Goal: Task Accomplishment & Management: Use online tool/utility

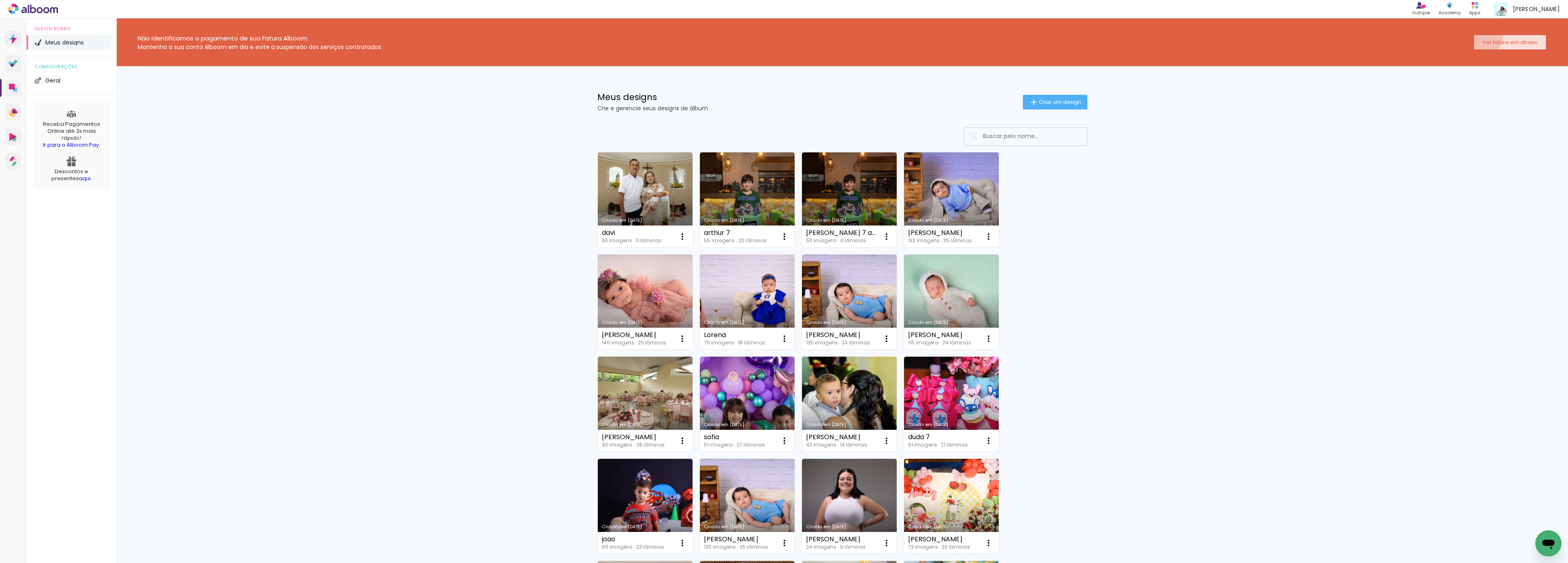
click at [1474, 35] on paper-button "Ver fatura em atraso" at bounding box center [1510, 42] width 72 height 14
click at [617, 178] on link "Criado em [DATE]" at bounding box center [645, 199] width 95 height 95
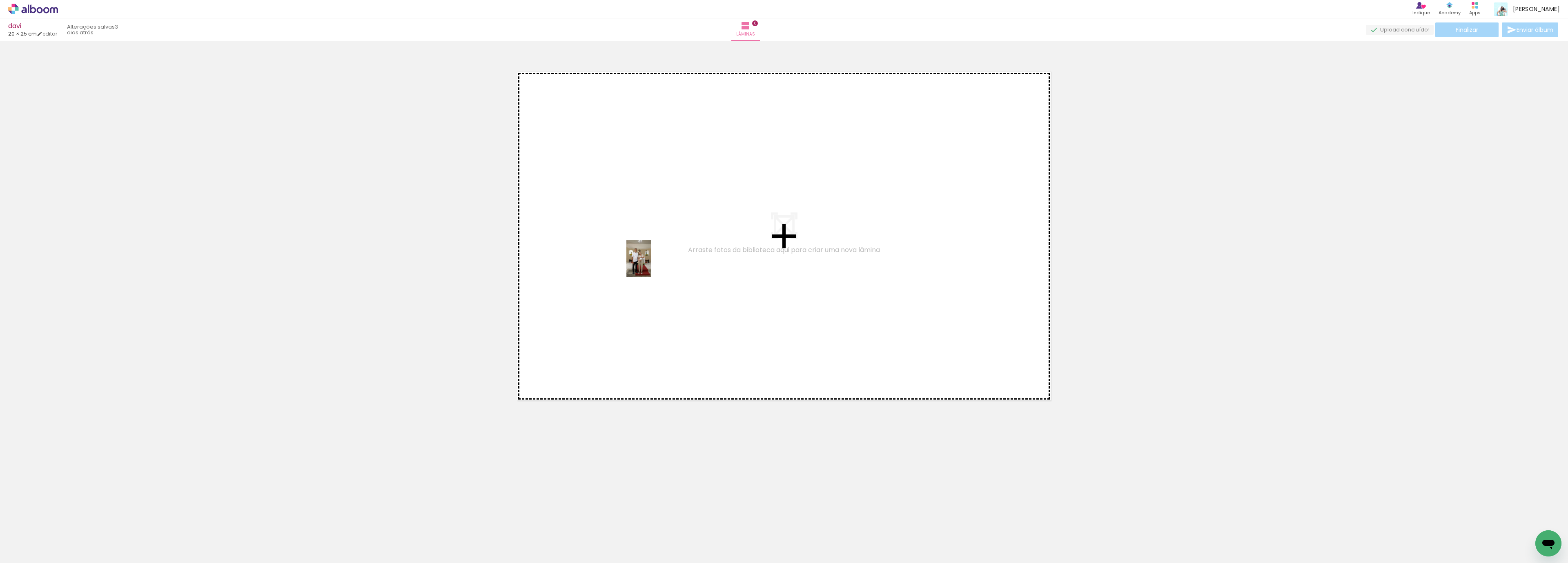
drag, startPoint x: 87, startPoint y: 539, endPoint x: 694, endPoint y: 240, distance: 676.6
click at [694, 241] on quentale-workspace at bounding box center [784, 281] width 1568 height 563
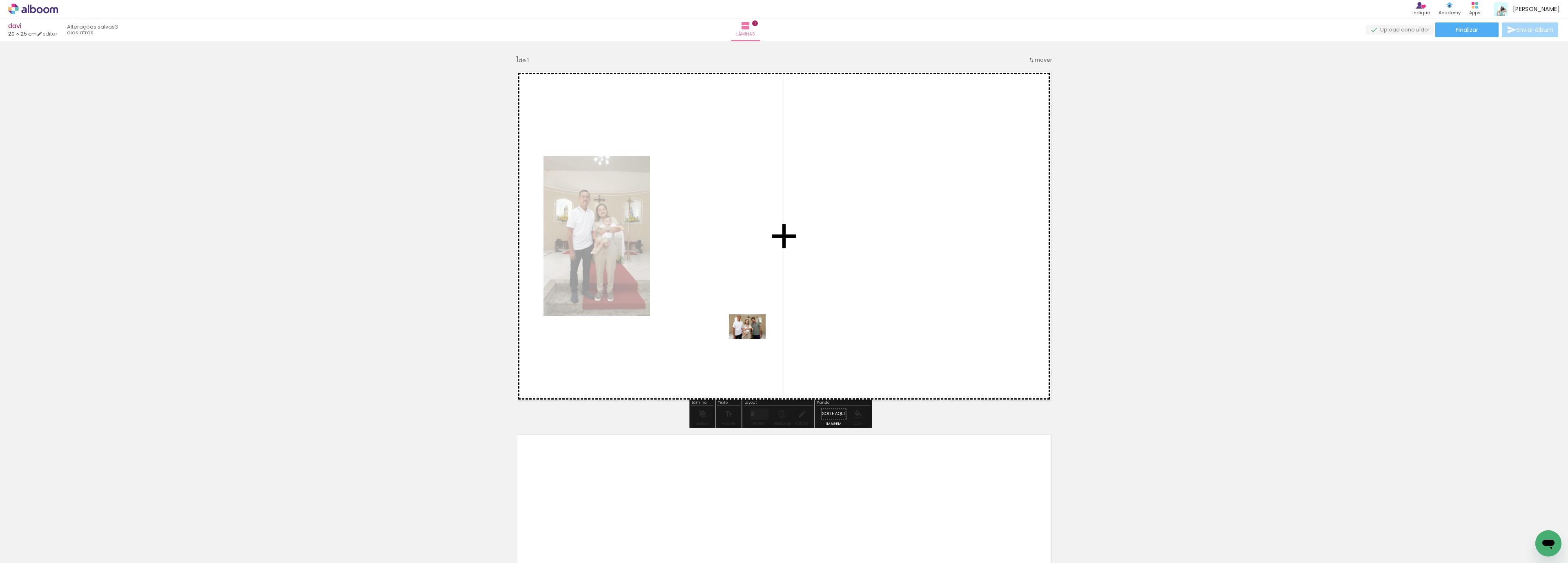
drag, startPoint x: 131, startPoint y: 542, endPoint x: 773, endPoint y: 327, distance: 677.0
click at [773, 327] on quentale-workspace at bounding box center [784, 281] width 1568 height 563
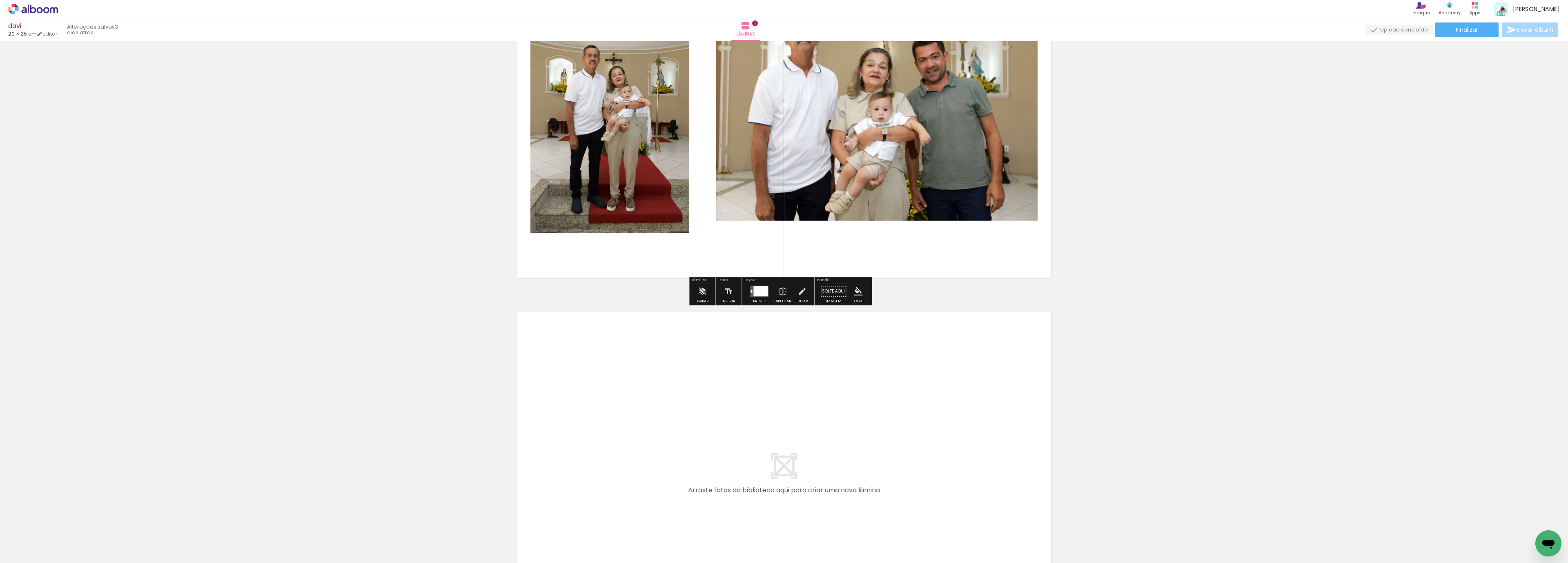
scroll to position [183, 0]
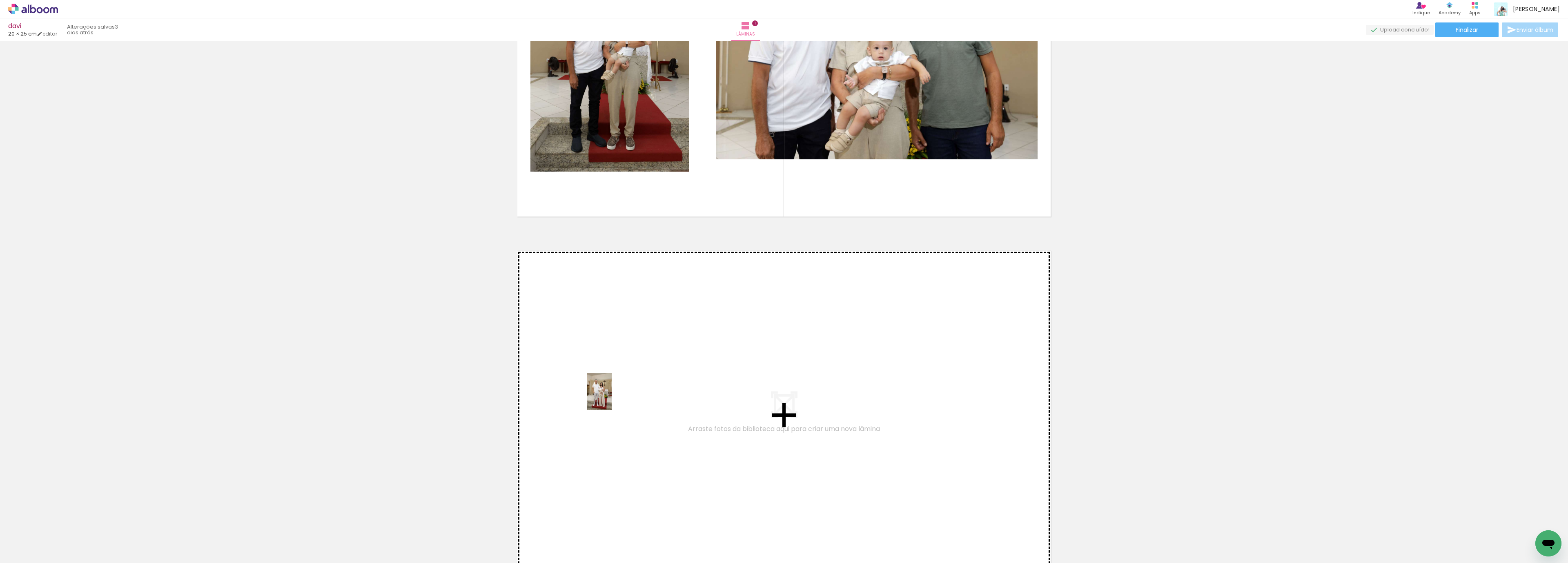
drag, startPoint x: 177, startPoint y: 537, endPoint x: 611, endPoint y: 396, distance: 456.3
click at [611, 396] on quentale-workspace at bounding box center [784, 281] width 1568 height 563
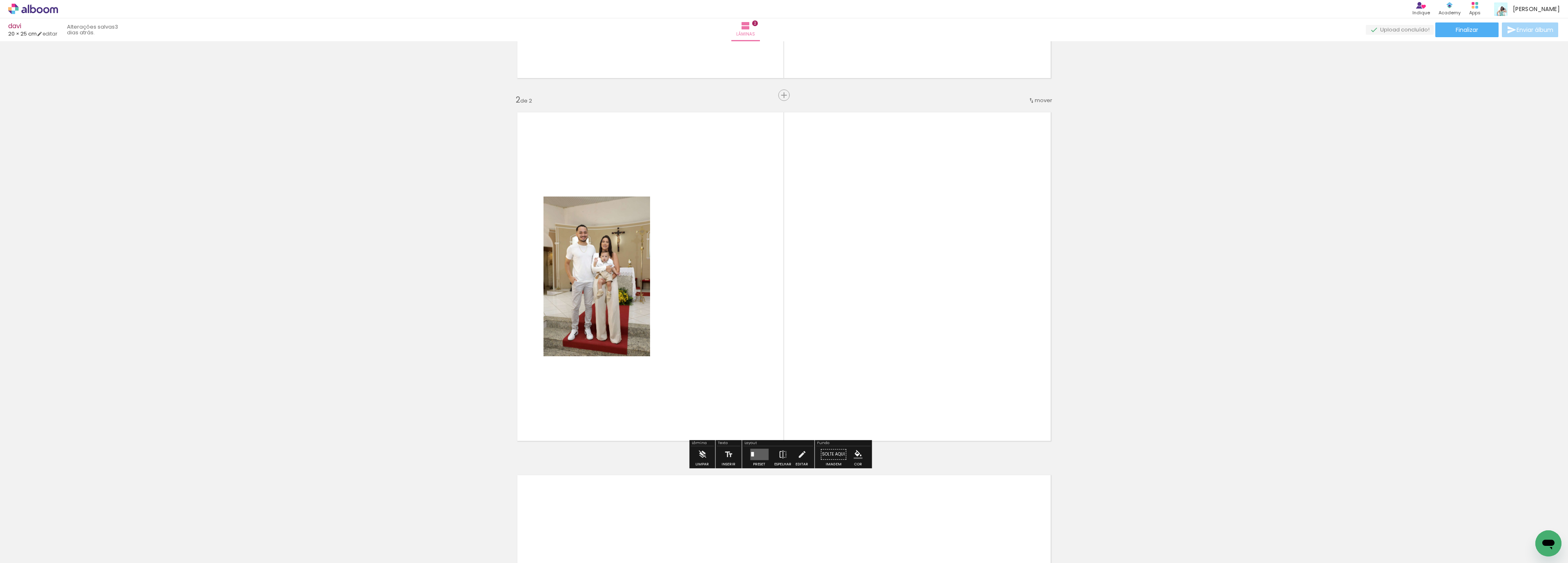
scroll to position [322, 0]
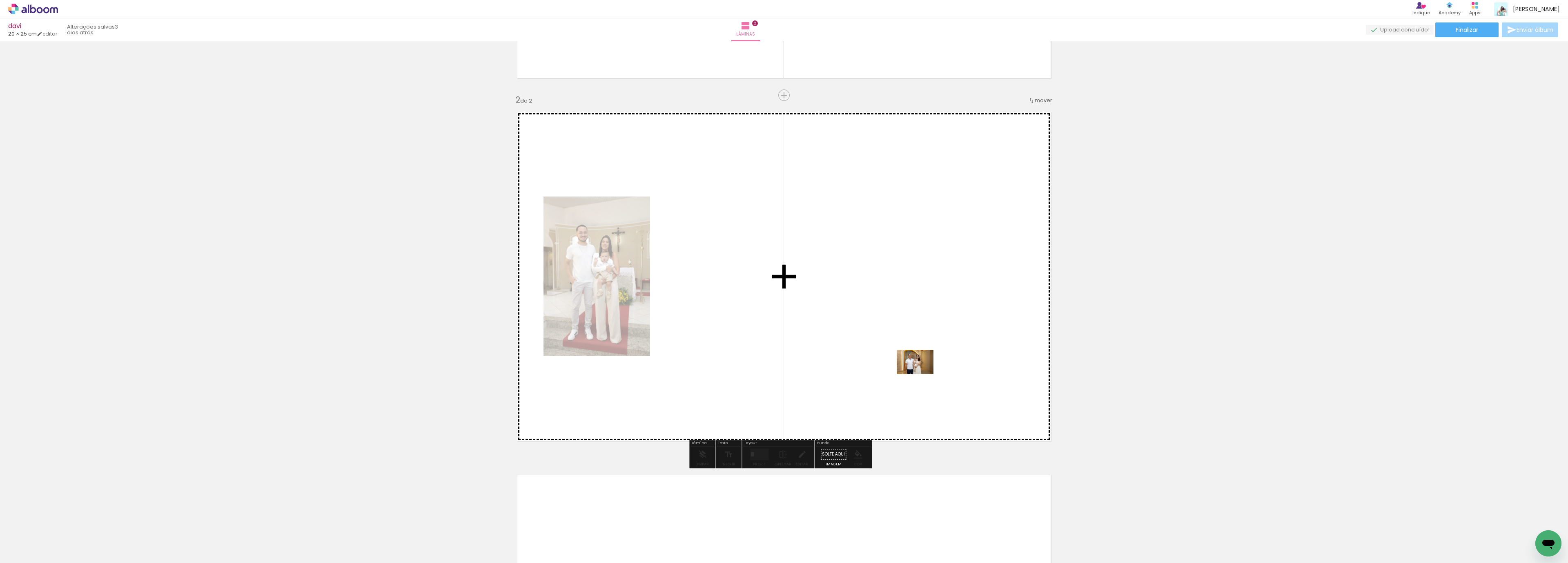
drag, startPoint x: 852, startPoint y: 536, endPoint x: 921, endPoint y: 374, distance: 176.1
click at [921, 374] on quentale-workspace at bounding box center [784, 281] width 1568 height 563
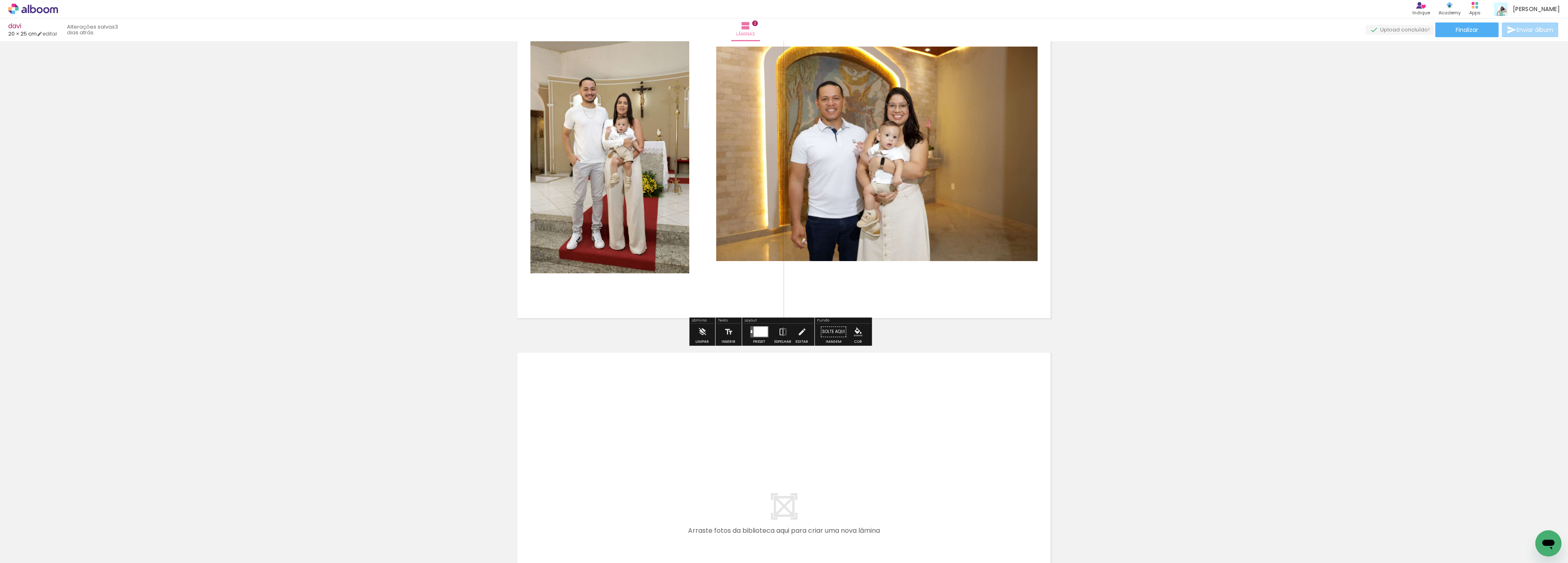
scroll to position [445, 0]
drag, startPoint x: 311, startPoint y: 537, endPoint x: 609, endPoint y: 422, distance: 319.4
click at [609, 422] on quentale-workspace at bounding box center [784, 281] width 1568 height 563
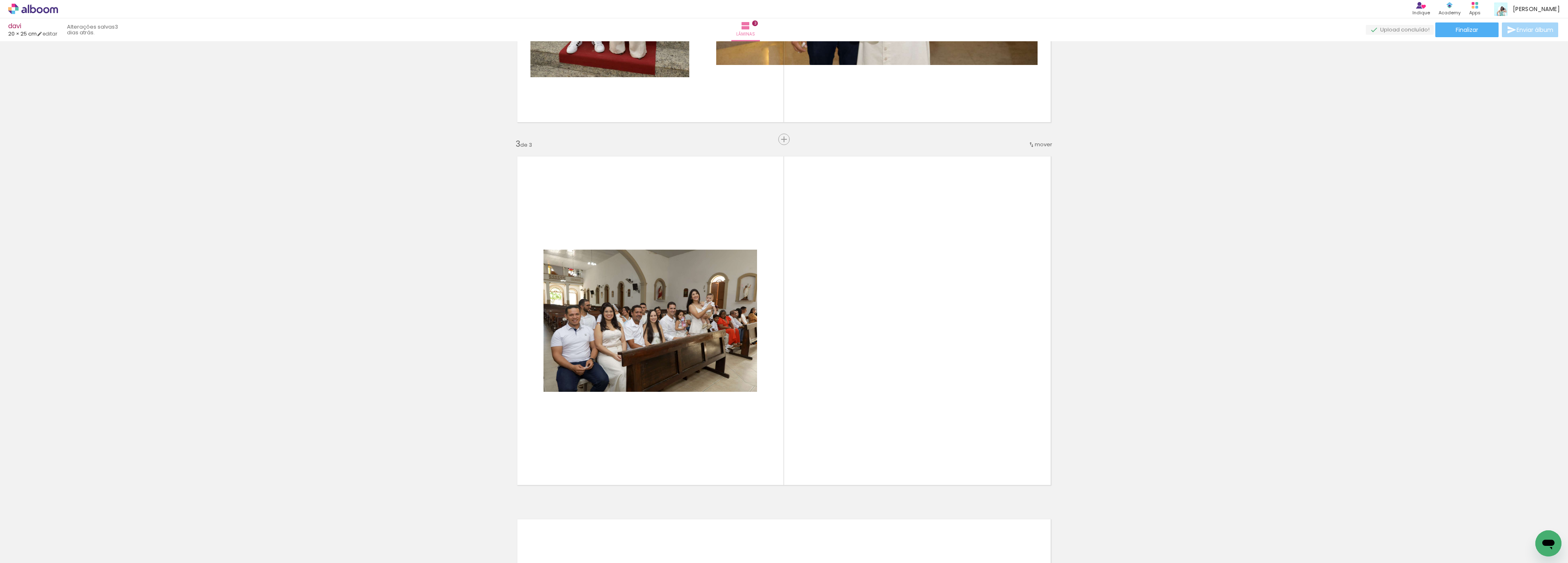
scroll to position [684, 0]
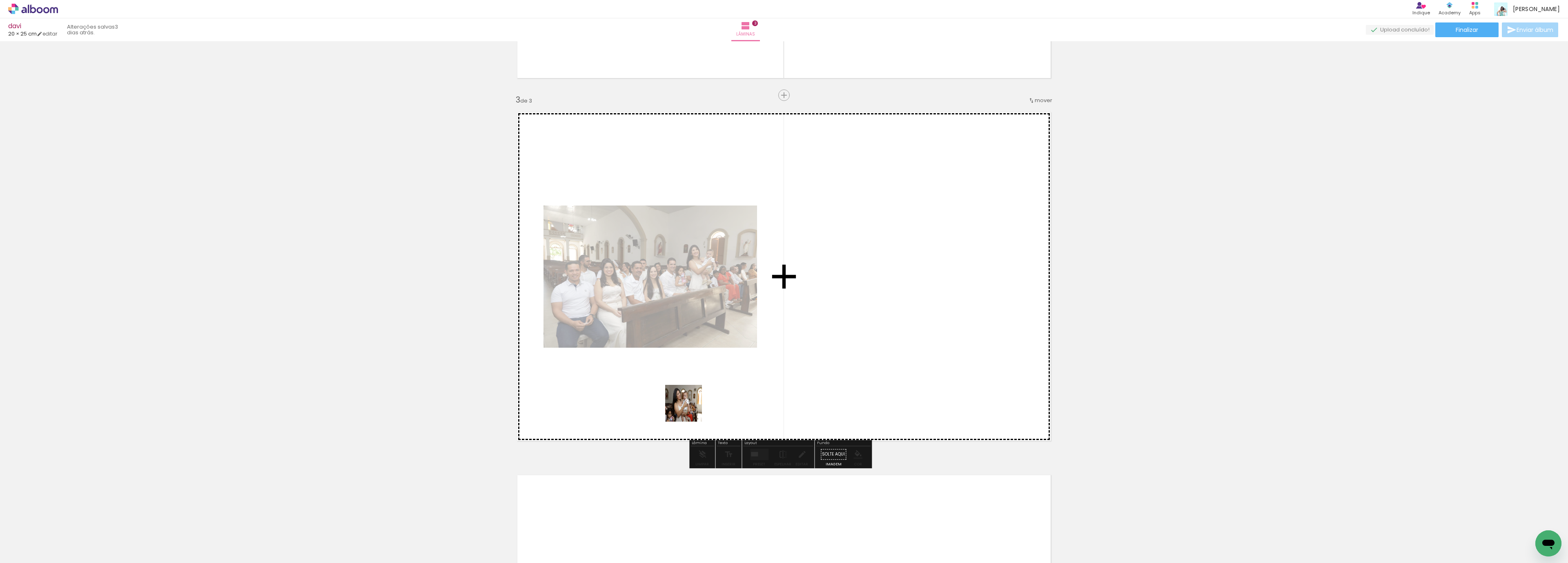
drag, startPoint x: 363, startPoint y: 547, endPoint x: 797, endPoint y: 357, distance: 473.8
click at [797, 357] on quentale-workspace at bounding box center [784, 281] width 1568 height 563
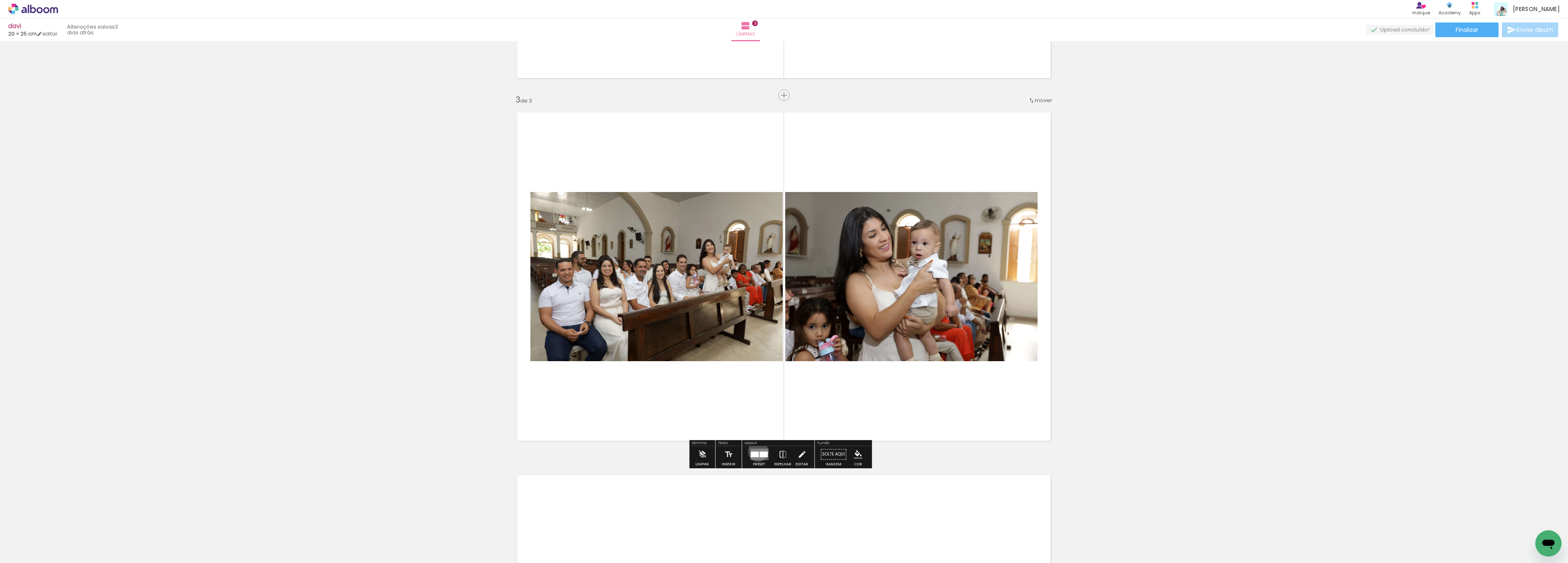
click at [756, 452] on quentale-layouter at bounding box center [759, 455] width 19 height 12
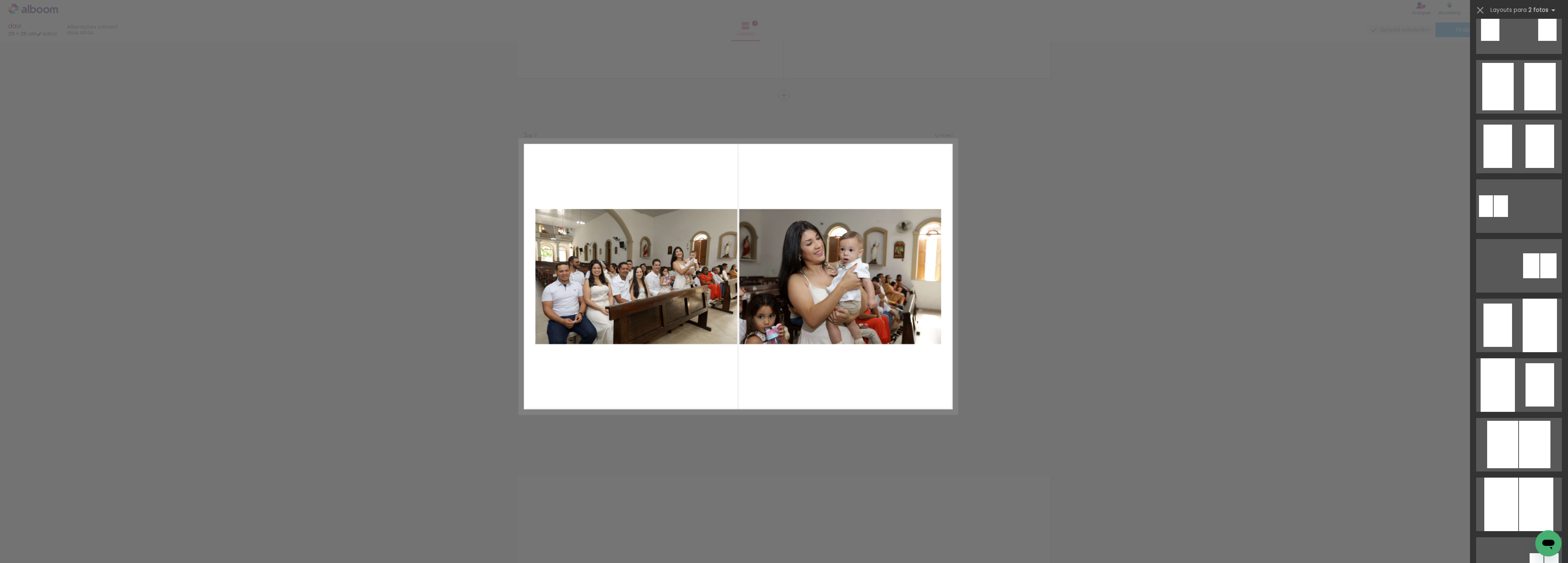
scroll to position [5118, 0]
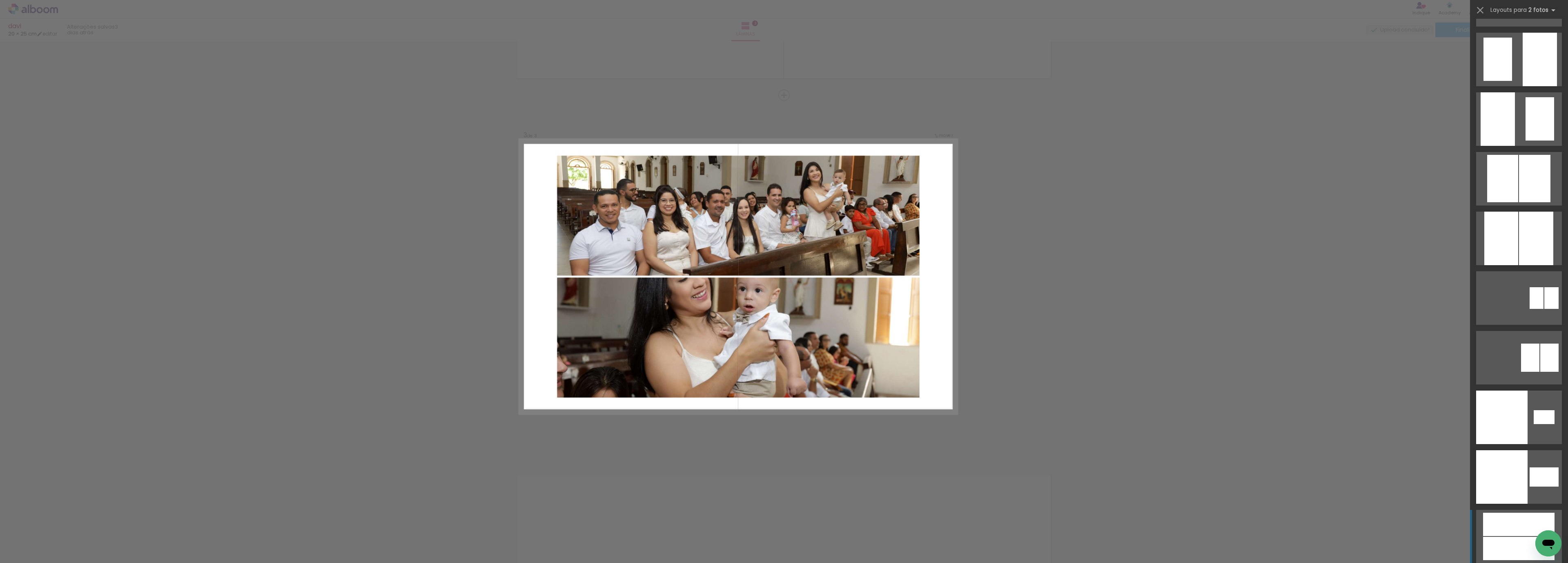
click at [1492, 444] on div at bounding box center [1502, 417] width 51 height 53
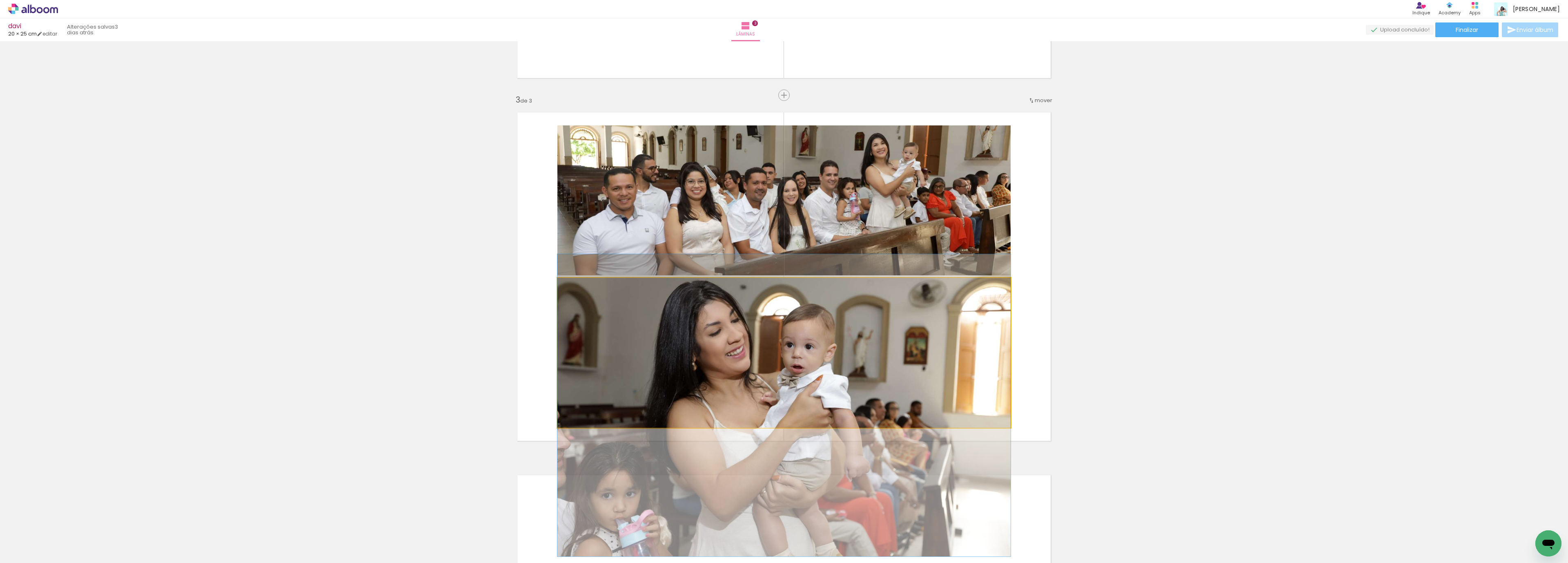
drag, startPoint x: 886, startPoint y: 318, endPoint x: 882, endPoint y: 372, distance: 54.1
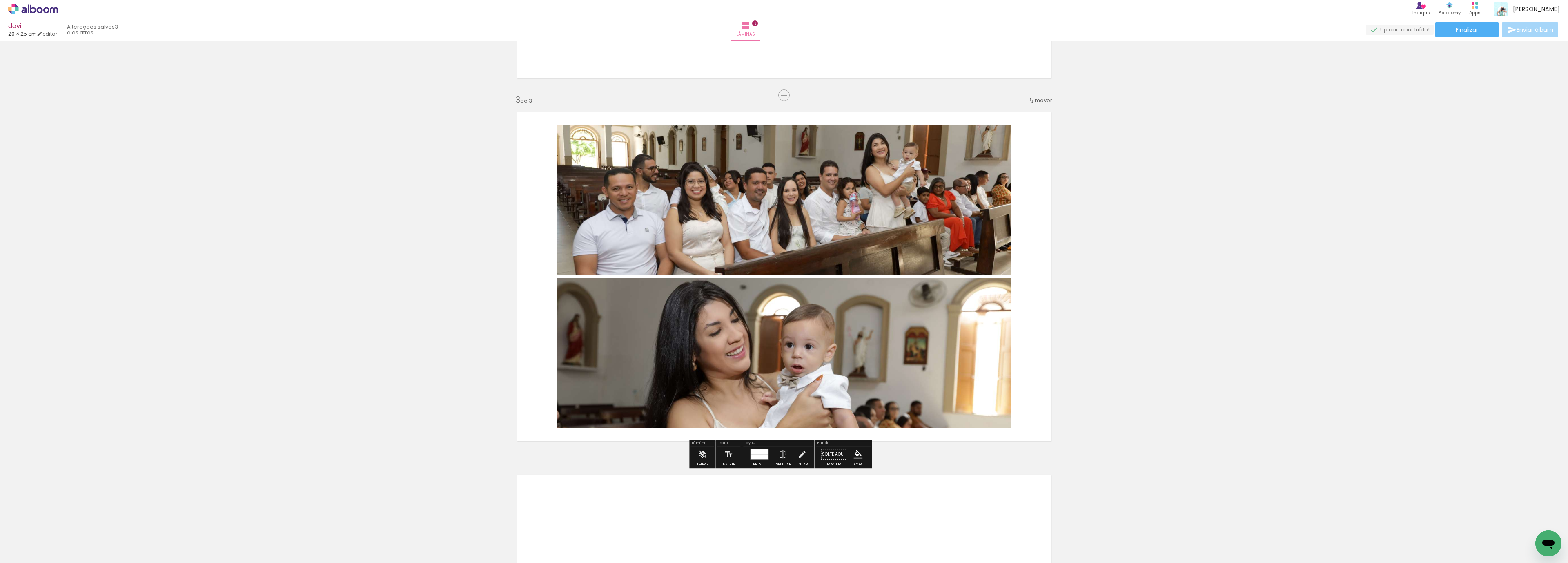
click at [1259, 287] on div "Inserir lâmina 1 de 3 Inserir lâmina 2 de 3 Inserir lâmina 3 de 3" at bounding box center [784, 84] width 1568 height 1450
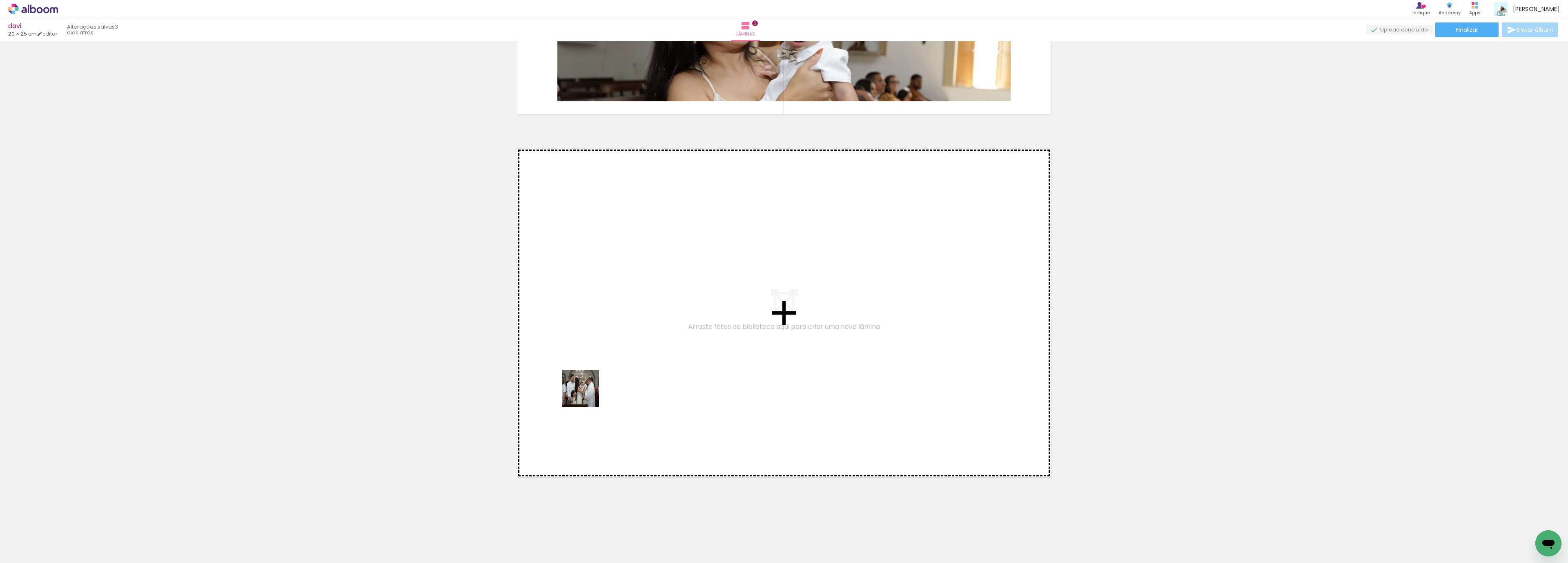
drag, startPoint x: 454, startPoint y: 541, endPoint x: 550, endPoint y: 511, distance: 100.6
click at [596, 376] on quentale-workspace at bounding box center [784, 281] width 1568 height 563
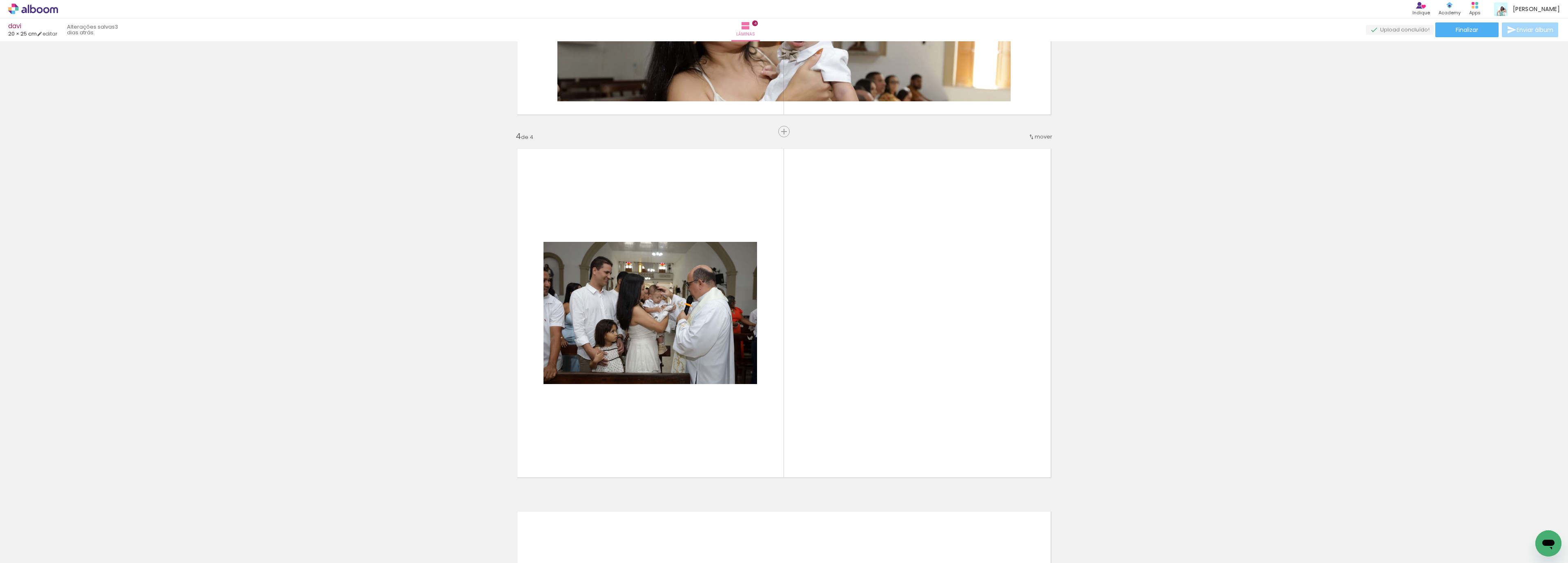
scroll to position [1047, 0]
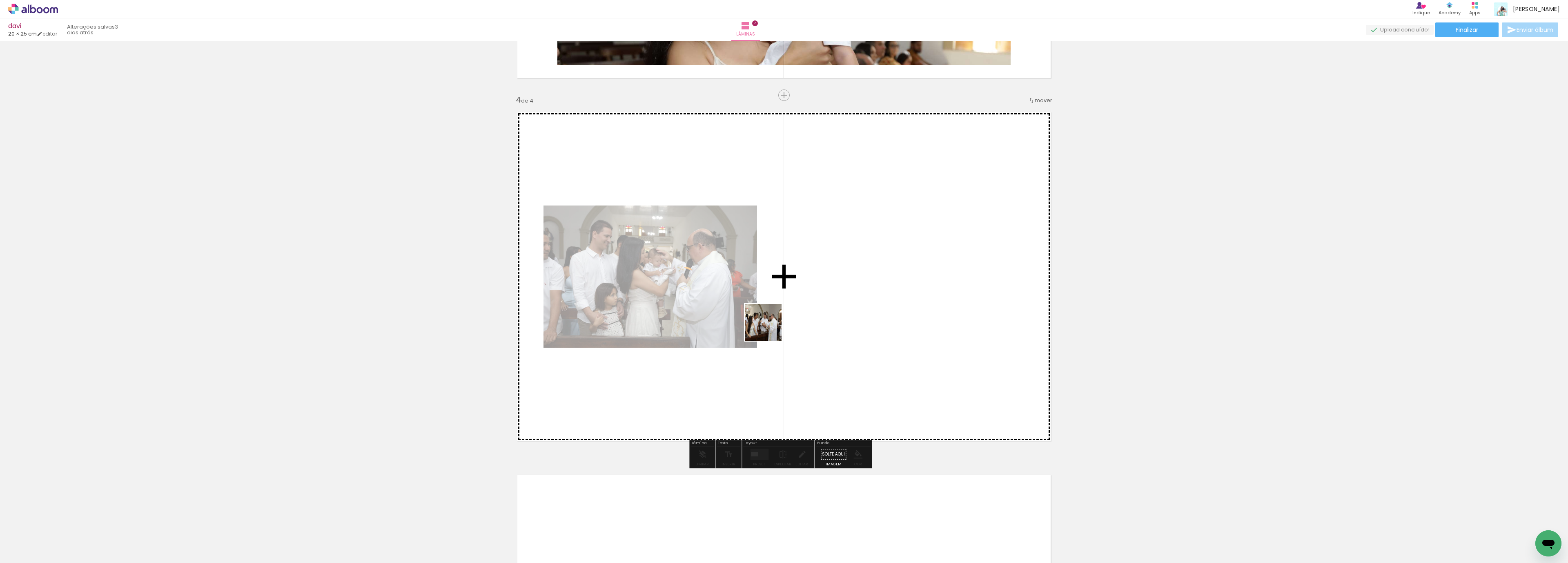
drag, startPoint x: 633, startPoint y: 423, endPoint x: 747, endPoint y: 377, distance: 122.9
click at [859, 267] on quentale-workspace at bounding box center [784, 281] width 1568 height 563
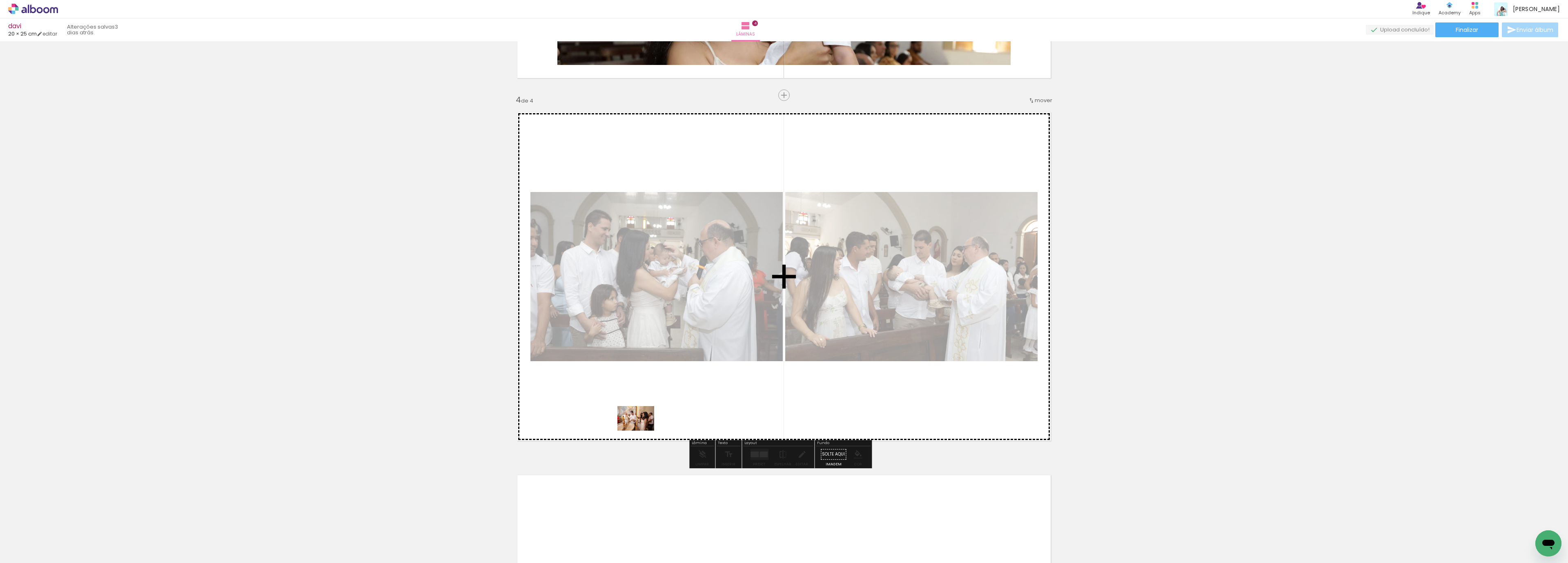
drag, startPoint x: 555, startPoint y: 530, endPoint x: 644, endPoint y: 427, distance: 136.1
click at [644, 427] on quentale-workspace at bounding box center [784, 281] width 1568 height 563
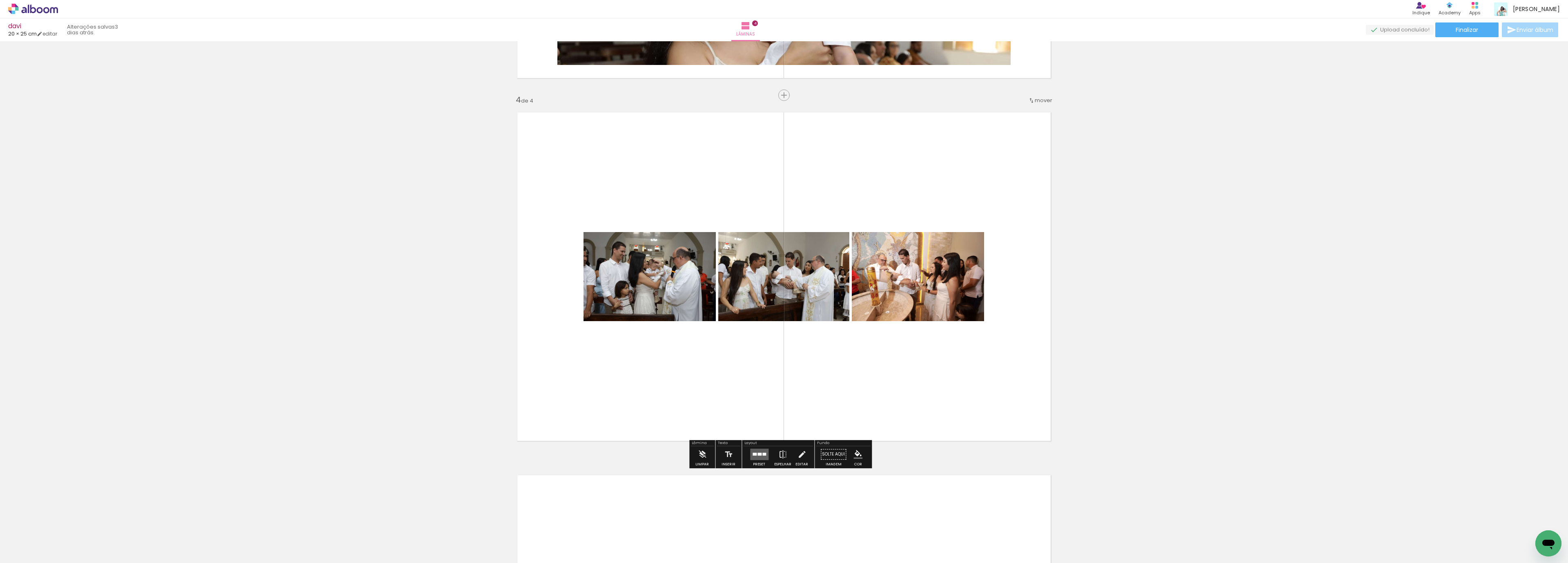
click at [755, 452] on quentale-layouter at bounding box center [759, 455] width 19 height 12
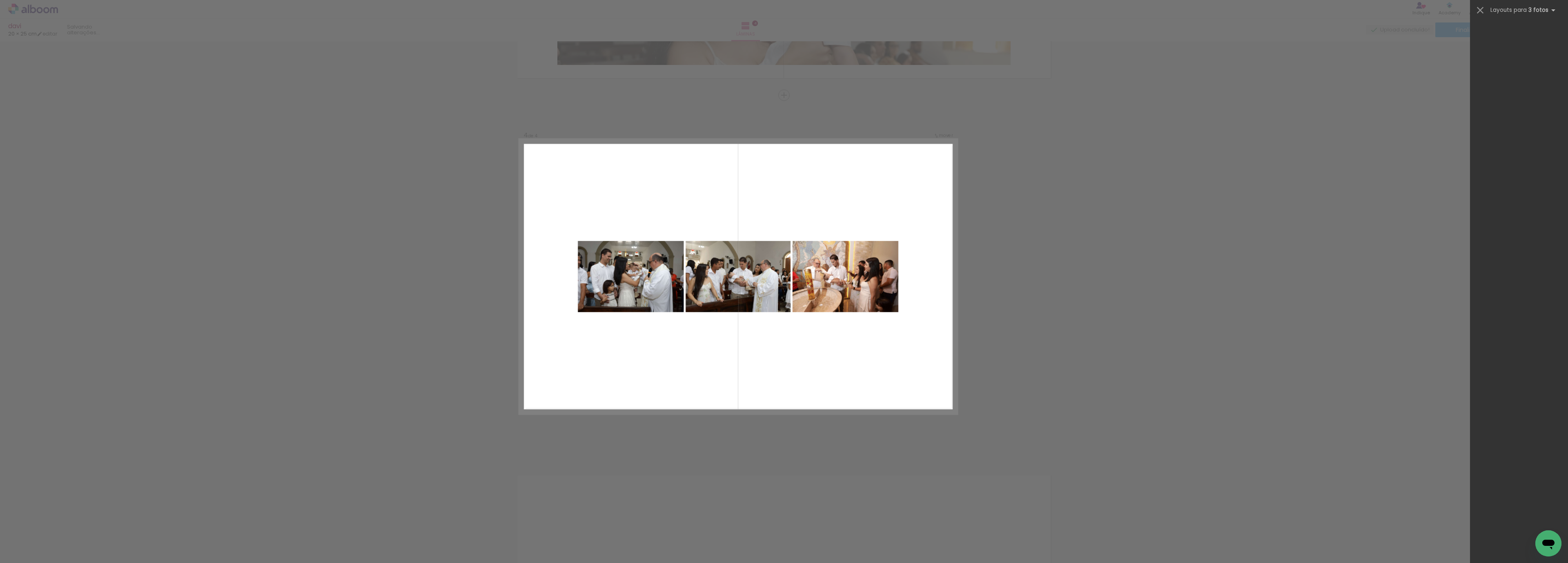
scroll to position [0, 0]
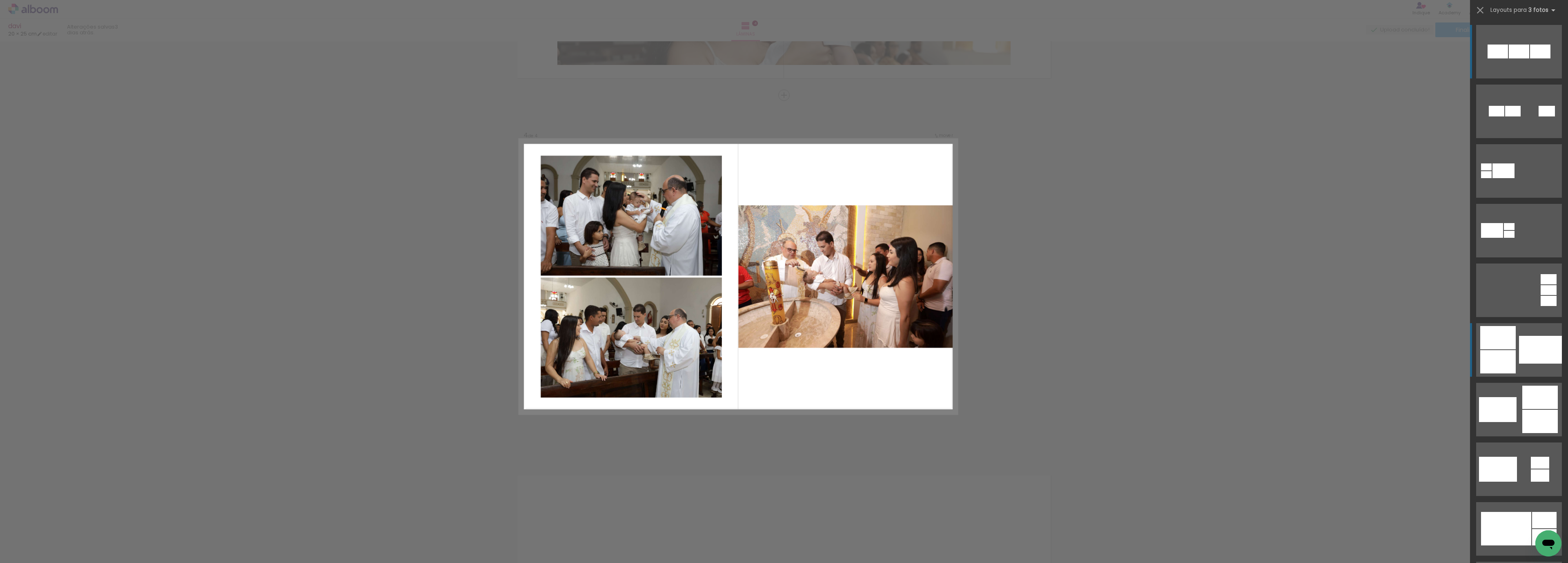
click at [1522, 353] on div at bounding box center [1539, 349] width 42 height 28
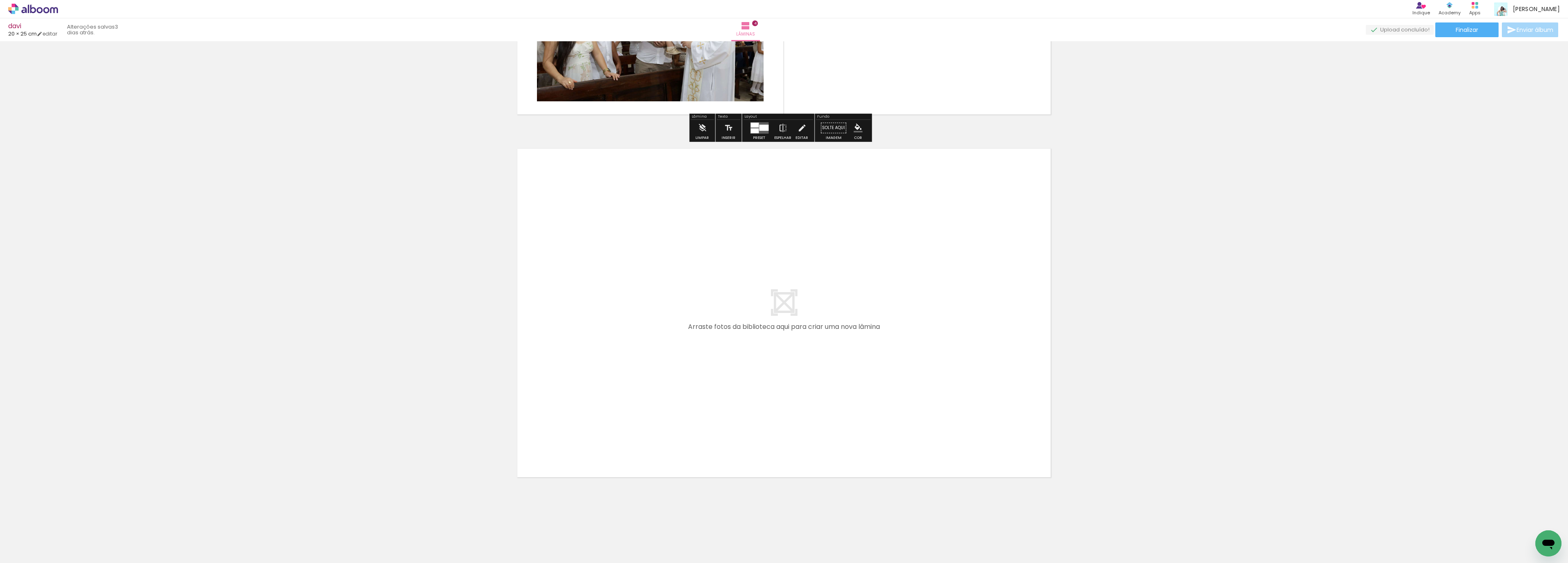
scroll to position [1312, 0]
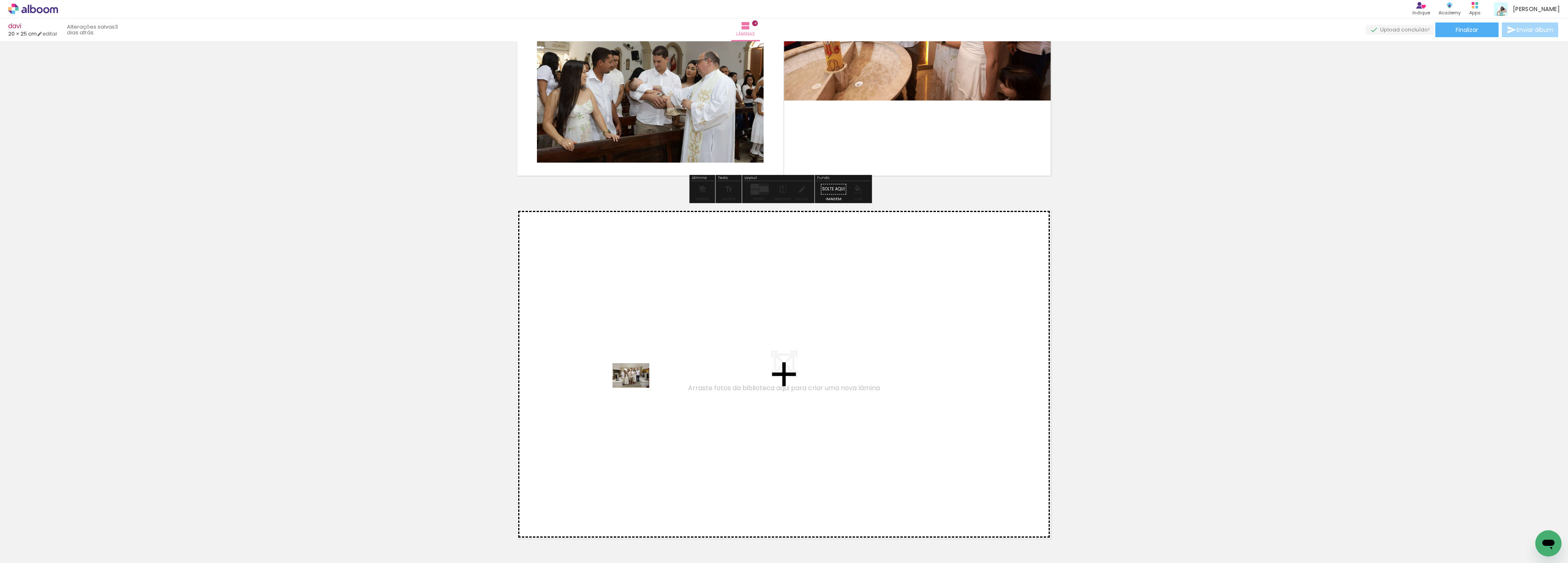
drag, startPoint x: 602, startPoint y: 486, endPoint x: 637, endPoint y: 387, distance: 105.0
click at [637, 387] on quentale-workspace at bounding box center [784, 281] width 1568 height 563
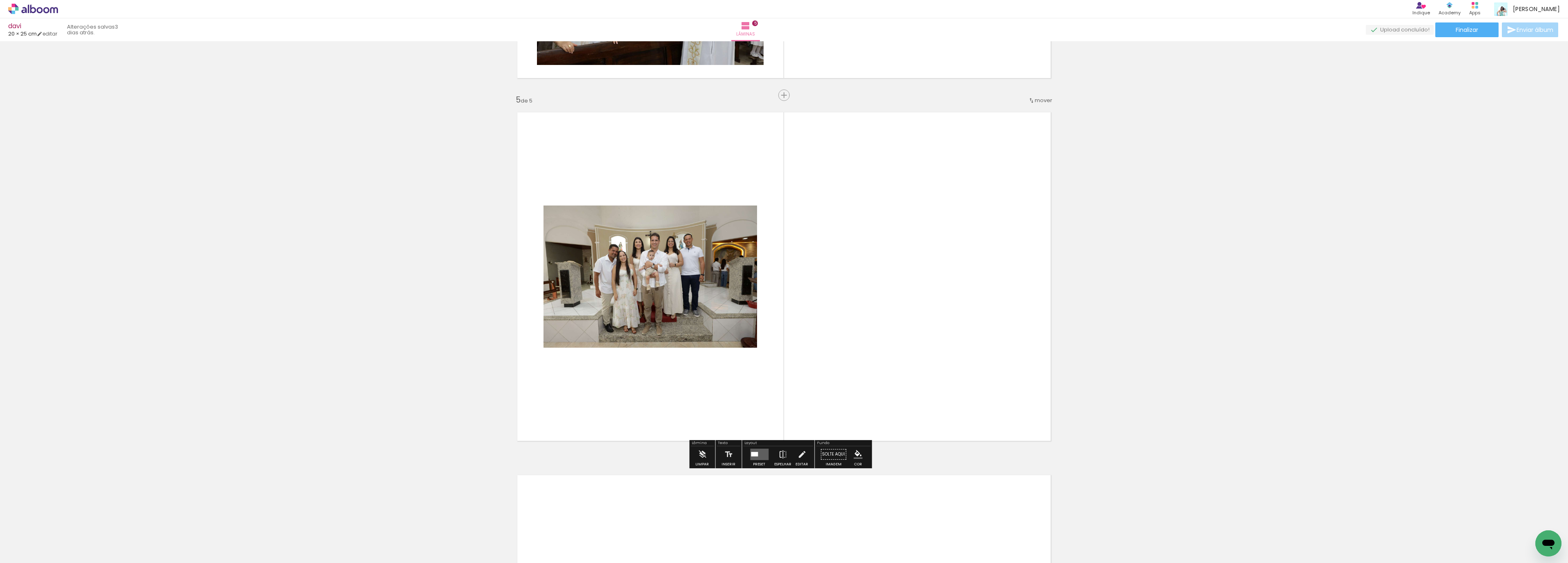
scroll to position [1532, 0]
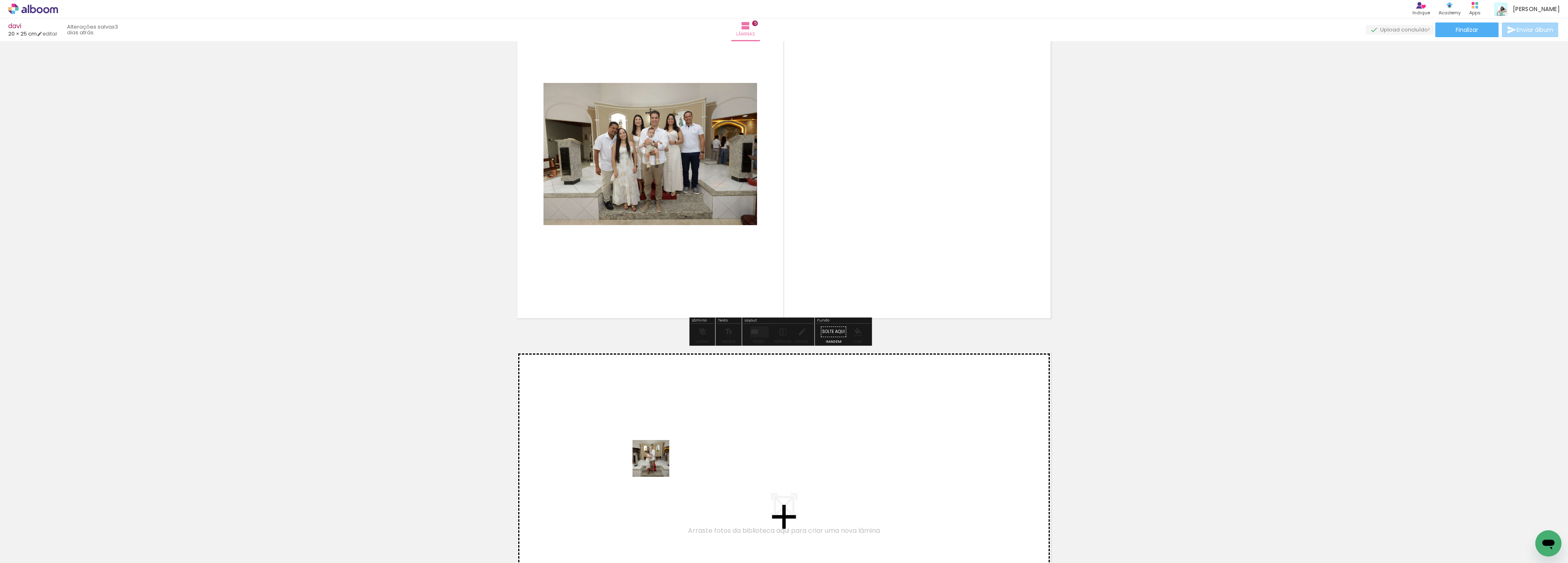
drag, startPoint x: 641, startPoint y: 516, endPoint x: 660, endPoint y: 454, distance: 64.8
click at [660, 454] on quentale-workspace at bounding box center [784, 281] width 1568 height 563
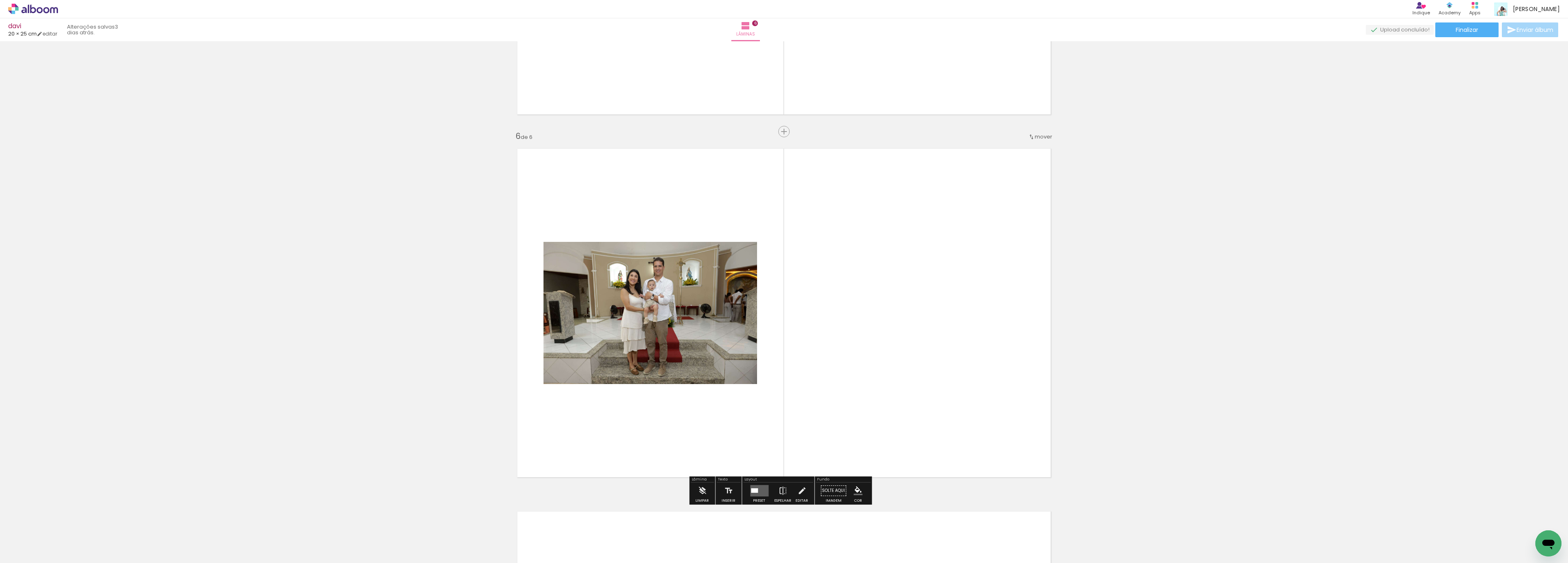
scroll to position [1772, 0]
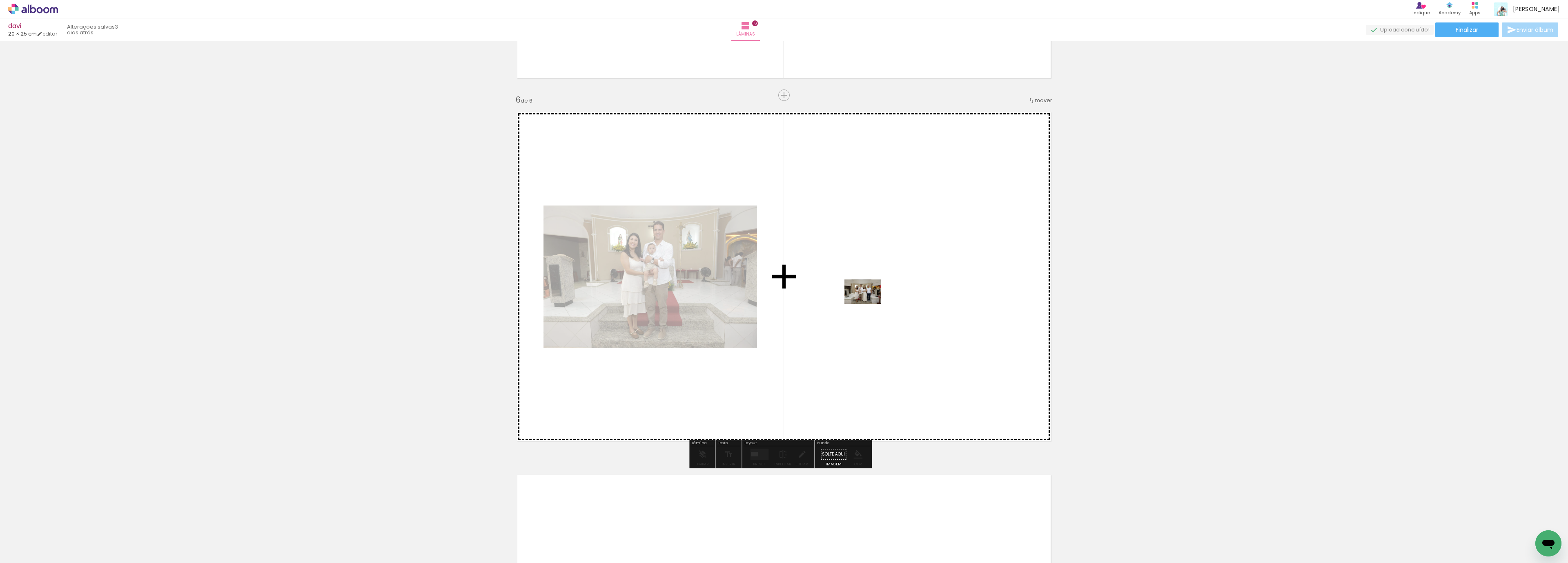
drag, startPoint x: 686, startPoint y: 535, endPoint x: 871, endPoint y: 302, distance: 297.5
click at [871, 302] on quentale-workspace at bounding box center [784, 281] width 1568 height 563
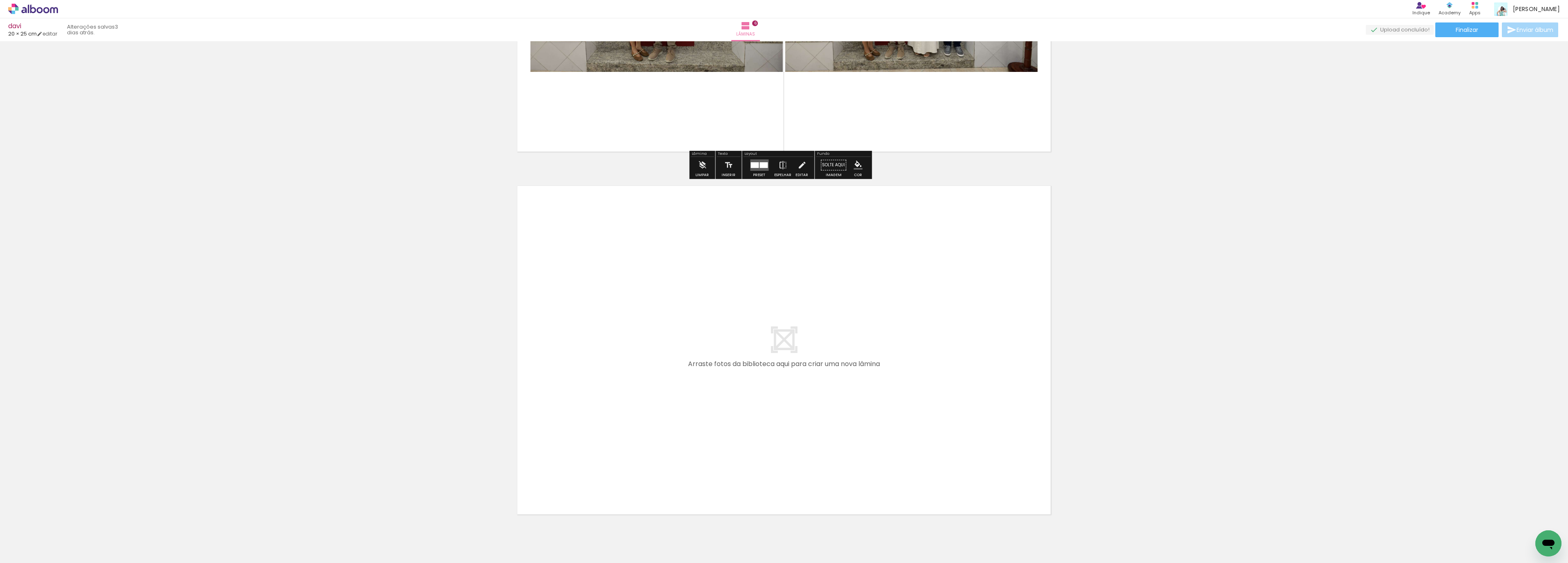
scroll to position [2083, 0]
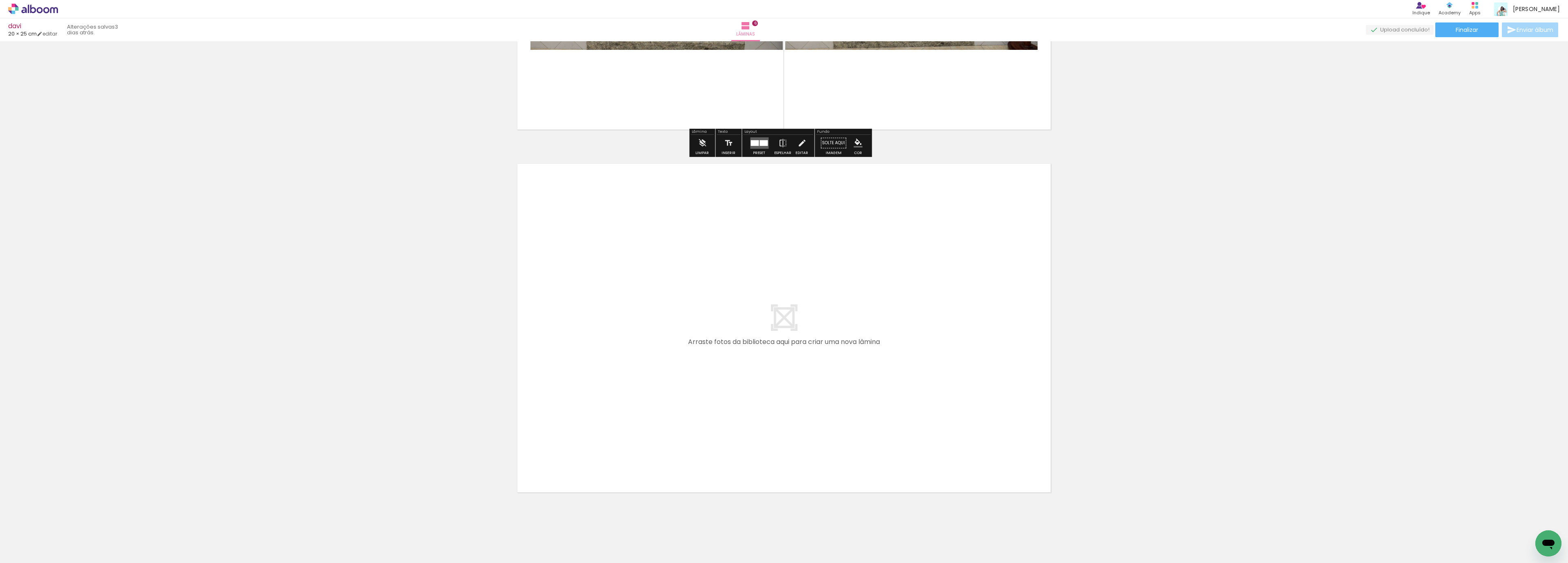
drag, startPoint x: 732, startPoint y: 528, endPoint x: 774, endPoint y: 517, distance: 43.4
click at [743, 414] on quentale-workspace at bounding box center [784, 281] width 1568 height 563
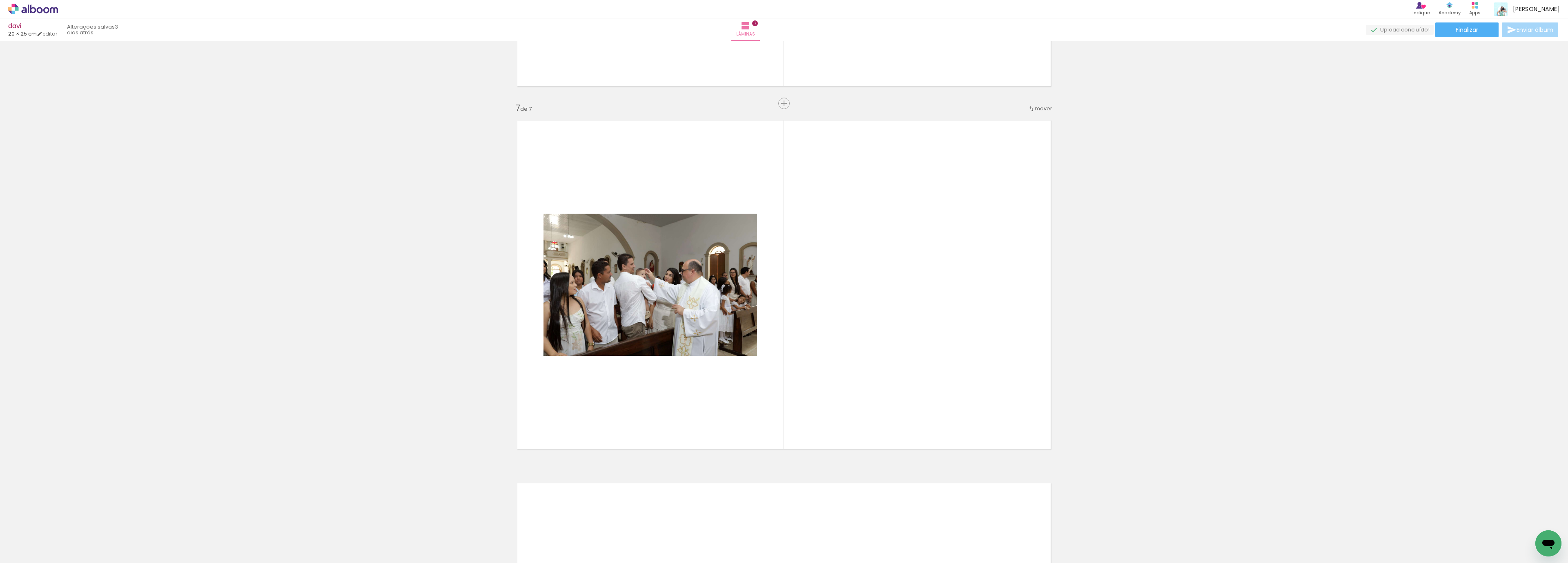
scroll to position [2135, 0]
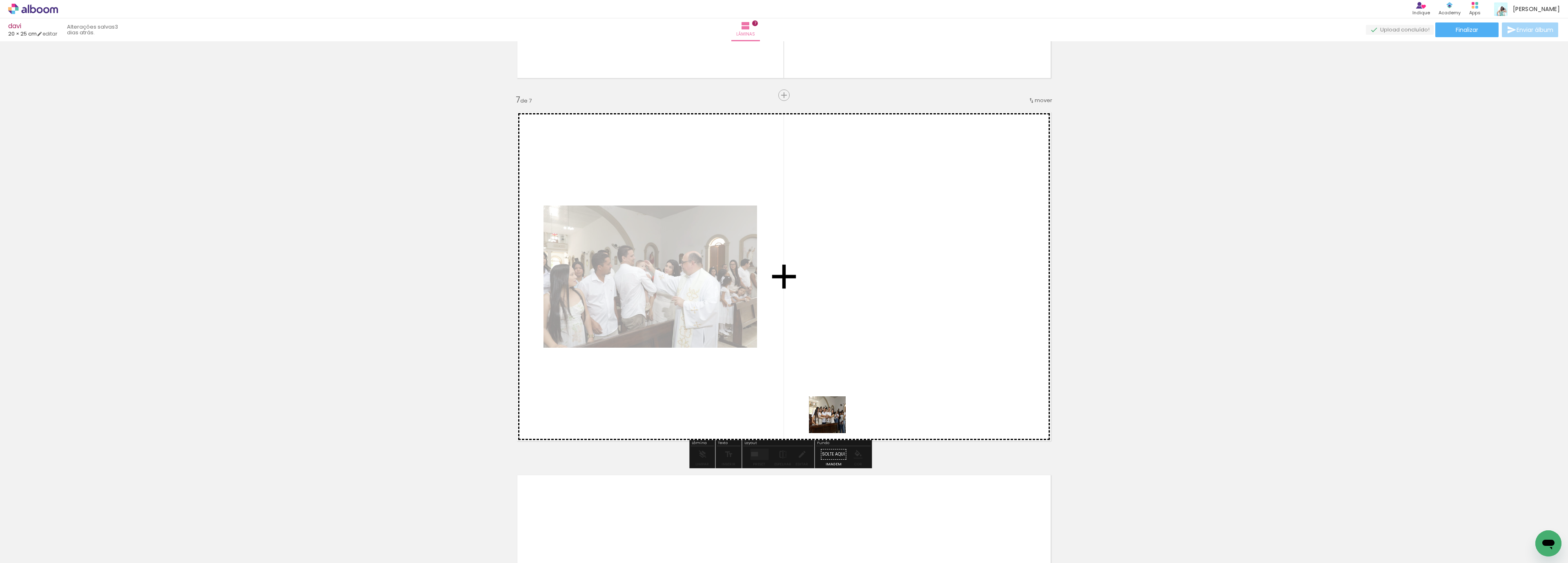
drag, startPoint x: 777, startPoint y: 534, endPoint x: 891, endPoint y: 293, distance: 266.6
click at [891, 293] on quentale-workspace at bounding box center [784, 281] width 1568 height 563
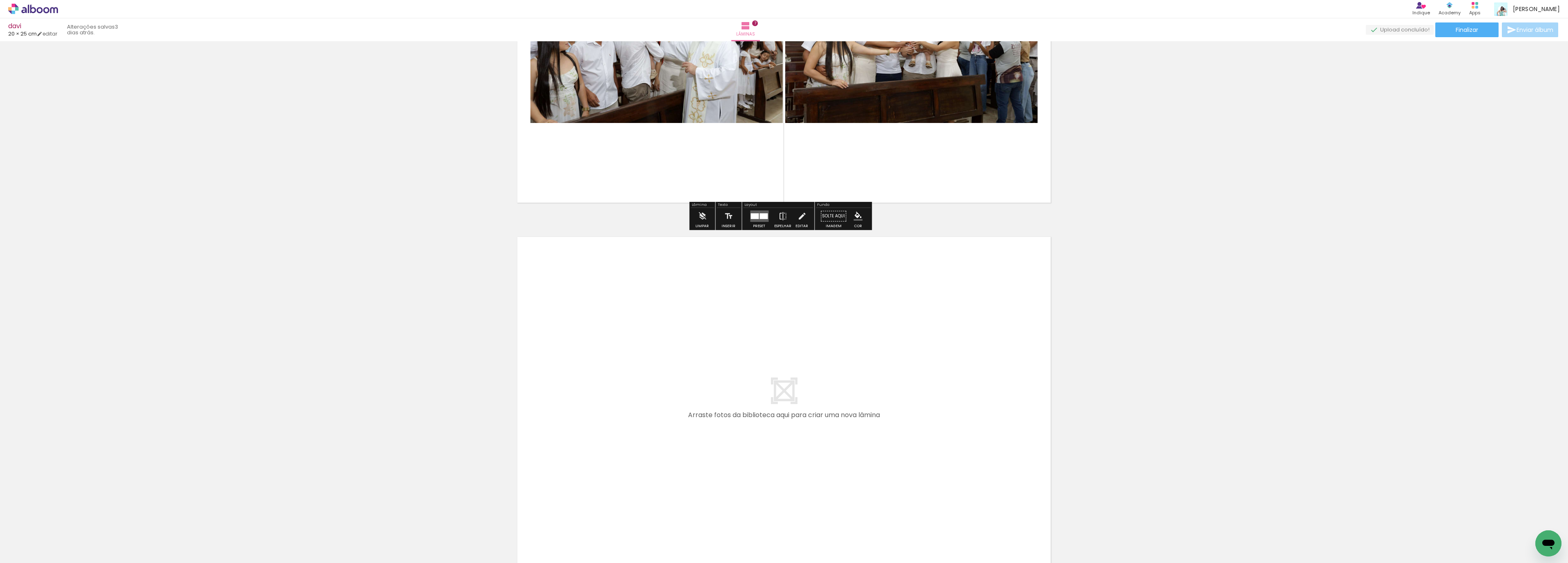
scroll to position [2461, 0]
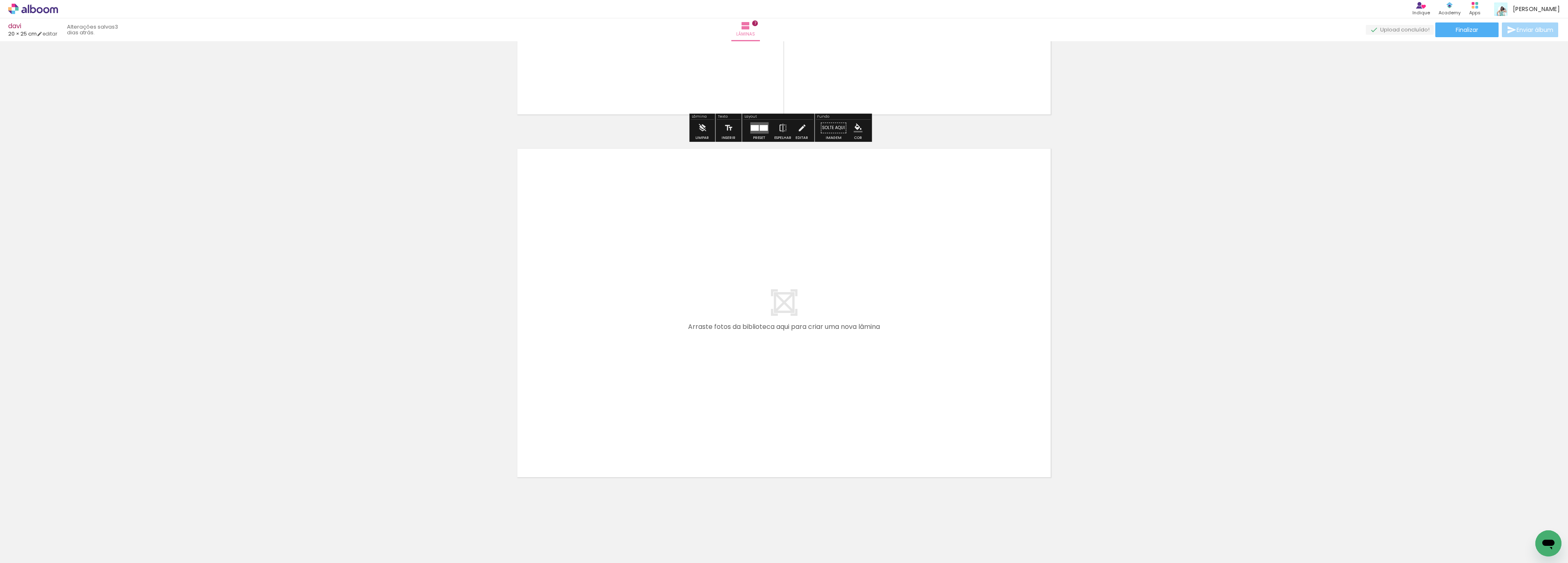
drag, startPoint x: 814, startPoint y: 535, endPoint x: 796, endPoint y: 385, distance: 151.1
click at [796, 385] on quentale-workspace at bounding box center [784, 281] width 1568 height 563
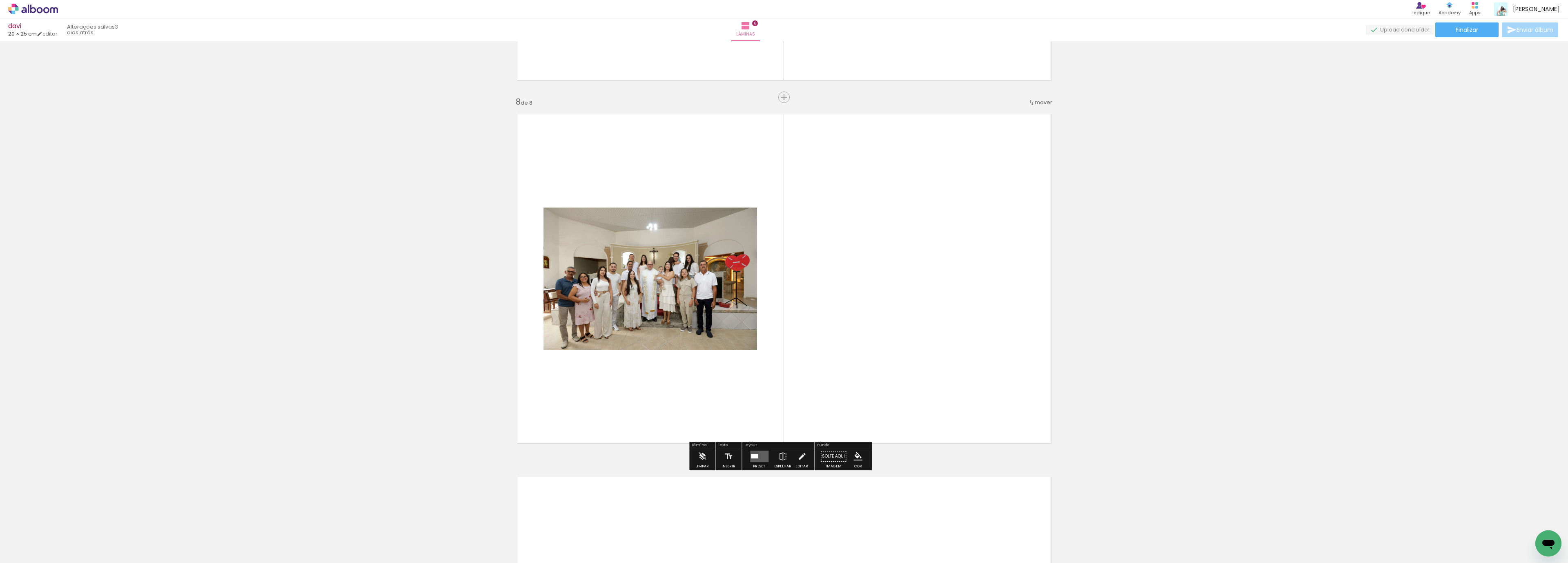
scroll to position [2498, 0]
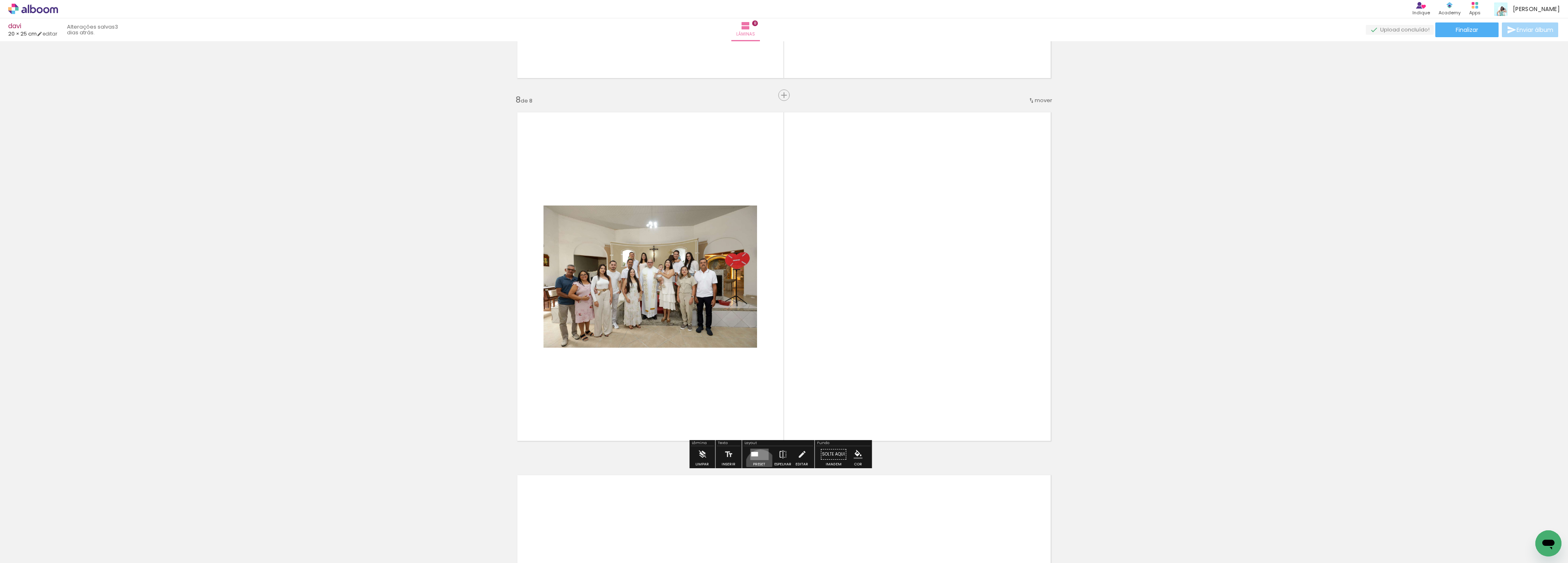
click at [758, 464] on div "Preset" at bounding box center [758, 464] width 12 height 4
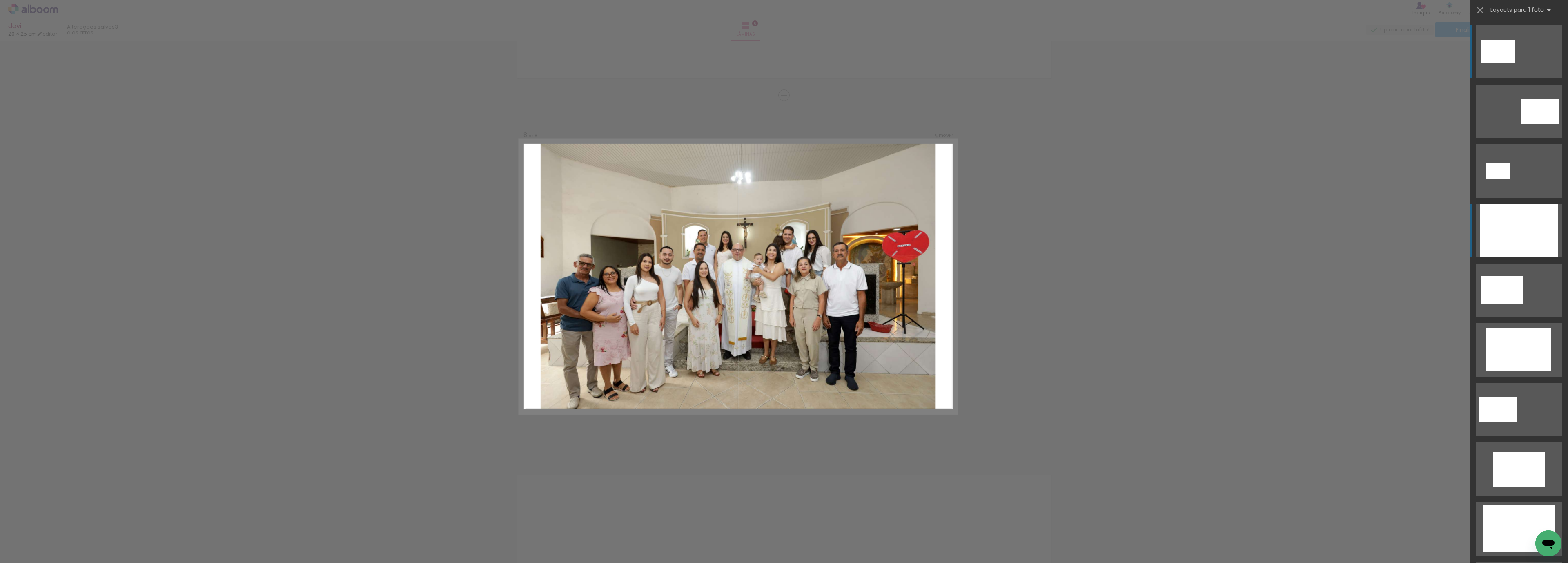
click at [1509, 227] on div at bounding box center [1519, 231] width 78 height 53
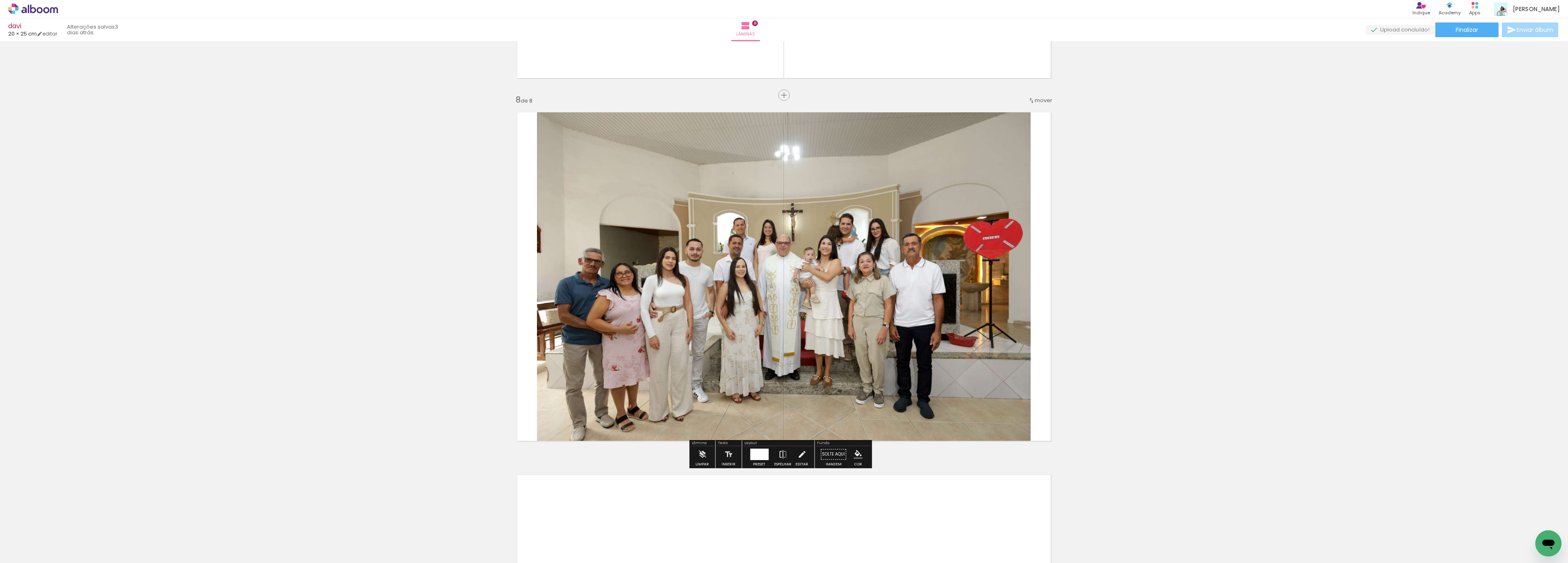
scroll to position [2559, 0]
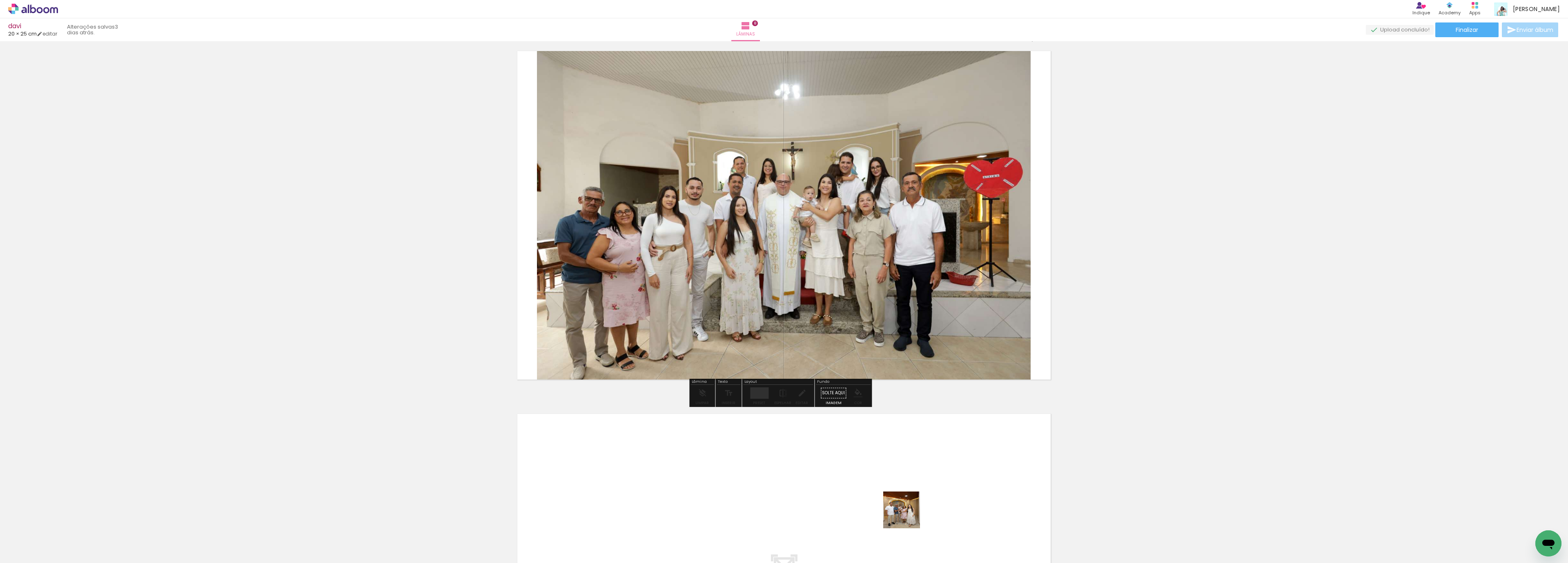
drag, startPoint x: 907, startPoint y: 516, endPoint x: 974, endPoint y: 517, distance: 67.0
click at [885, 474] on quentale-workspace at bounding box center [784, 281] width 1568 height 563
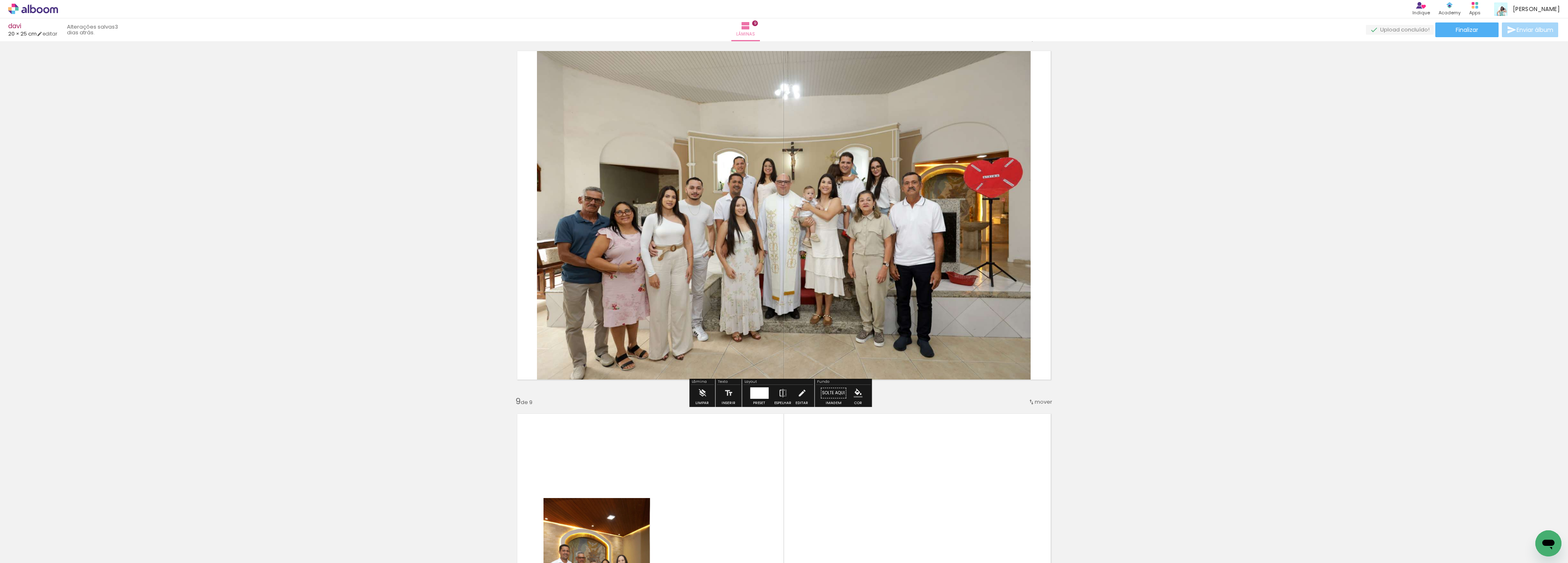
scroll to position [2859, 0]
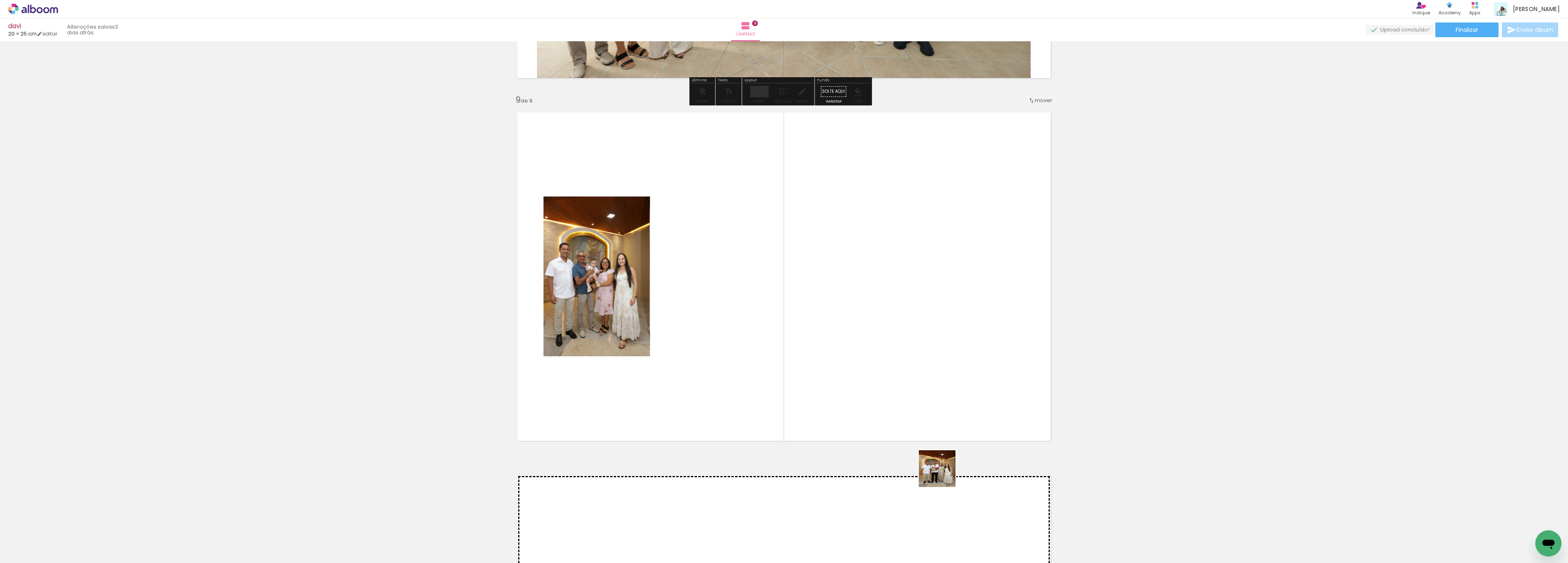
drag, startPoint x: 943, startPoint y: 474, endPoint x: 804, endPoint y: 307, distance: 217.3
click at [805, 308] on quentale-workspace at bounding box center [784, 281] width 1568 height 563
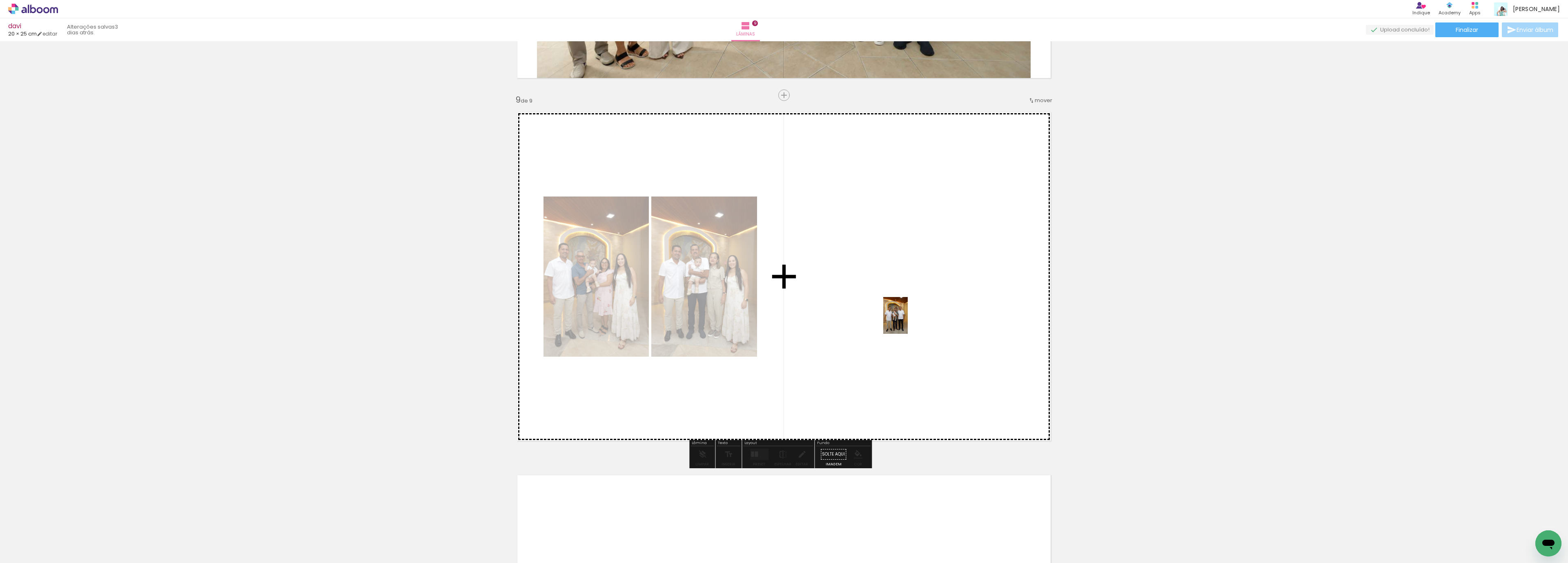
drag, startPoint x: 1006, startPoint y: 501, endPoint x: 907, endPoint y: 321, distance: 205.4
click at [907, 321] on quentale-workspace at bounding box center [784, 281] width 1568 height 563
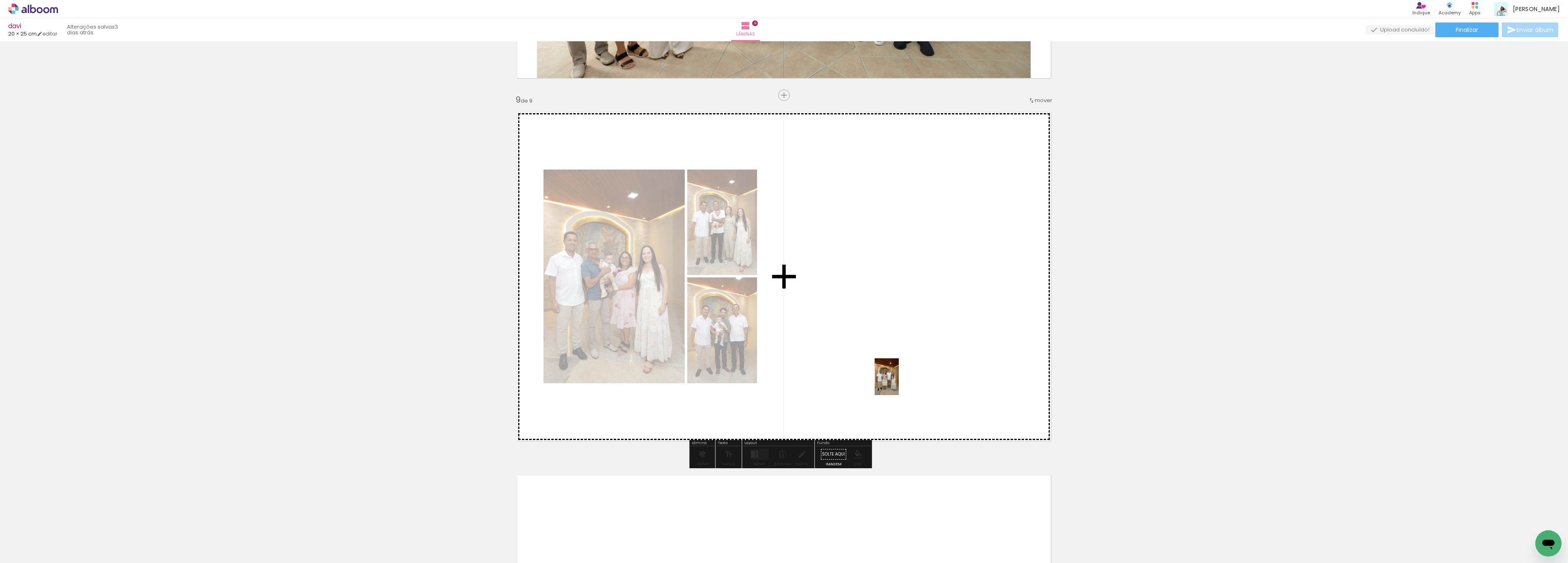
drag, startPoint x: 1043, startPoint y: 523, endPoint x: 899, endPoint y: 383, distance: 200.8
click at [899, 383] on quentale-workspace at bounding box center [784, 281] width 1568 height 563
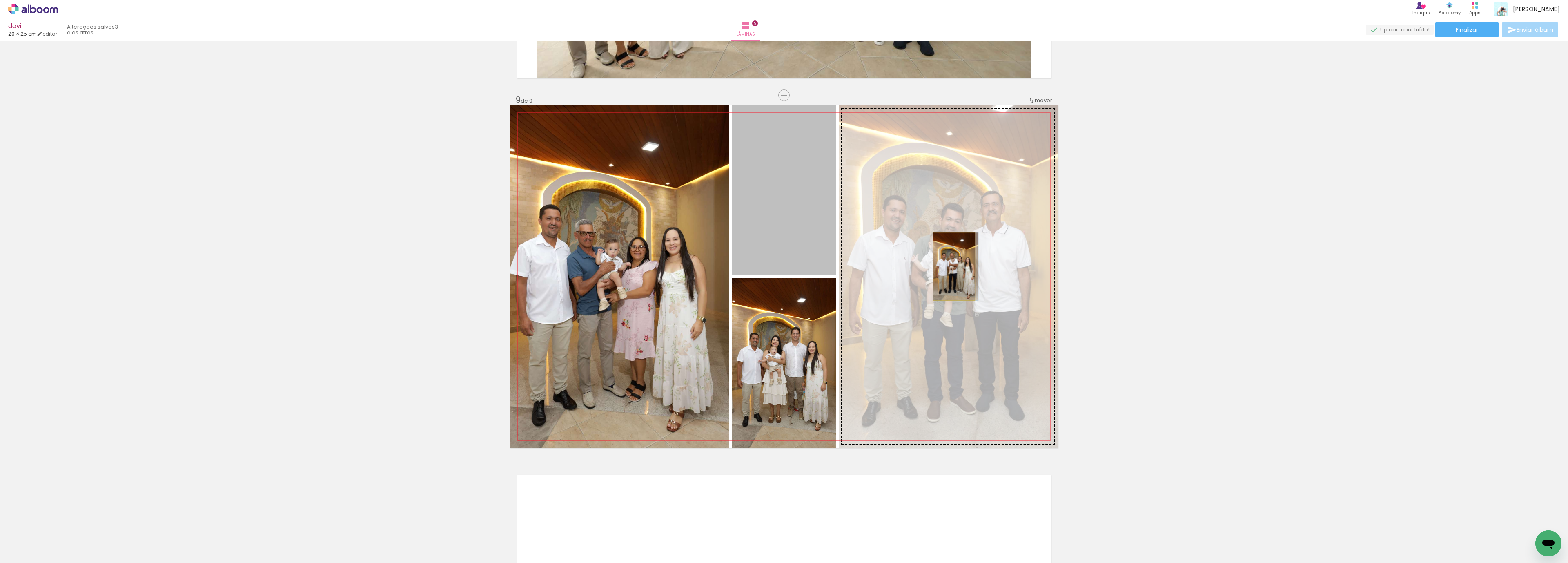
drag, startPoint x: 796, startPoint y: 213, endPoint x: 950, endPoint y: 266, distance: 162.9
click at [0, 0] on slot at bounding box center [0, 0] width 0 height 0
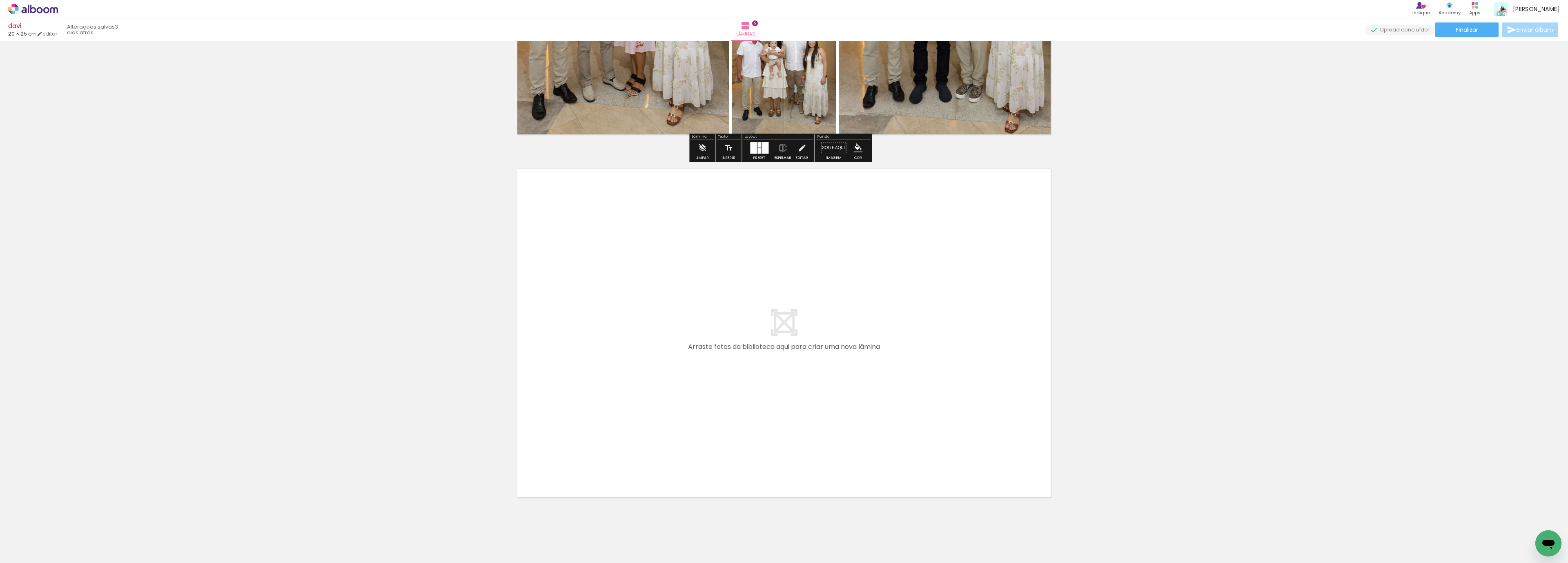
scroll to position [3044, 0]
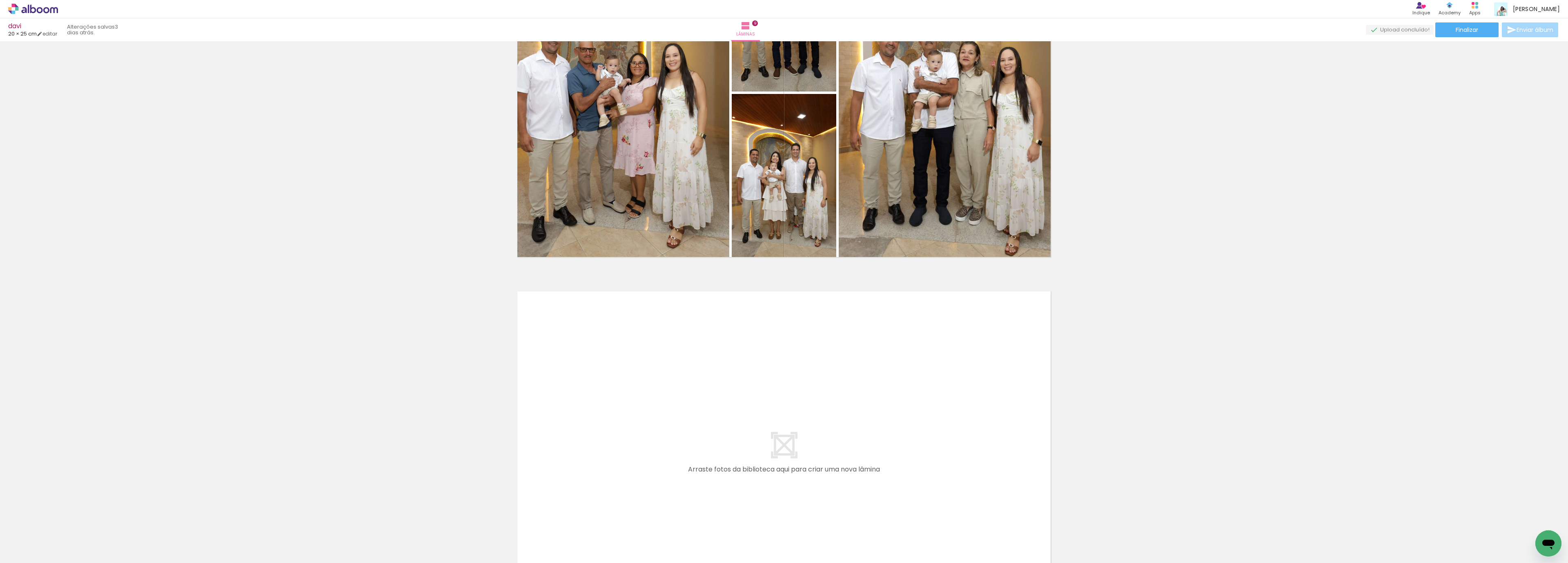
drag, startPoint x: 989, startPoint y: 430, endPoint x: 893, endPoint y: 460, distance: 100.6
click at [838, 409] on quentale-layouter at bounding box center [784, 455] width 547 height 342
drag, startPoint x: 1093, startPoint y: 544, endPoint x: 1003, endPoint y: 434, distance: 142.1
click at [1003, 434] on quentale-workspace at bounding box center [784, 281] width 1568 height 563
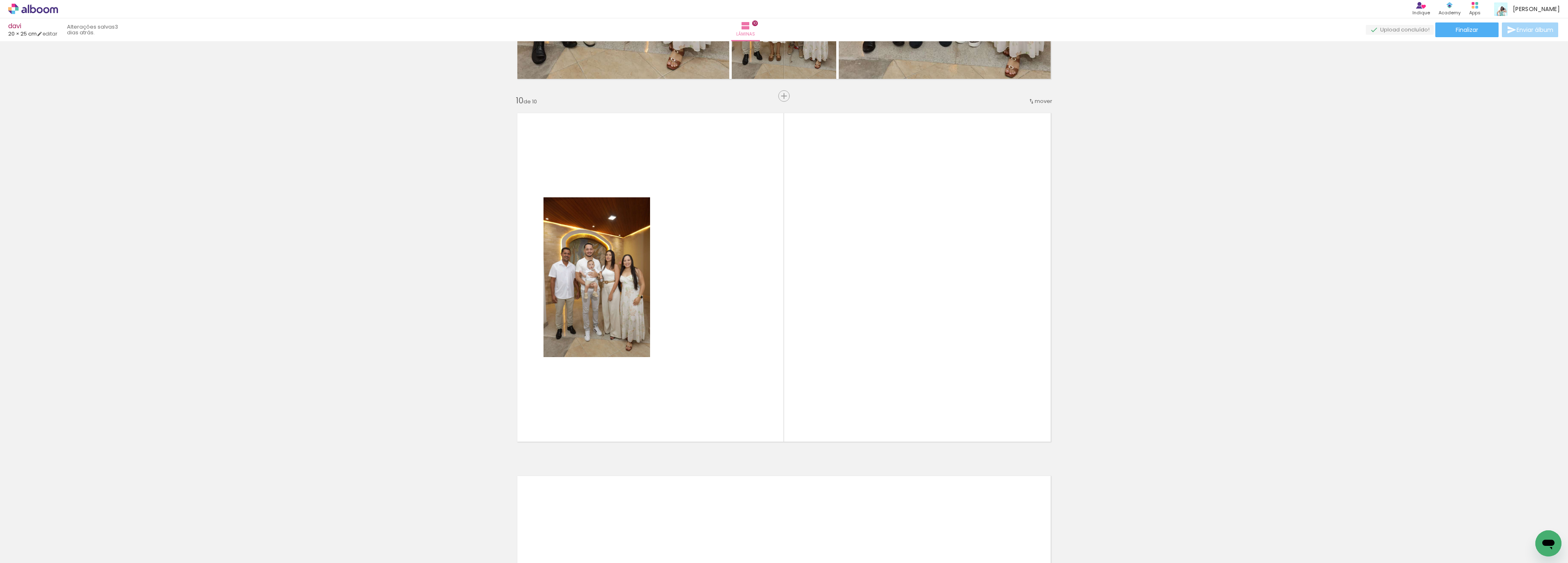
scroll to position [3222, 0]
drag, startPoint x: 1144, startPoint y: 542, endPoint x: 1193, endPoint y: 555, distance: 50.7
click at [949, 368] on quentale-workspace at bounding box center [784, 281] width 1568 height 563
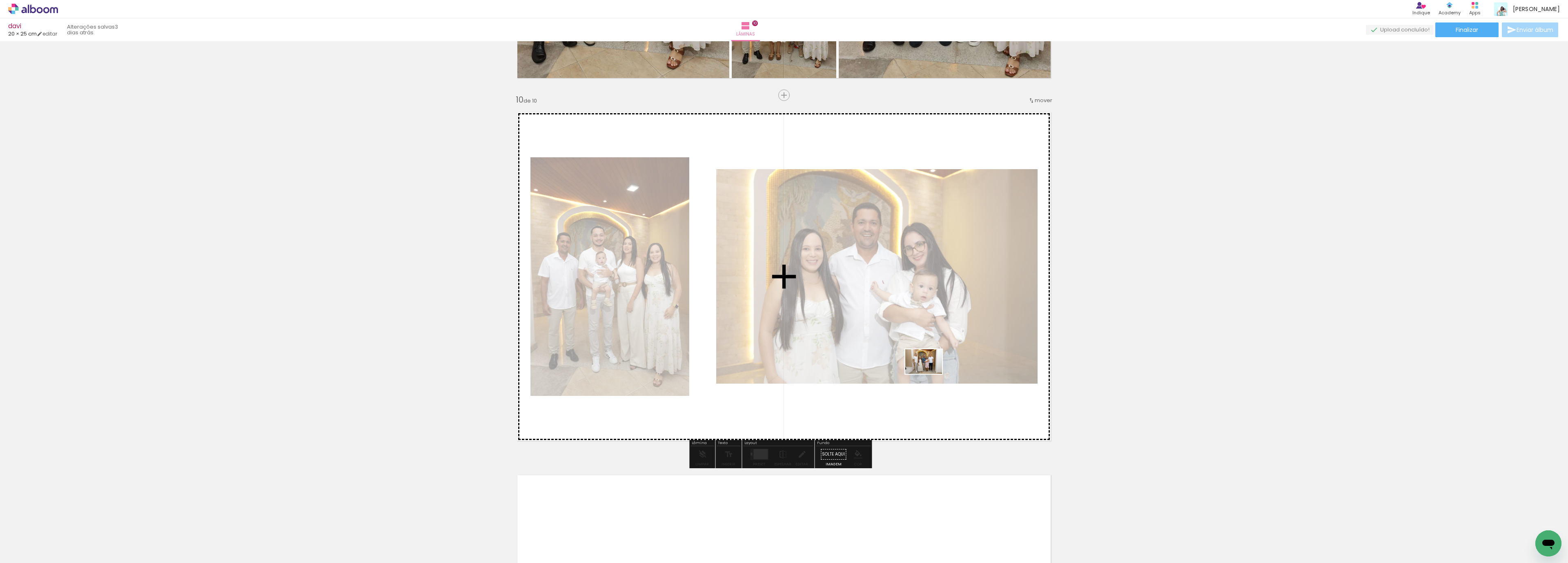
drag, startPoint x: 1176, startPoint y: 536, endPoint x: 924, endPoint y: 388, distance: 292.2
click at [929, 375] on quentale-workspace at bounding box center [784, 281] width 1568 height 563
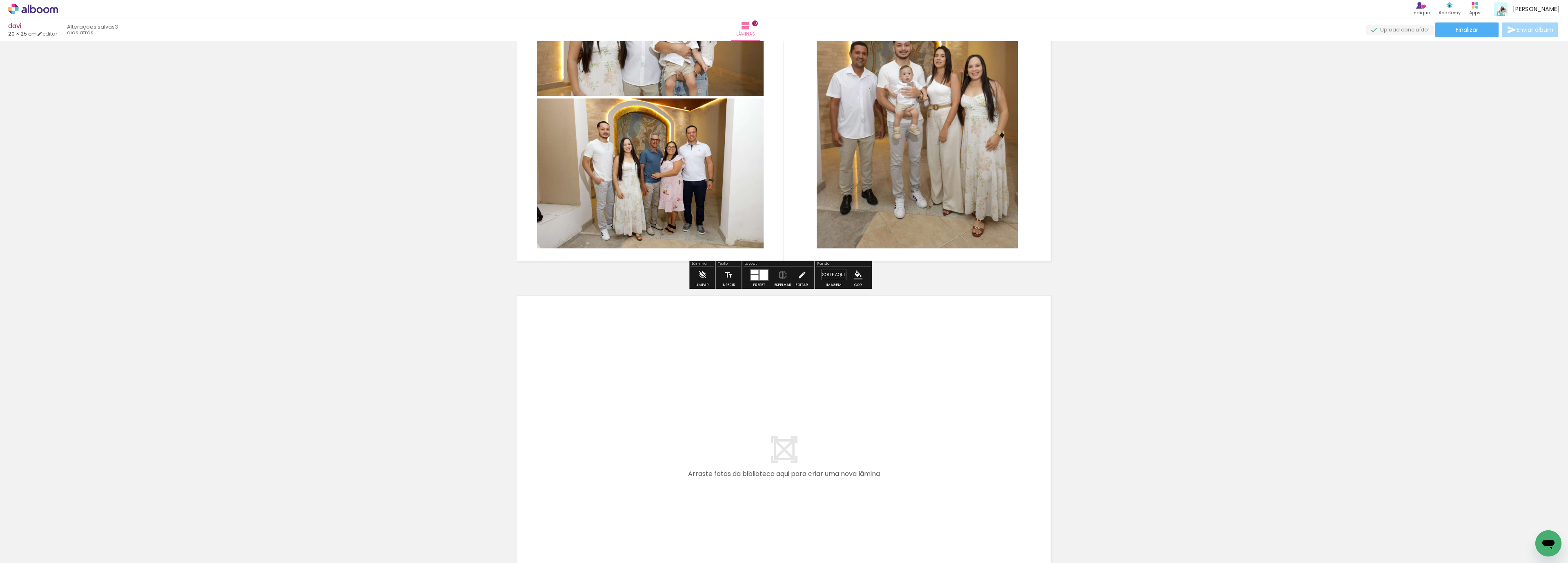
scroll to position [3491, 0]
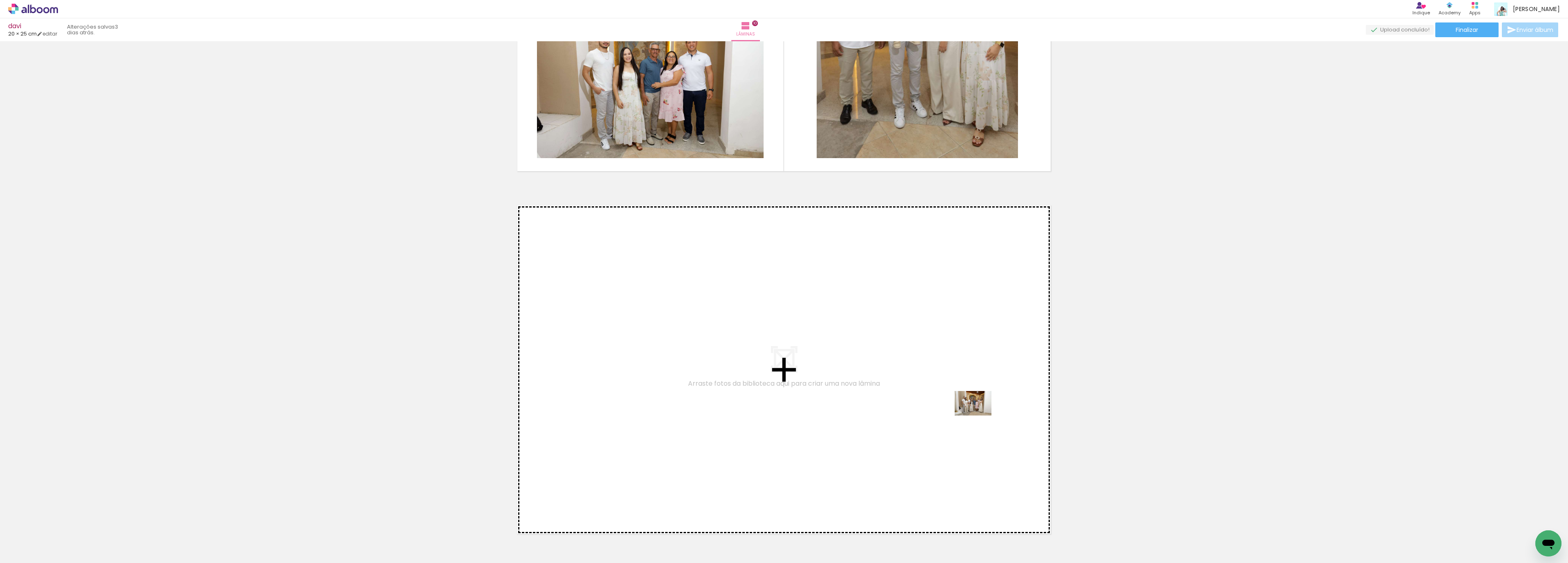
drag, startPoint x: 1230, startPoint y: 537, endPoint x: 977, endPoint y: 414, distance: 281.3
click at [977, 414] on quentale-workspace at bounding box center [784, 281] width 1568 height 563
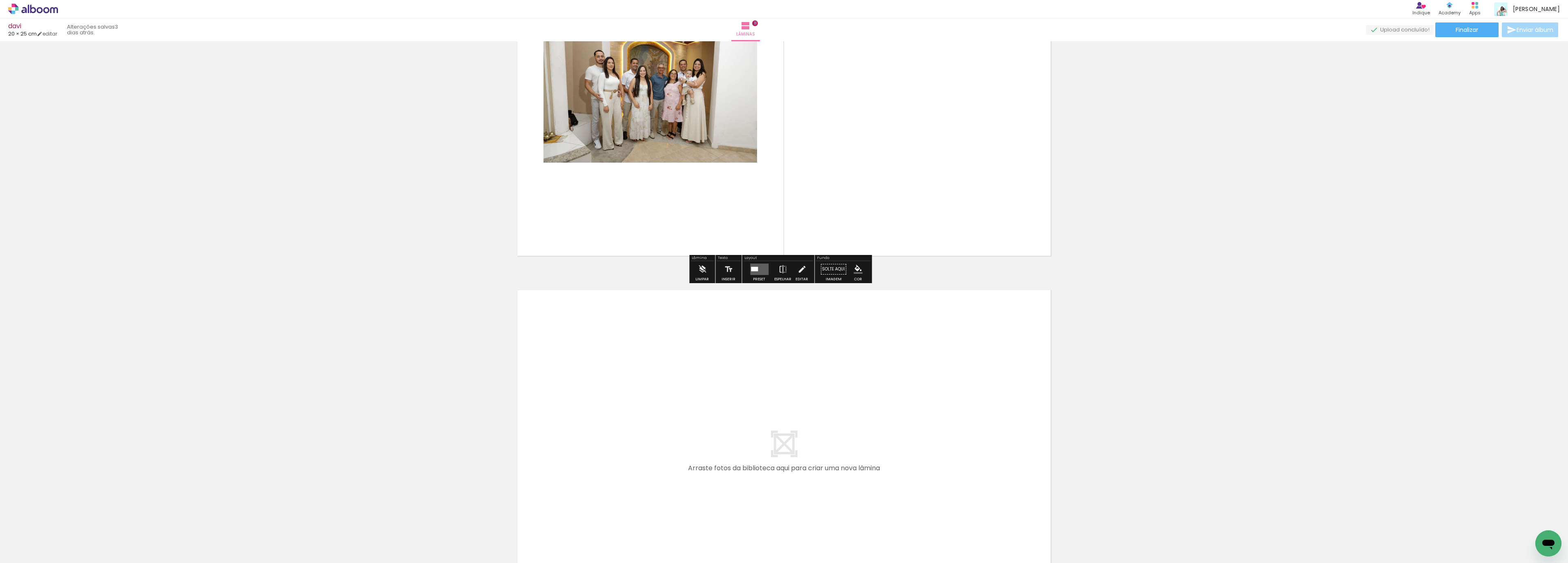
scroll to position [3785, 0]
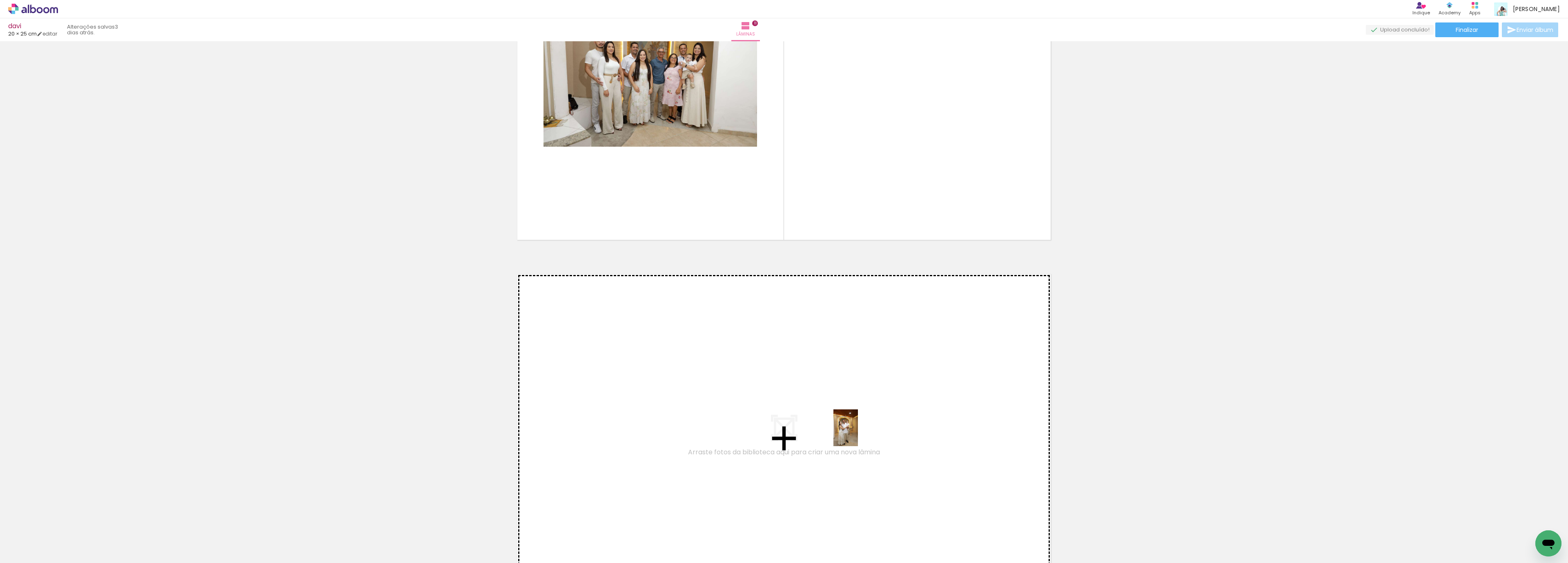
drag, startPoint x: 1259, startPoint y: 529, endPoint x: 838, endPoint y: 427, distance: 433.2
click at [838, 427] on quentale-workspace at bounding box center [784, 281] width 1568 height 563
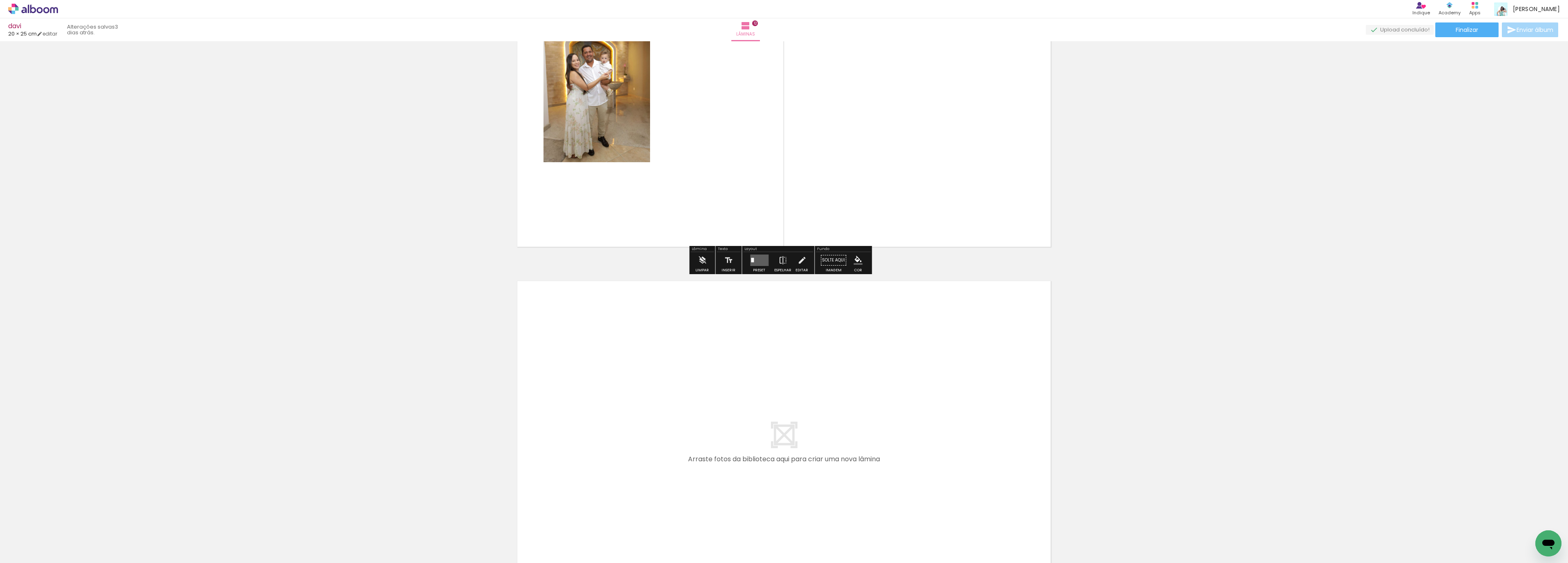
scroll to position [4273, 0]
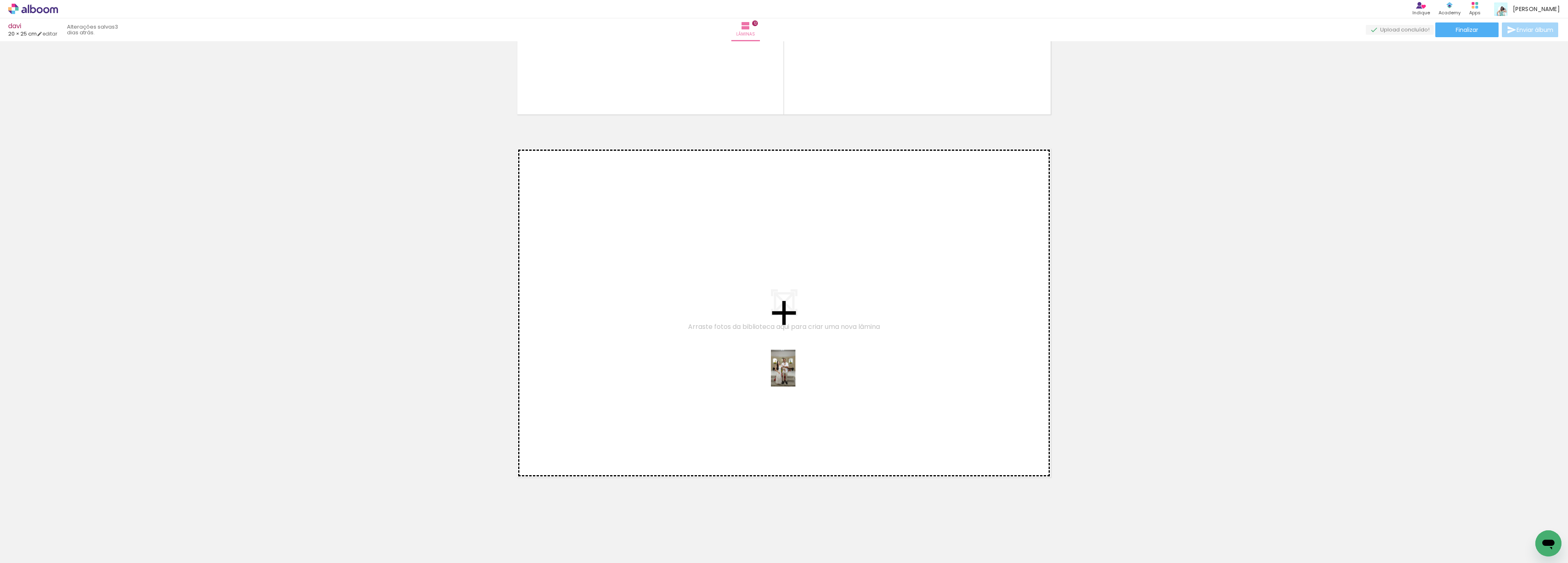
drag, startPoint x: 1377, startPoint y: 540, endPoint x: 1314, endPoint y: 513, distance: 68.5
click at [795, 374] on quentale-workspace at bounding box center [784, 281] width 1568 height 563
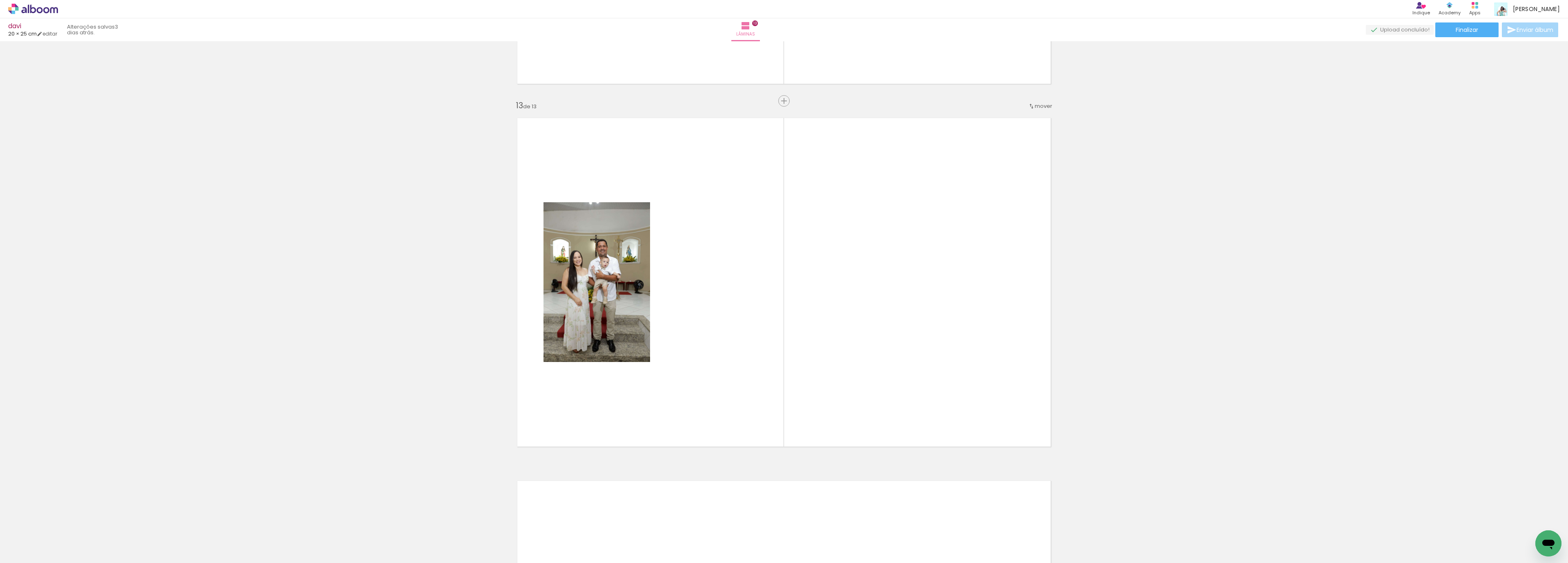
scroll to position [4310, 0]
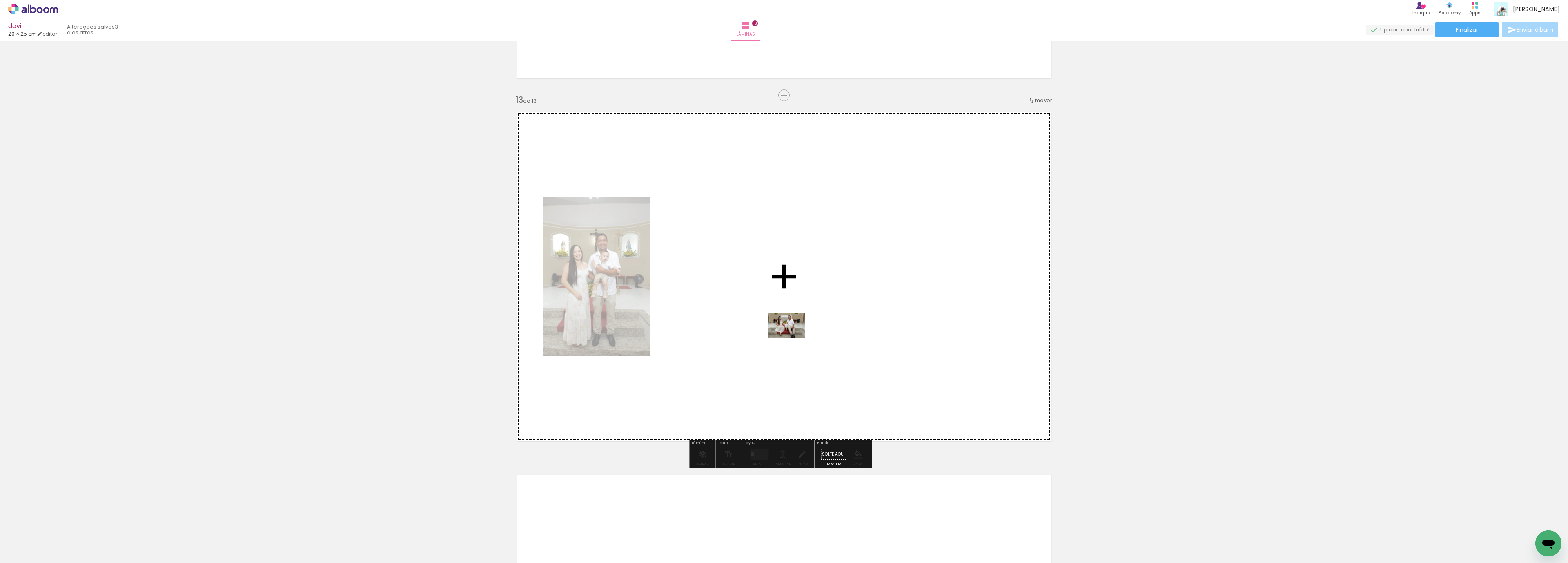
drag, startPoint x: 1413, startPoint y: 531, endPoint x: 793, endPoint y: 337, distance: 649.6
click at [793, 337] on quentale-workspace at bounding box center [784, 281] width 1568 height 563
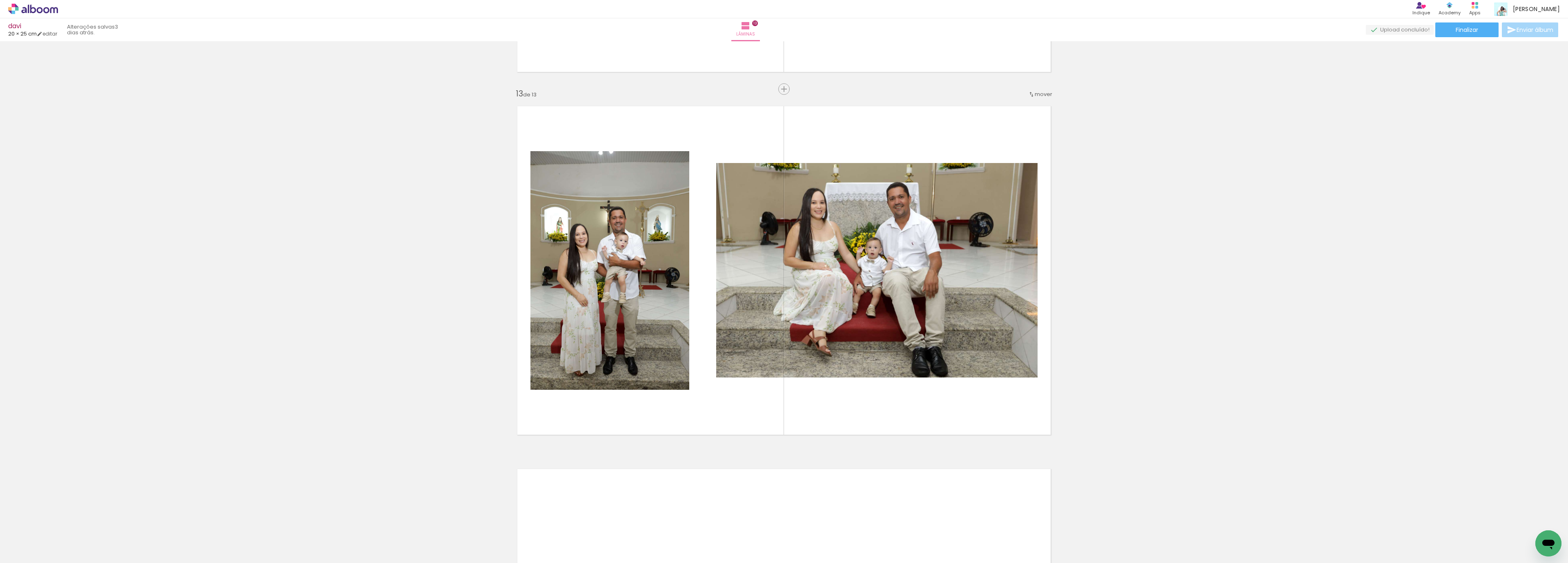
scroll to position [4284, 0]
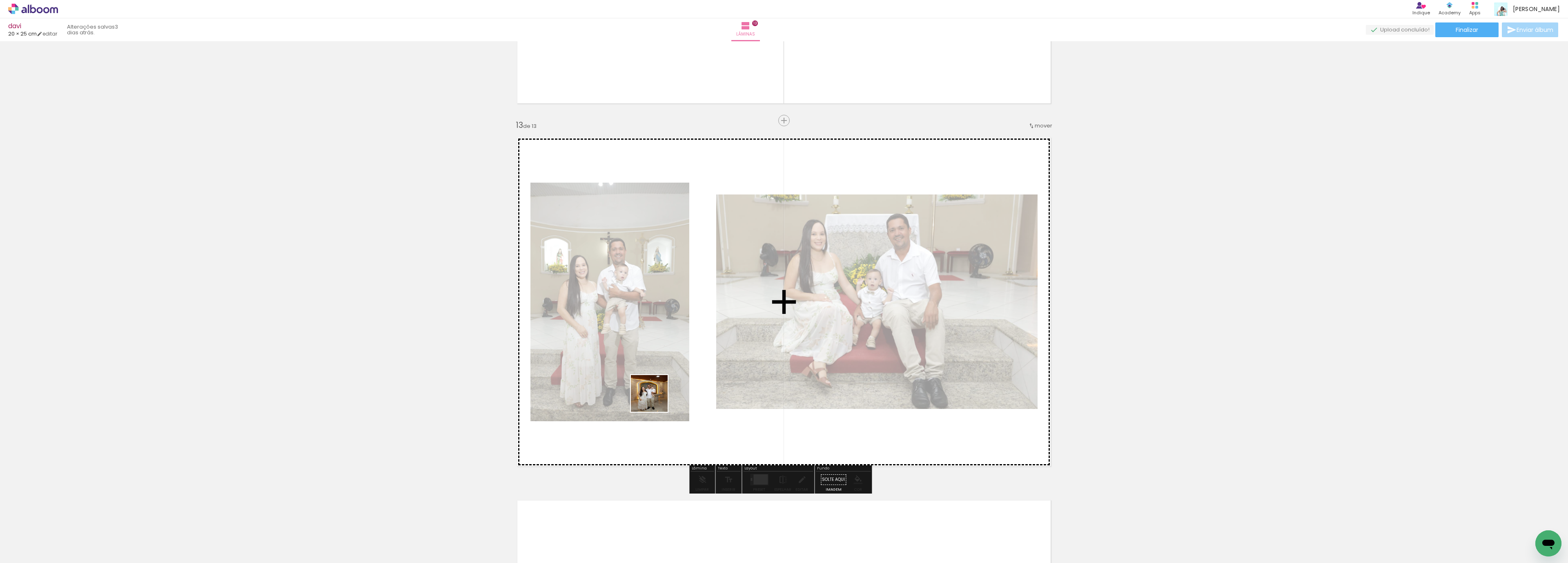
drag, startPoint x: 528, startPoint y: 458, endPoint x: 667, endPoint y: 394, distance: 153.0
click at [667, 394] on quentale-workspace at bounding box center [784, 281] width 1568 height 563
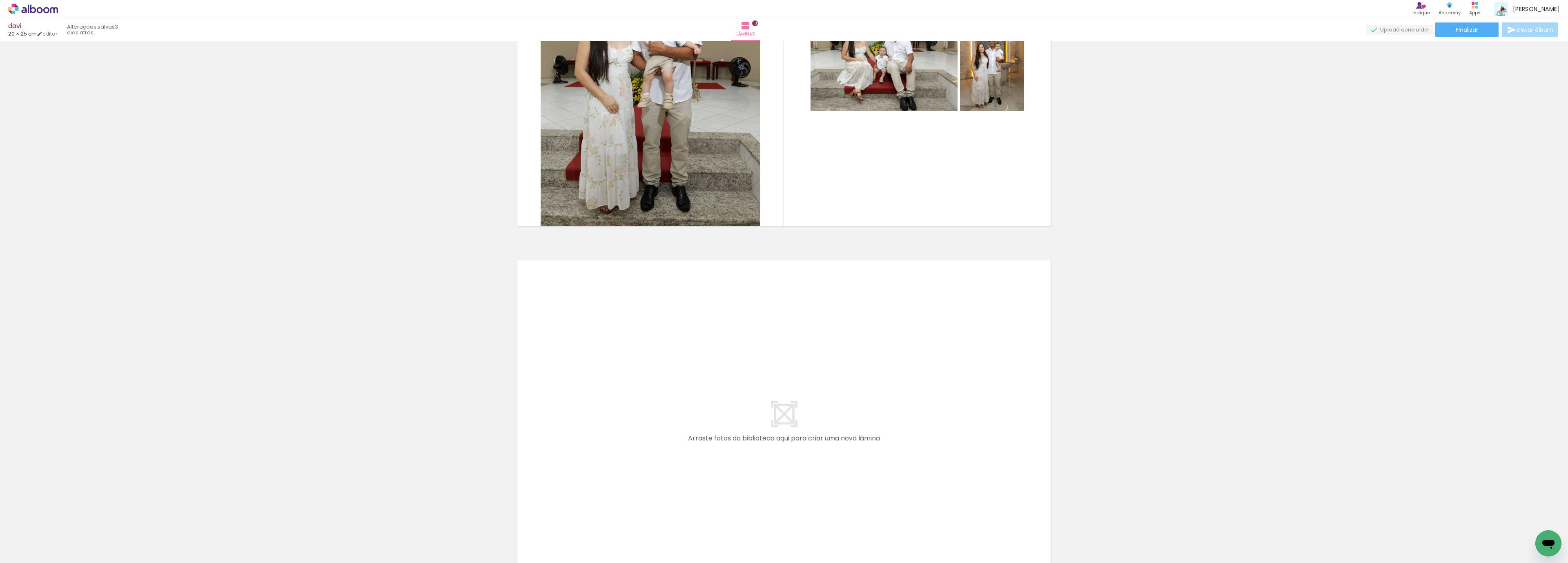
scroll to position [4569, 0]
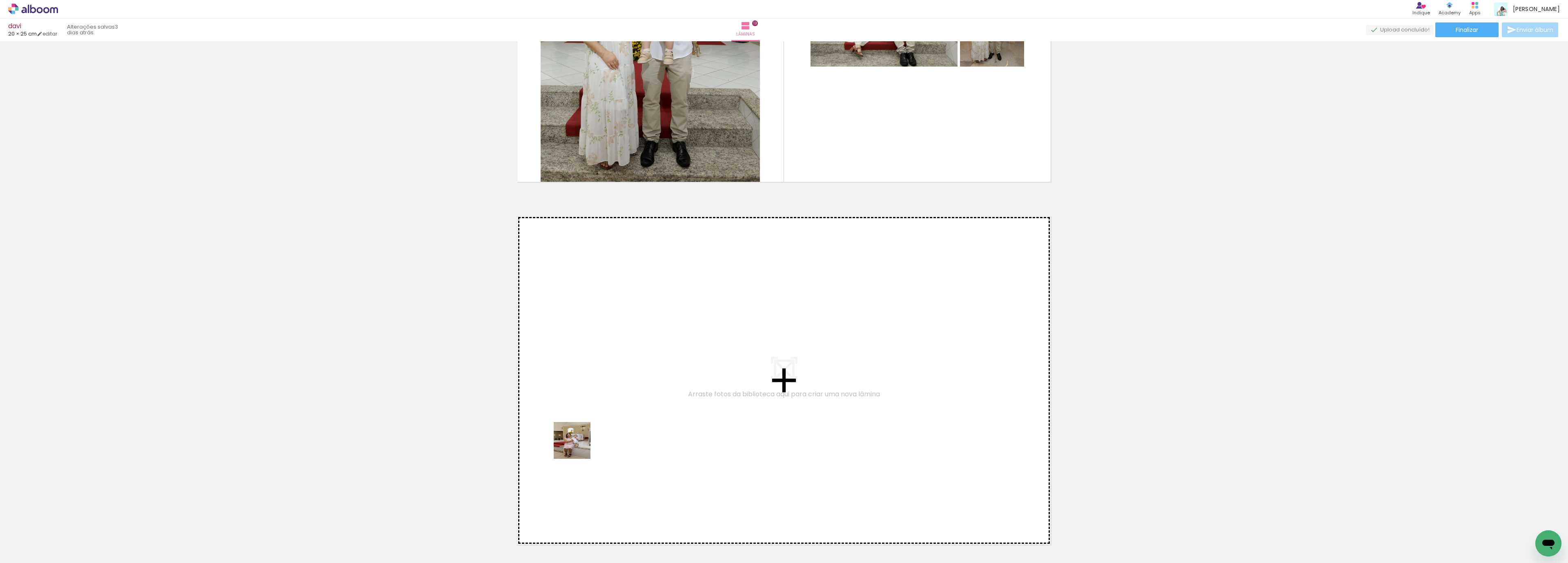
drag, startPoint x: 216, startPoint y: 544, endPoint x: 1352, endPoint y: 484, distance: 1137.6
click at [589, 440] on quentale-workspace at bounding box center [784, 281] width 1568 height 563
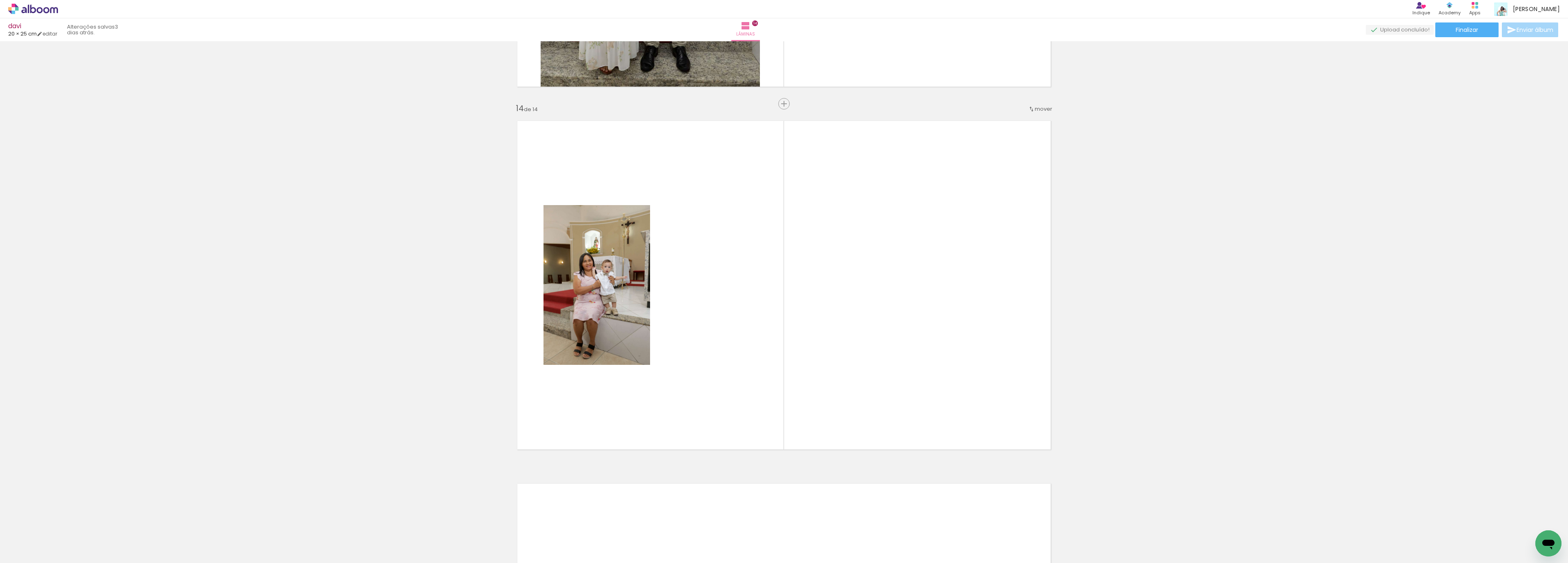
scroll to position [4673, 0]
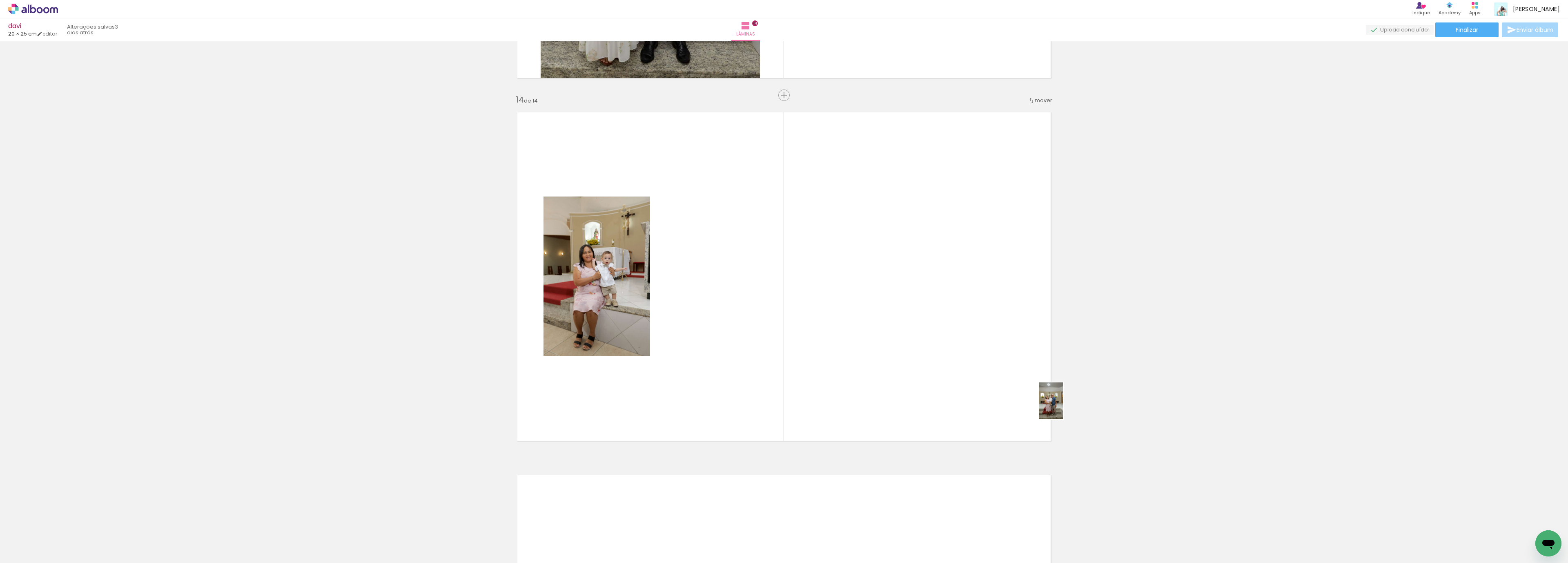
drag, startPoint x: 1319, startPoint y: 535, endPoint x: 1010, endPoint y: 376, distance: 347.5
click at [1031, 396] on quentale-workspace at bounding box center [784, 281] width 1568 height 563
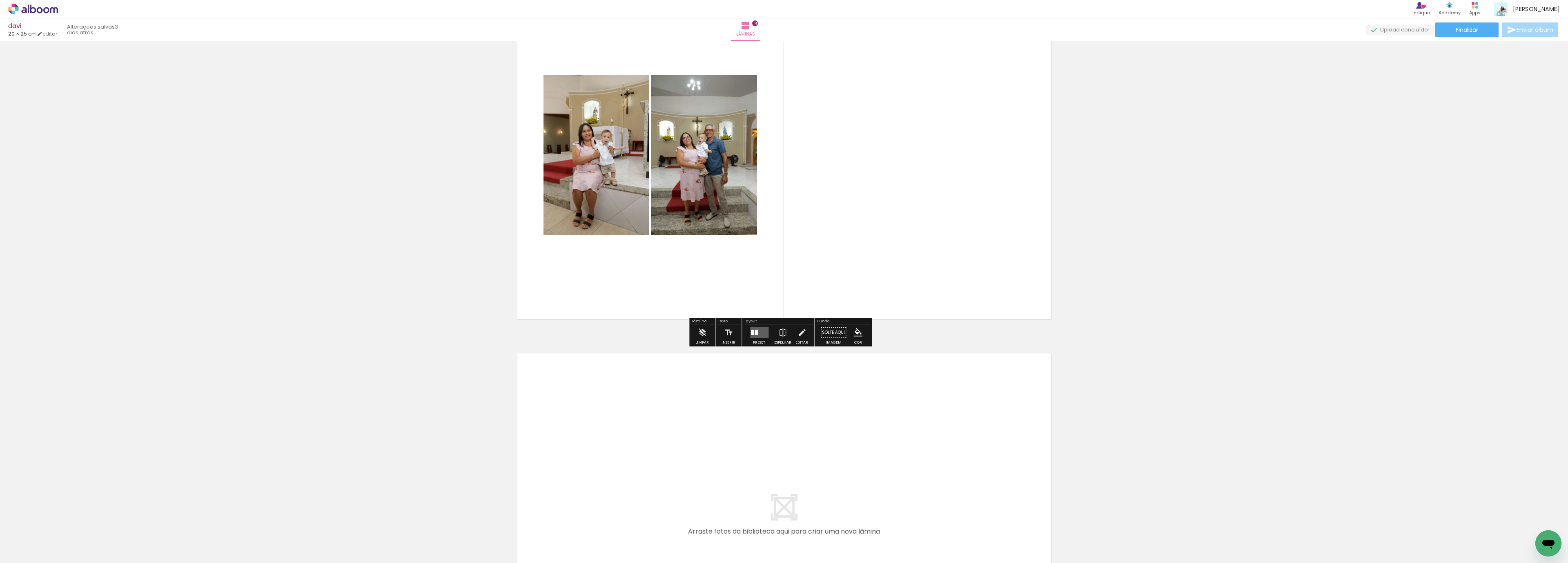
scroll to position [4950, 0]
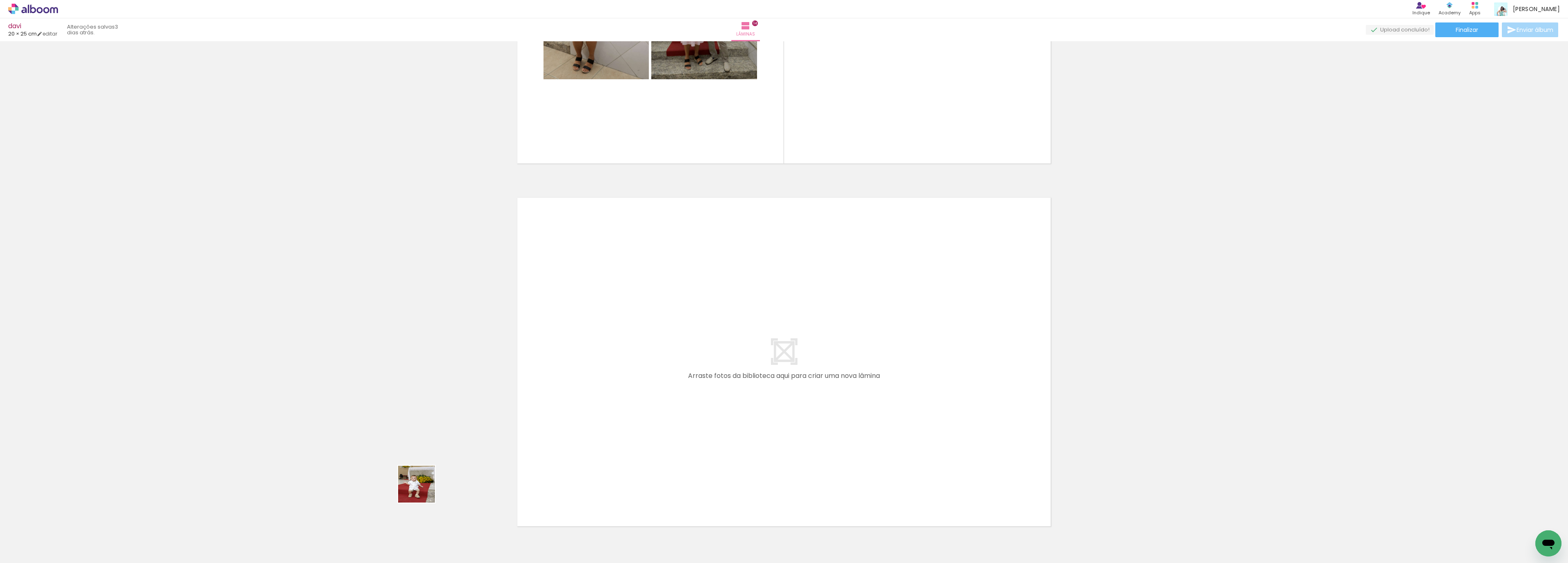
drag, startPoint x: 275, startPoint y: 526, endPoint x: 752, endPoint y: 406, distance: 491.9
click at [752, 406] on quentale-workspace at bounding box center [784, 281] width 1568 height 563
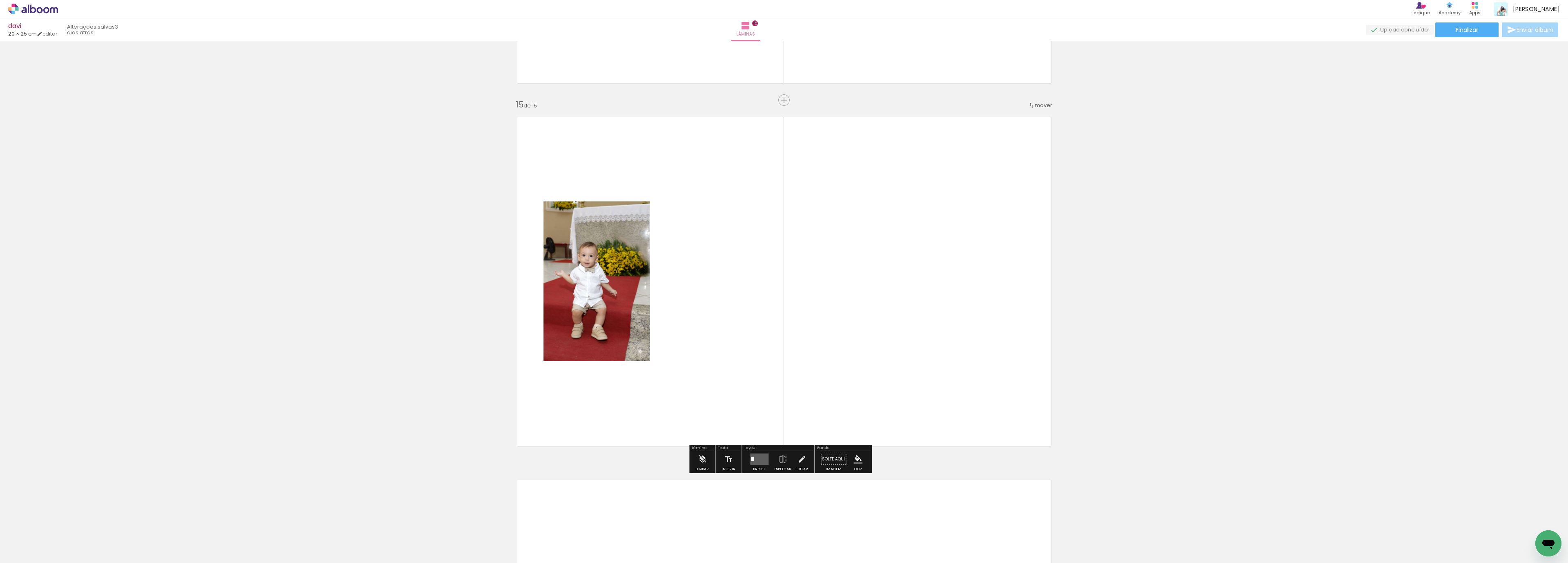
scroll to position [5034, 0]
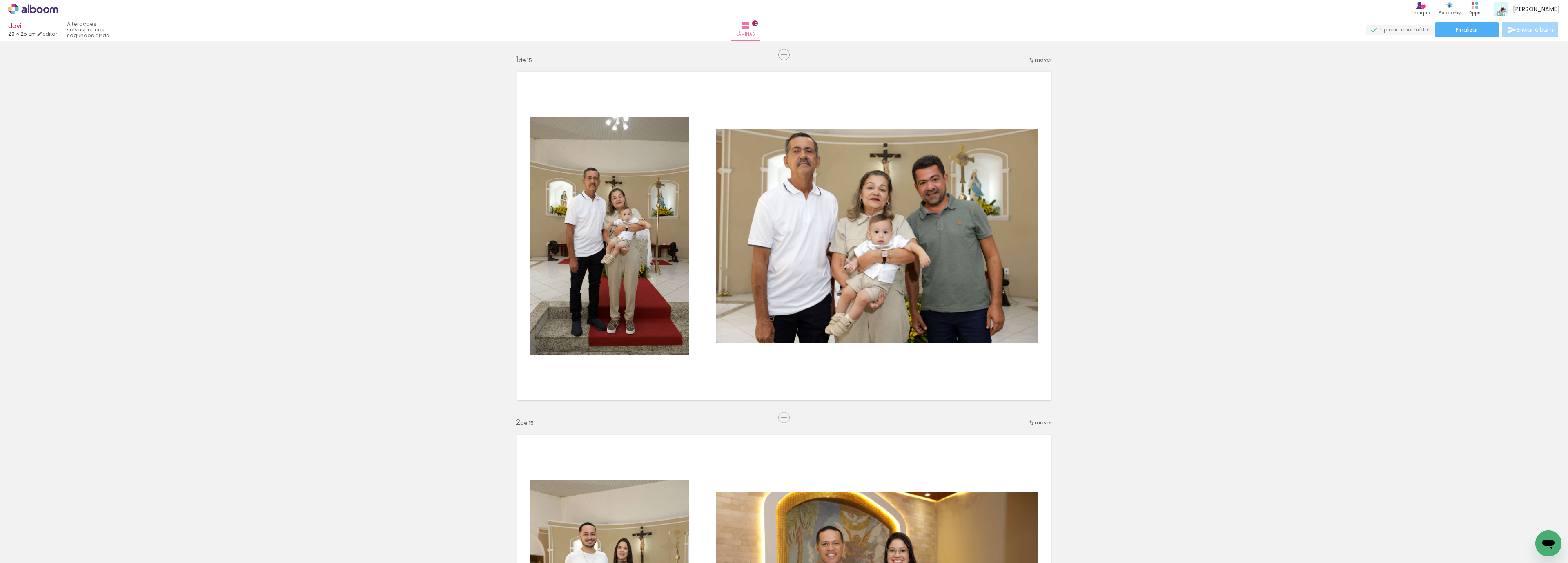
scroll to position [5034, 0]
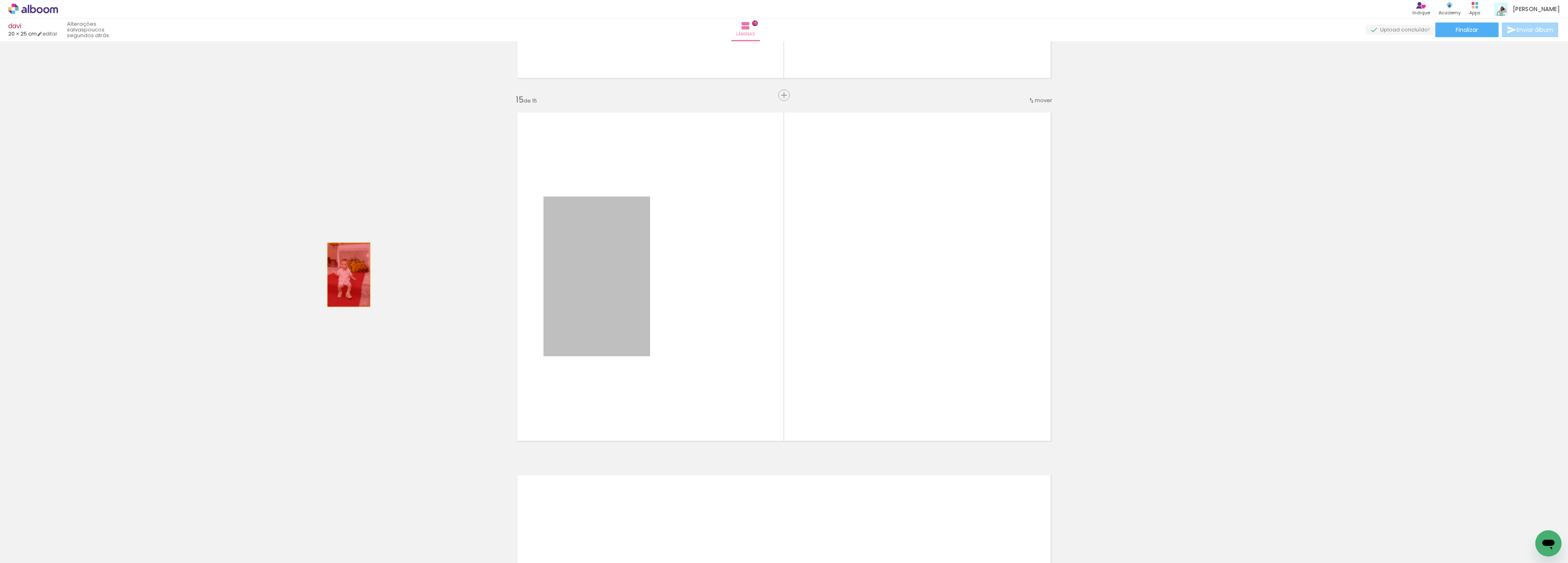
drag, startPoint x: 587, startPoint y: 269, endPoint x: 352, endPoint y: 322, distance: 240.9
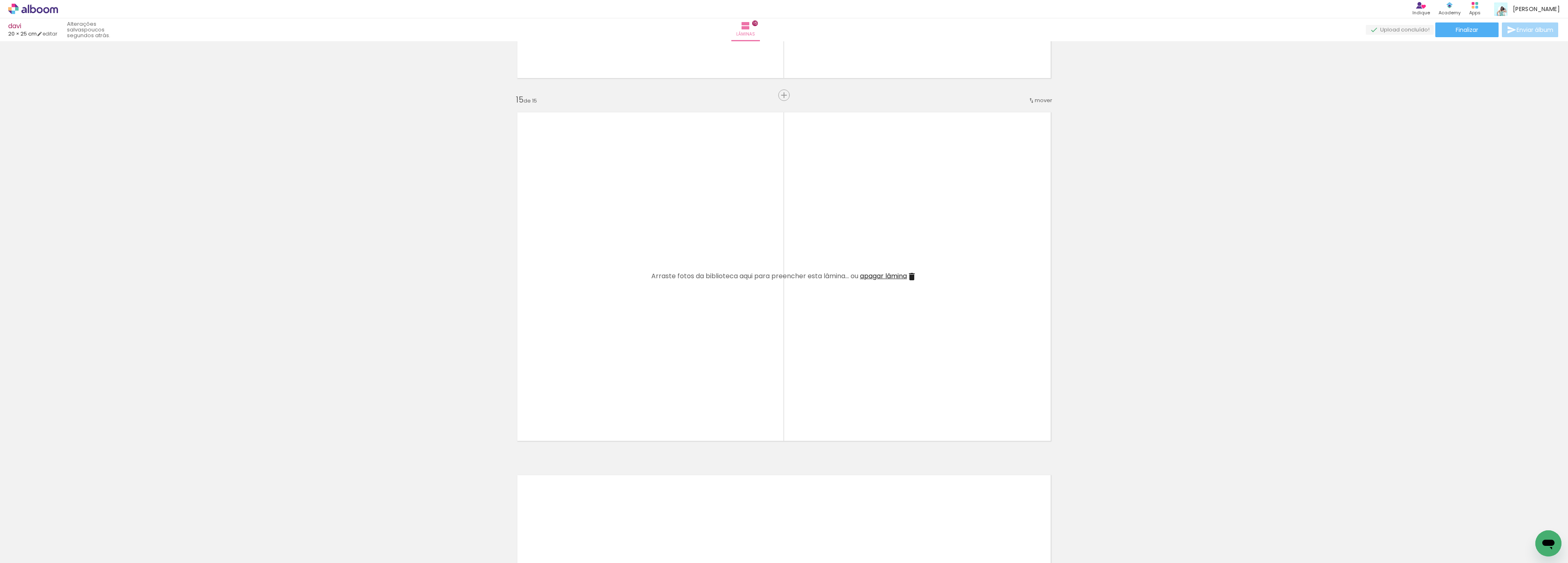
click at [68, 520] on iron-icon at bounding box center [63, 519] width 9 height 9
click at [31, 552] on span "Adicionar Fotos" at bounding box center [29, 551] width 25 height 9
click at [0, 0] on input "file" at bounding box center [0, 0] width 0 height 0
click at [35, 551] on span "Adicionar Fotos" at bounding box center [29, 551] width 25 height 9
click at [0, 0] on input "file" at bounding box center [0, 0] width 0 height 0
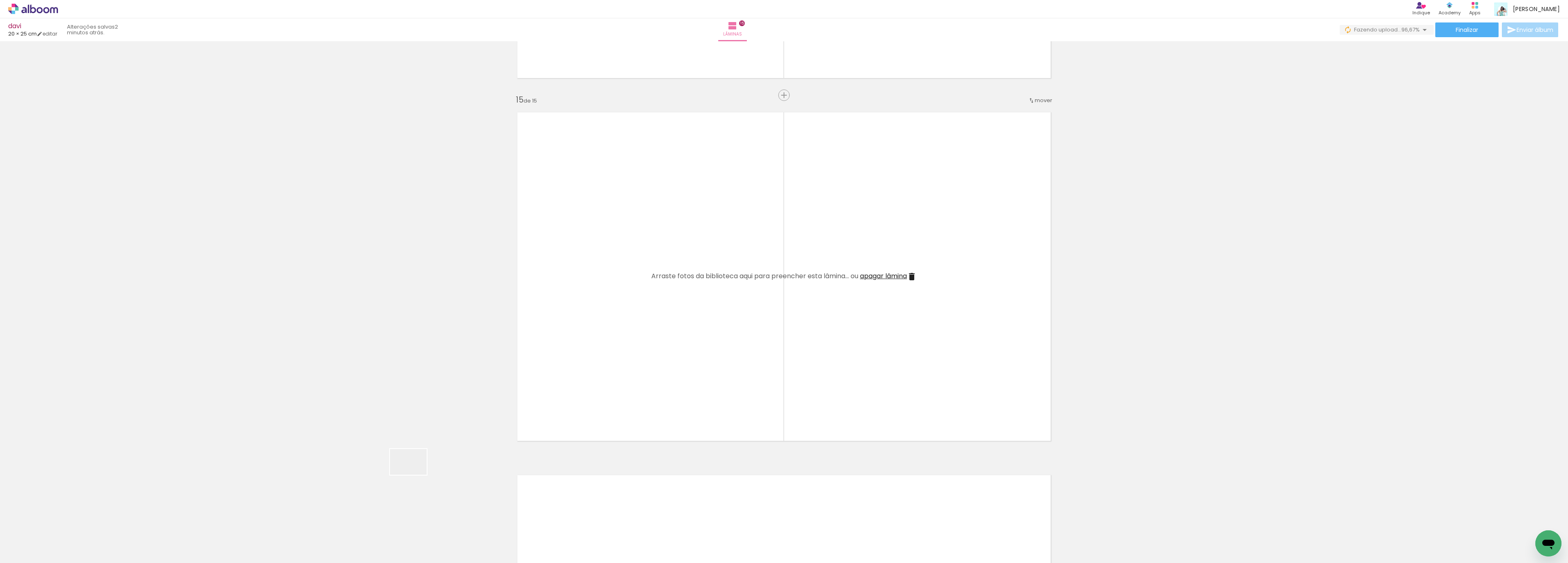
drag, startPoint x: 277, startPoint y: 536, endPoint x: 754, endPoint y: 318, distance: 524.5
click at [754, 318] on quentale-workspace at bounding box center [784, 281] width 1568 height 563
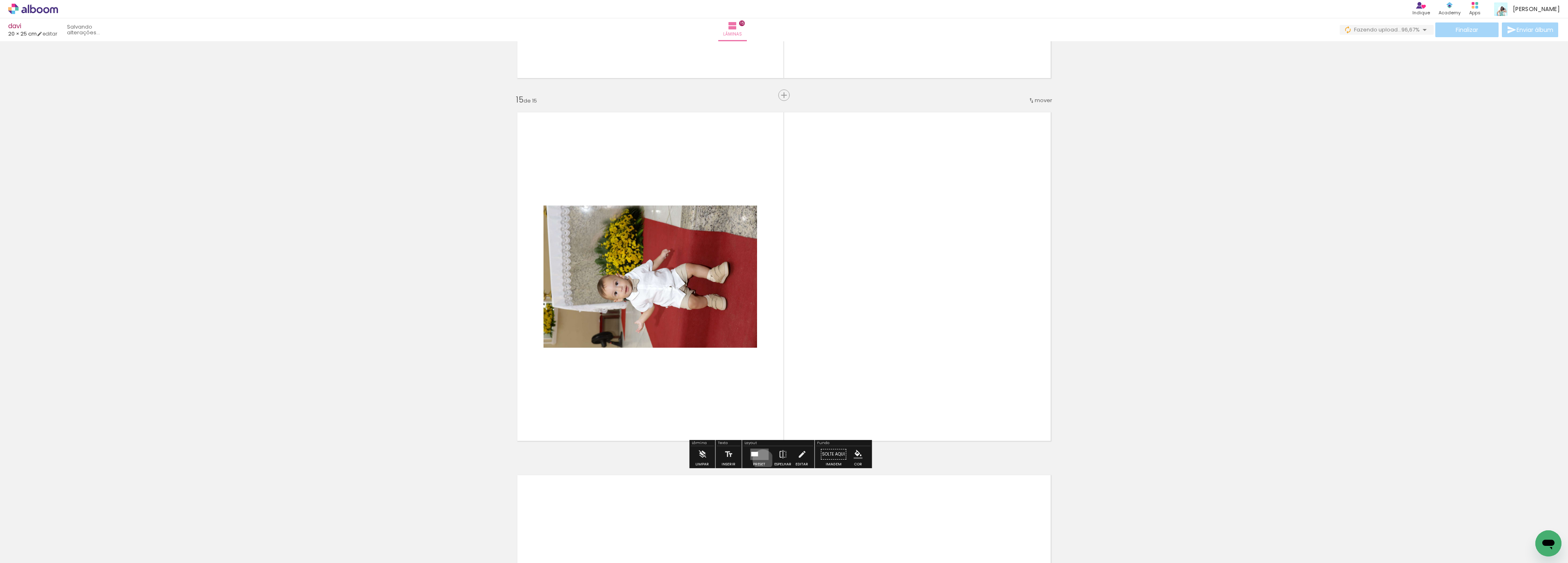
click at [760, 459] on div at bounding box center [759, 454] width 22 height 17
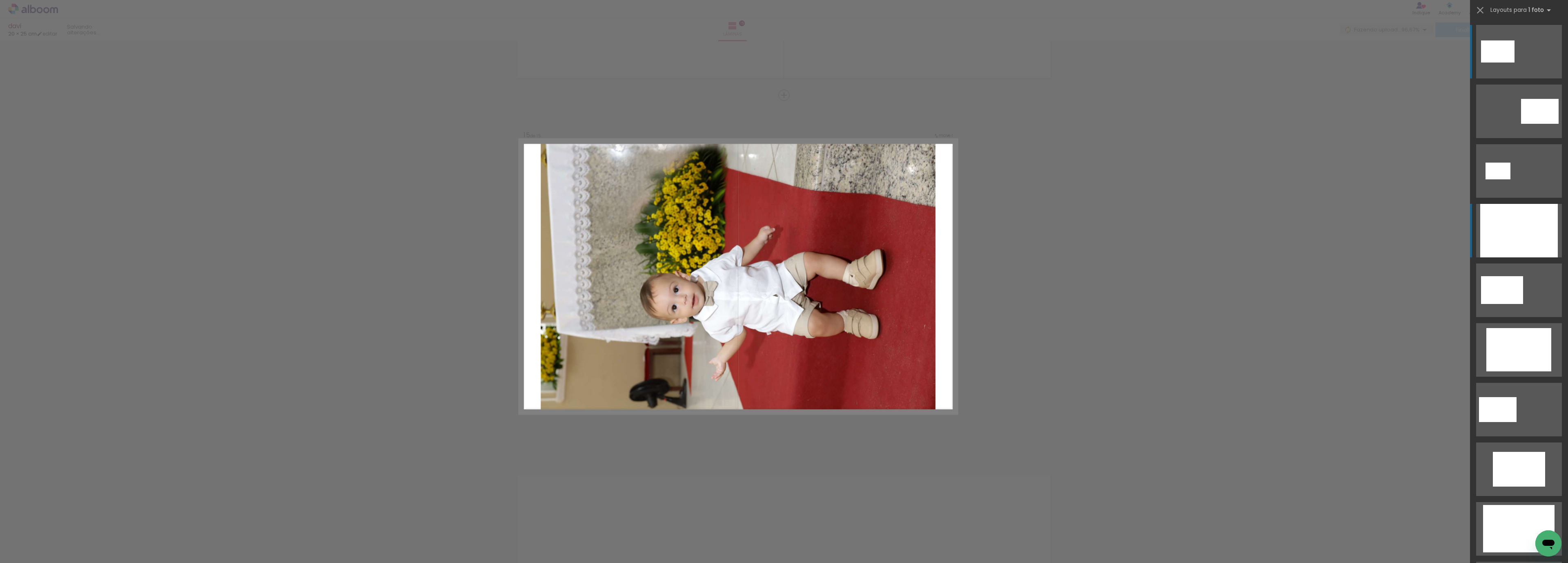
click at [1510, 237] on div at bounding box center [1519, 231] width 78 height 53
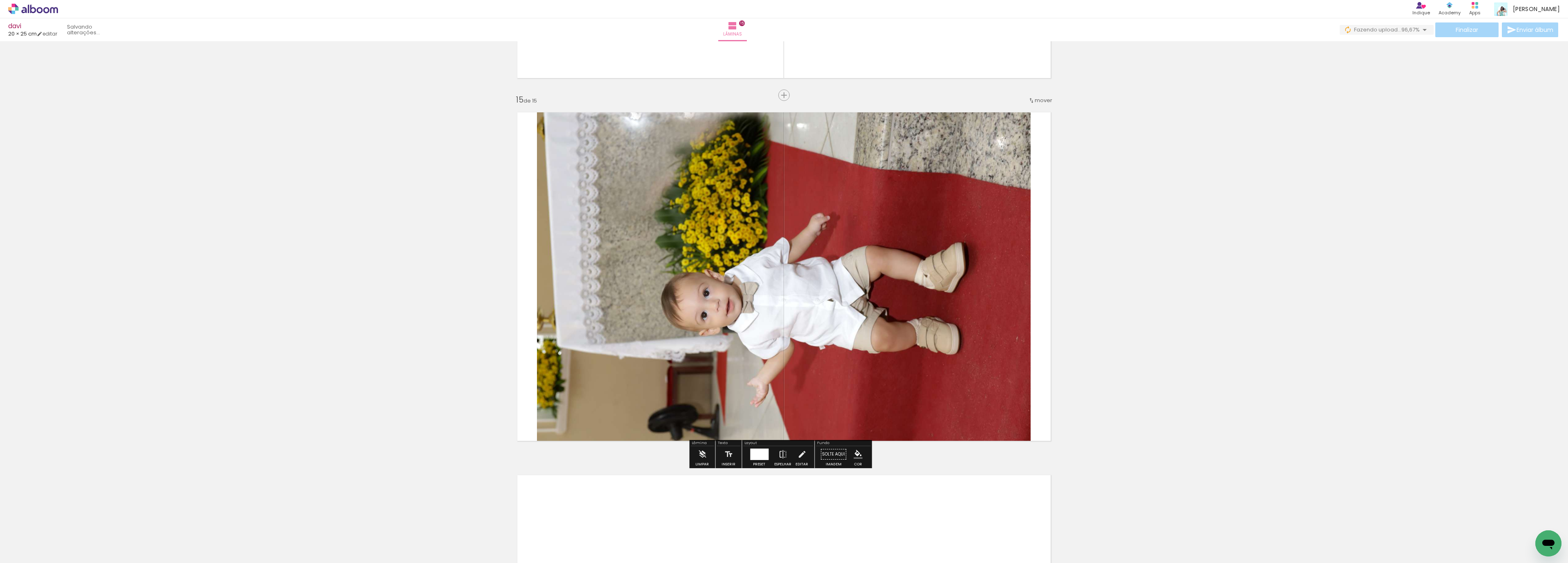
click at [753, 459] on div at bounding box center [759, 455] width 19 height 12
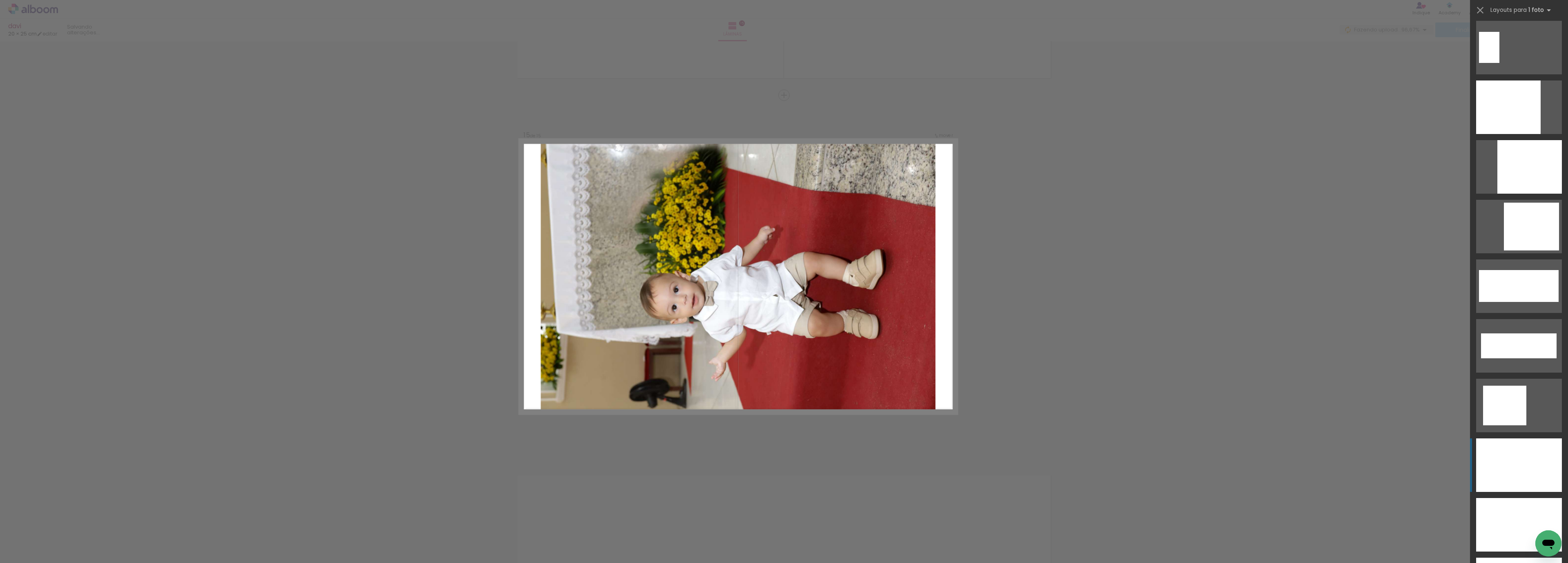
scroll to position [2524, 0]
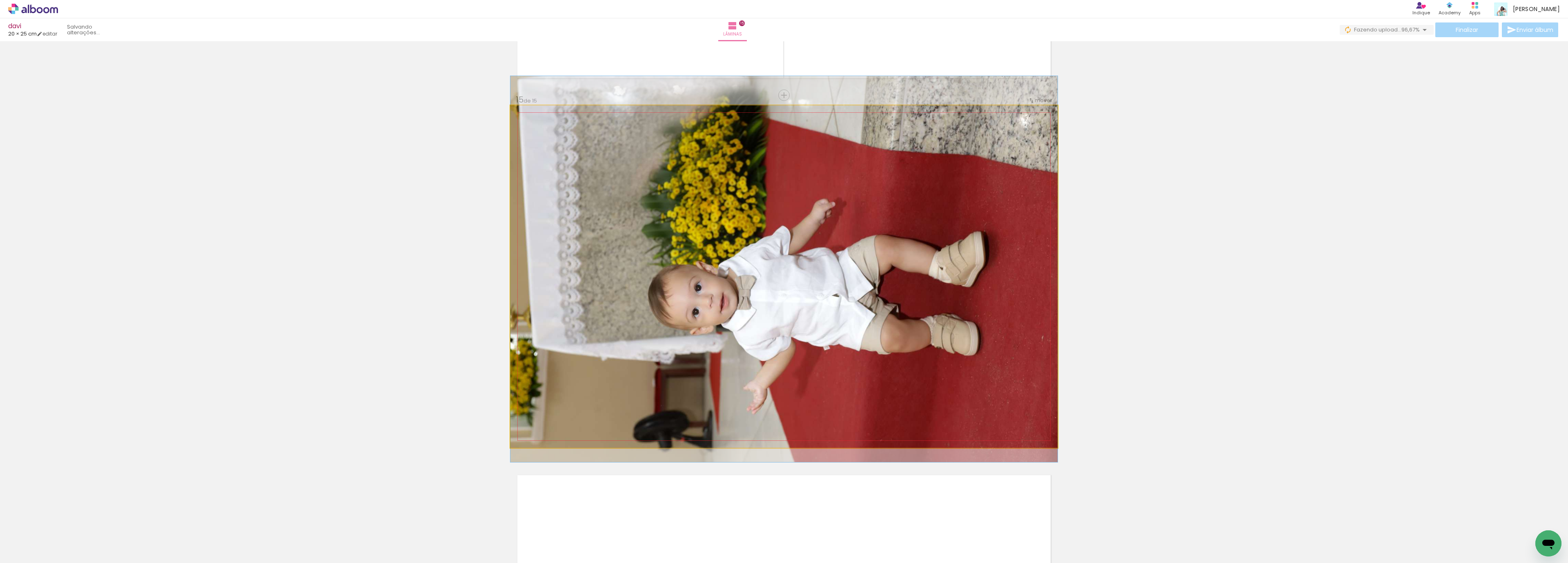
drag, startPoint x: 790, startPoint y: 314, endPoint x: 792, endPoint y: 307, distance: 7.3
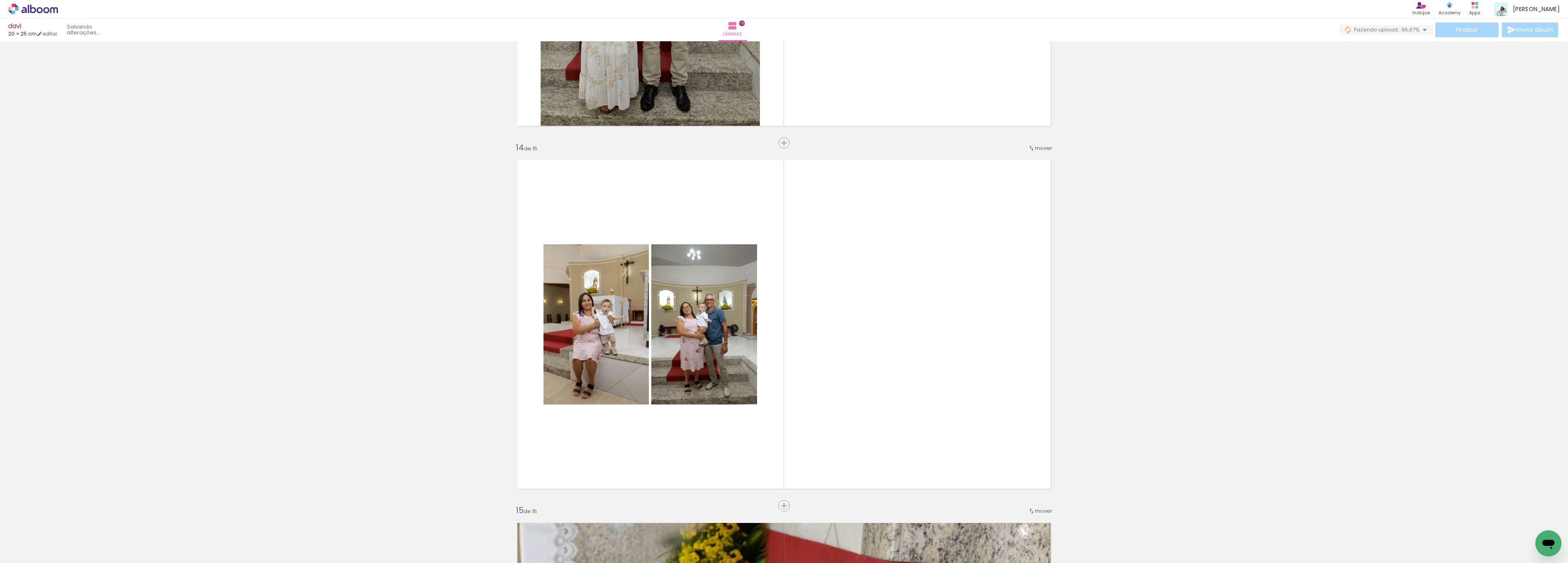
scroll to position [4638, 0]
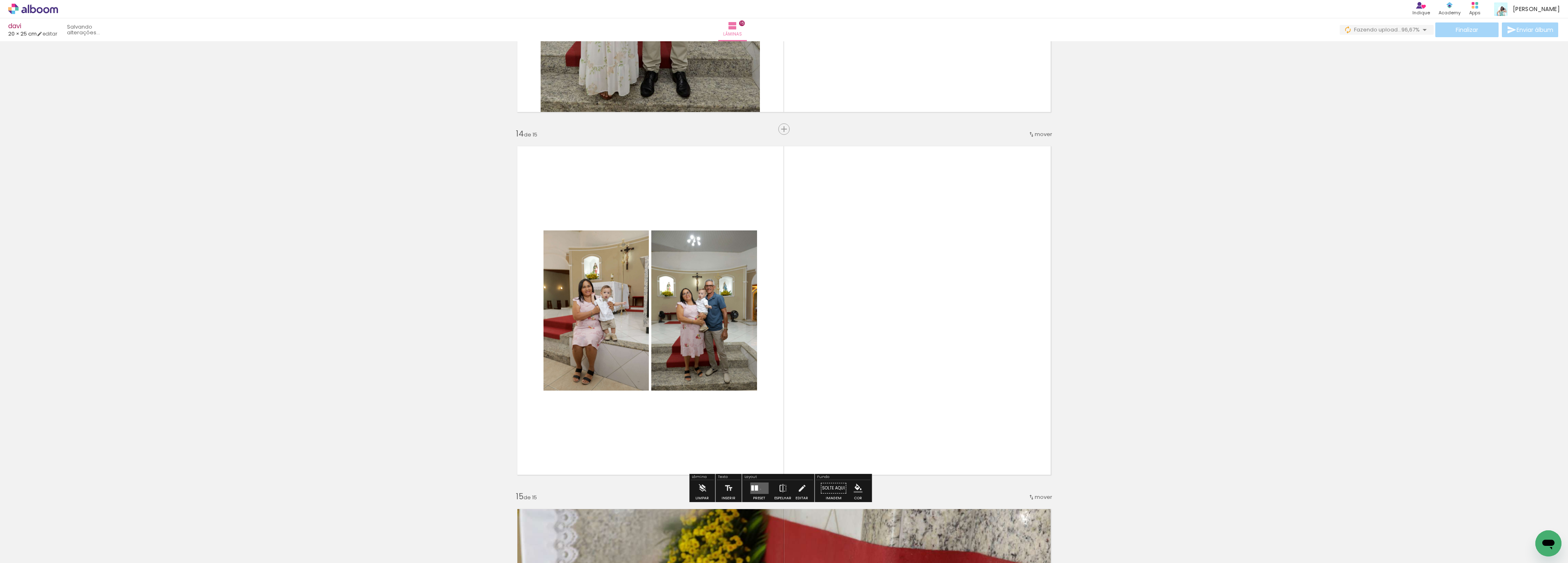
click at [758, 489] on quentale-layouter at bounding box center [759, 488] width 19 height 12
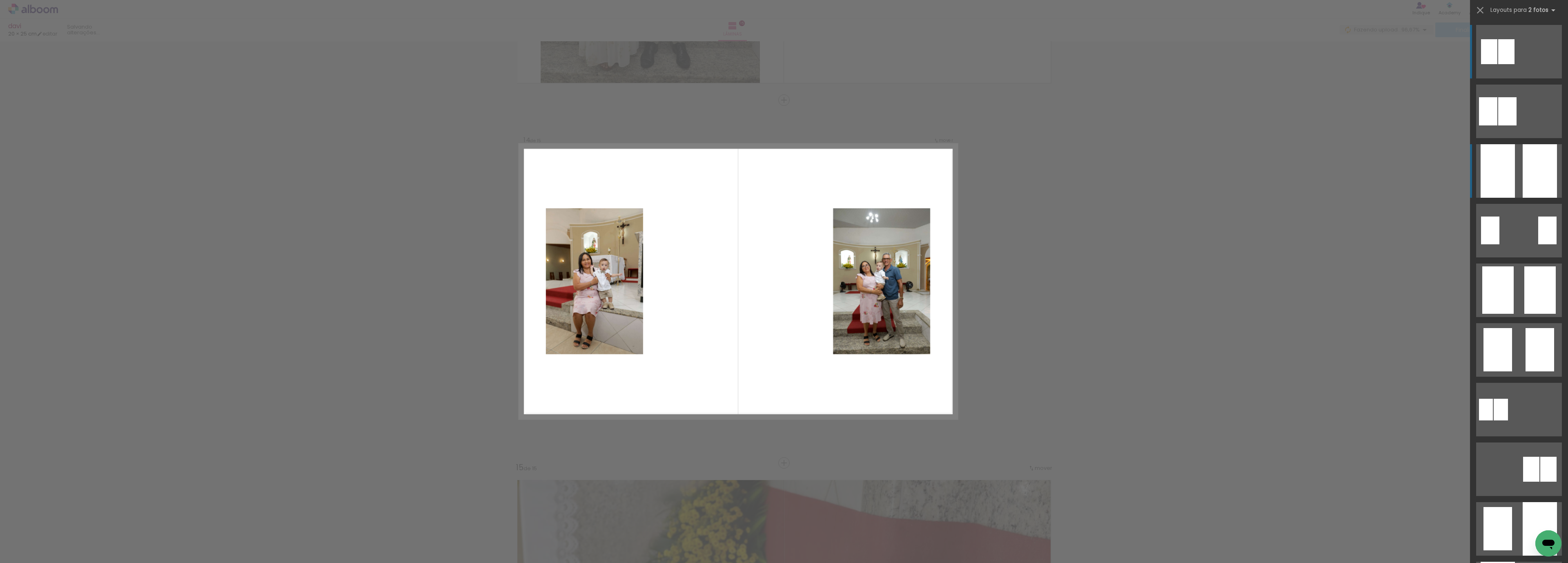
scroll to position [4673, 0]
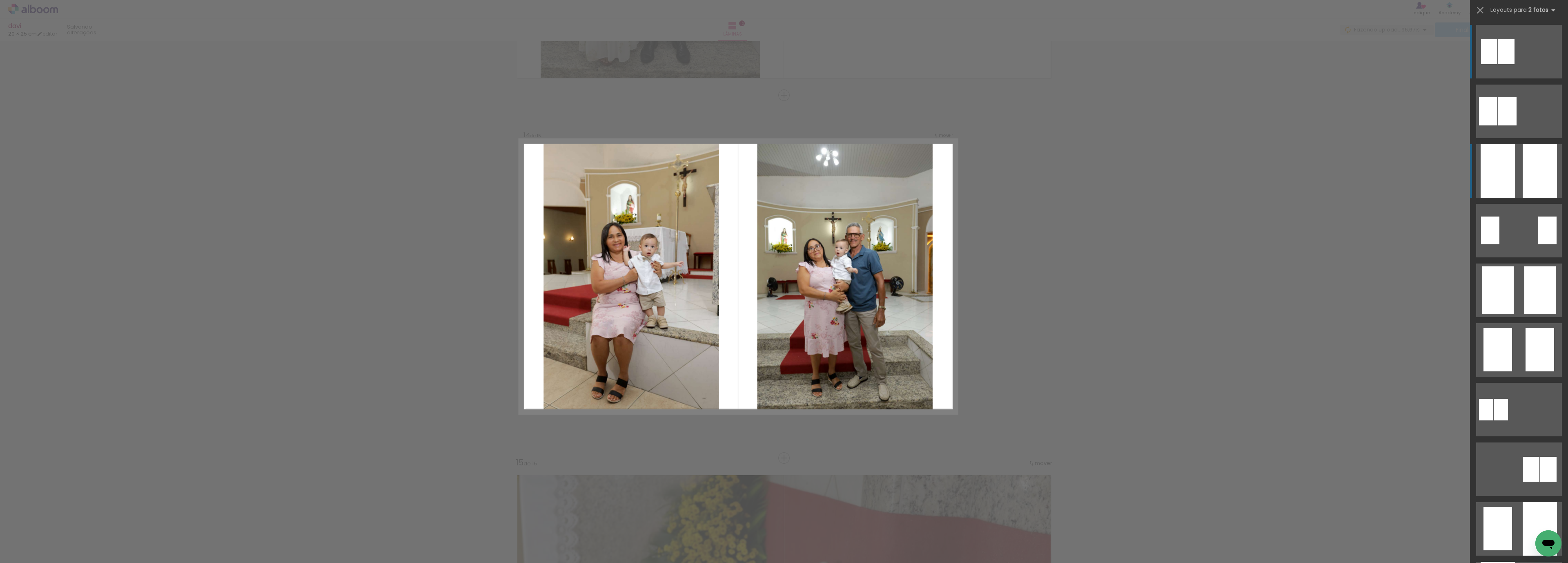
click at [1523, 170] on div at bounding box center [1539, 171] width 35 height 53
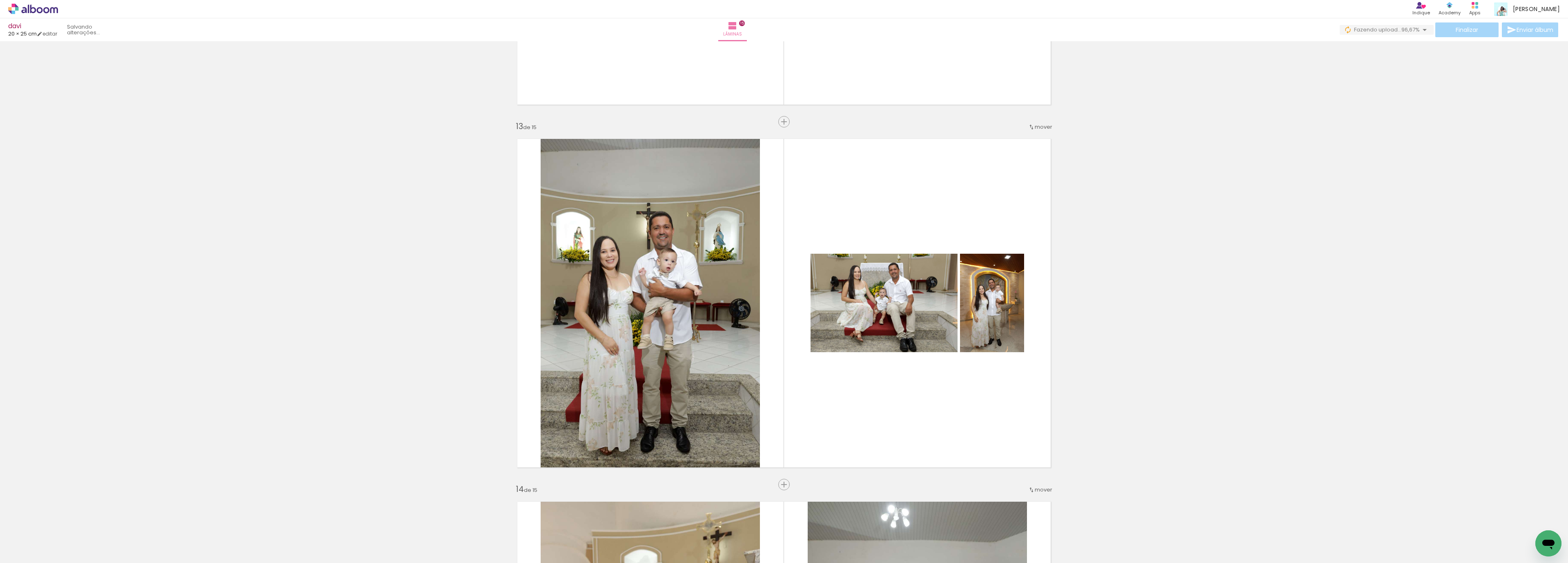
scroll to position [4305, 0]
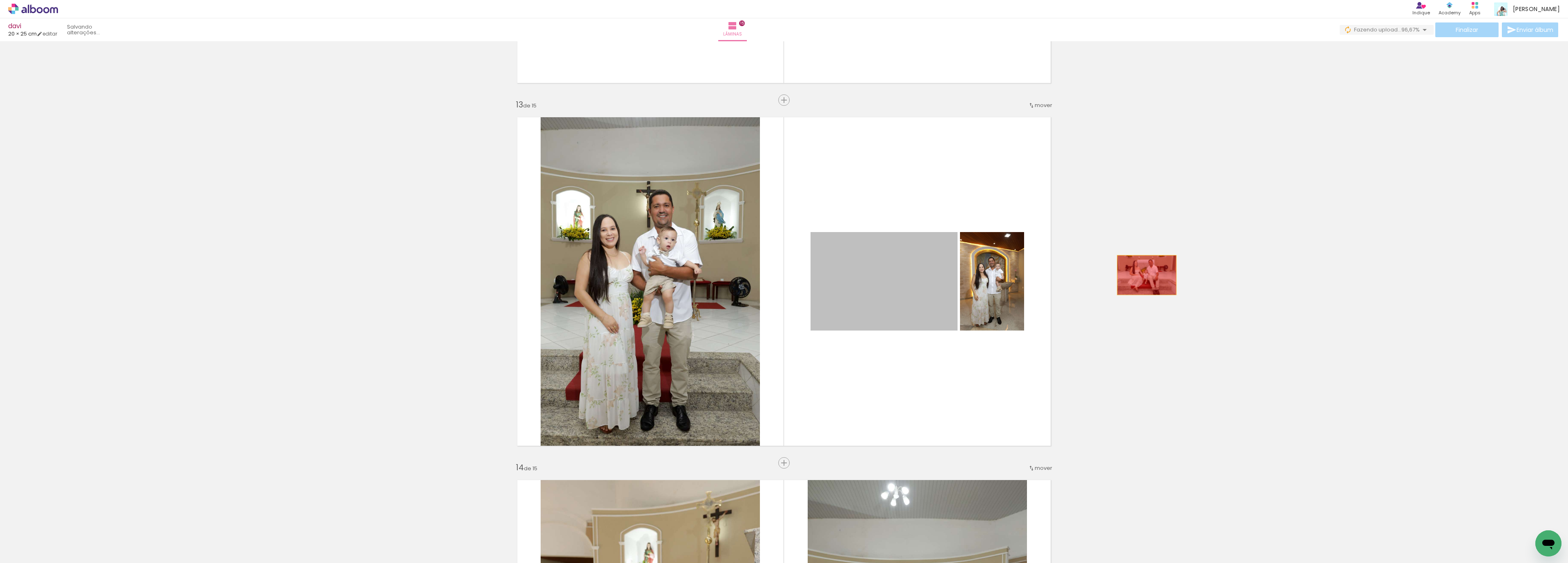
drag, startPoint x: 888, startPoint y: 271, endPoint x: 1144, endPoint y: 274, distance: 256.0
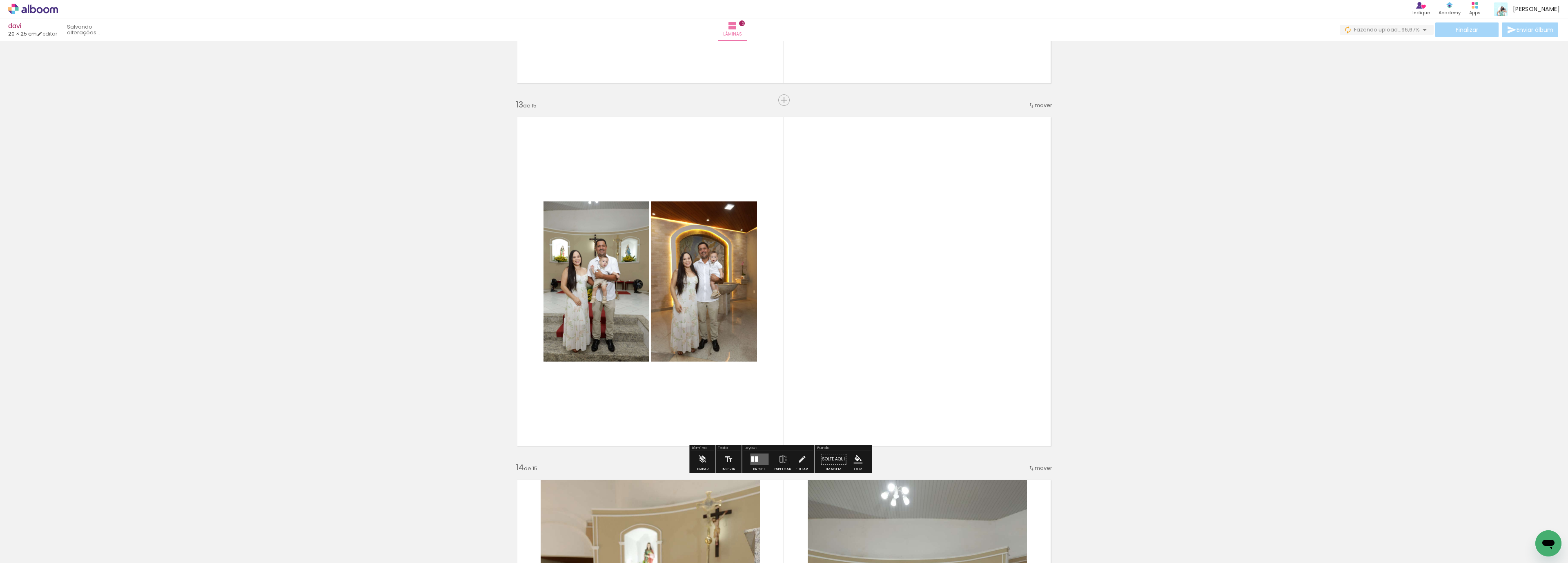
scroll to position [3937, 0]
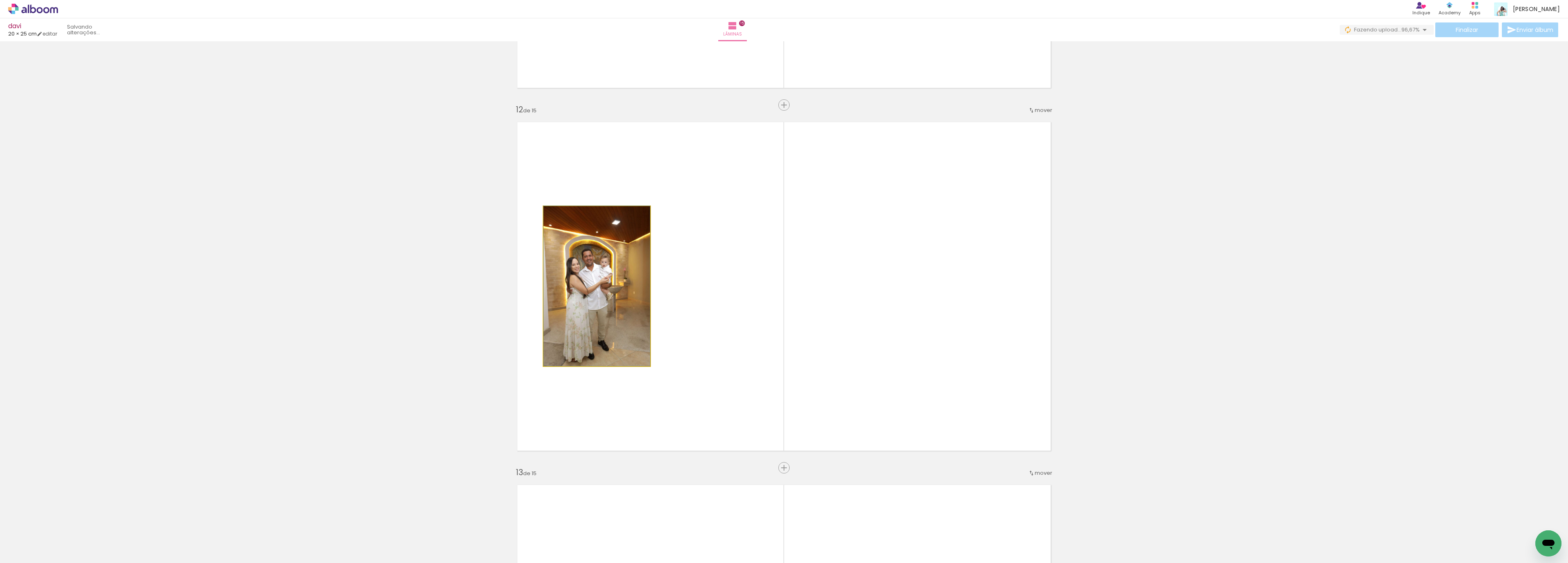
drag, startPoint x: 597, startPoint y: 295, endPoint x: 411, endPoint y: 312, distance: 186.8
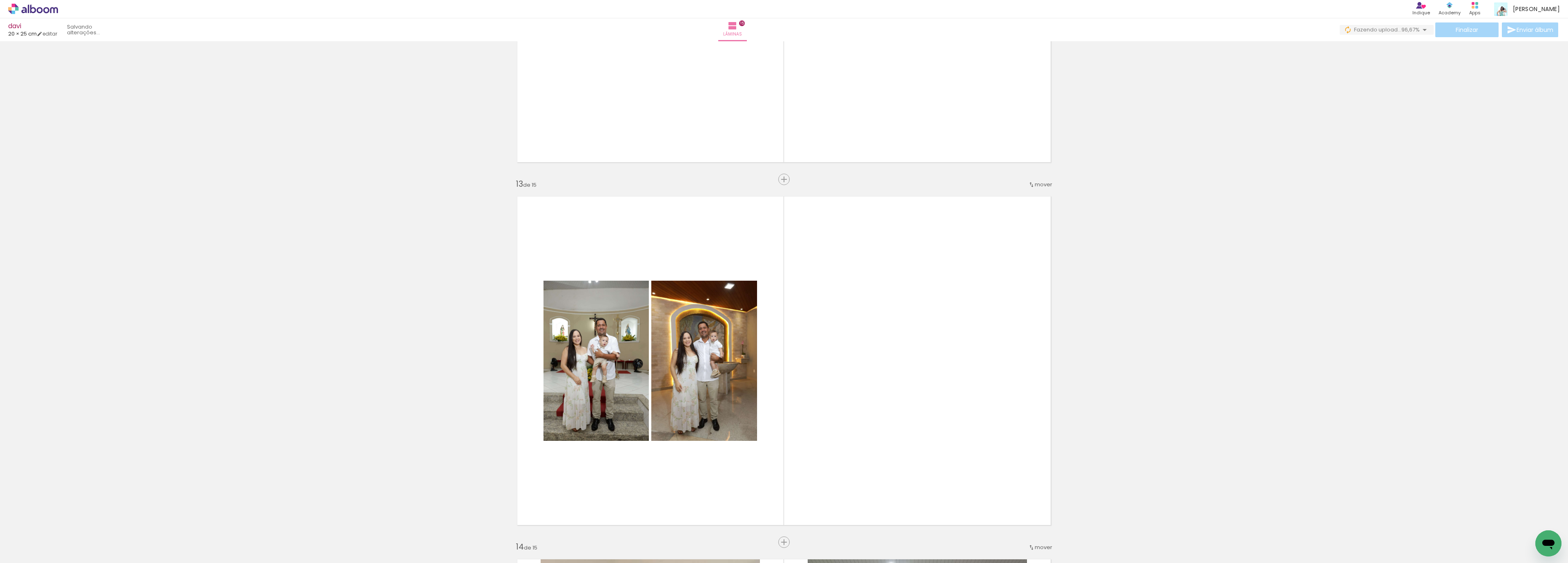
scroll to position [4427, 0]
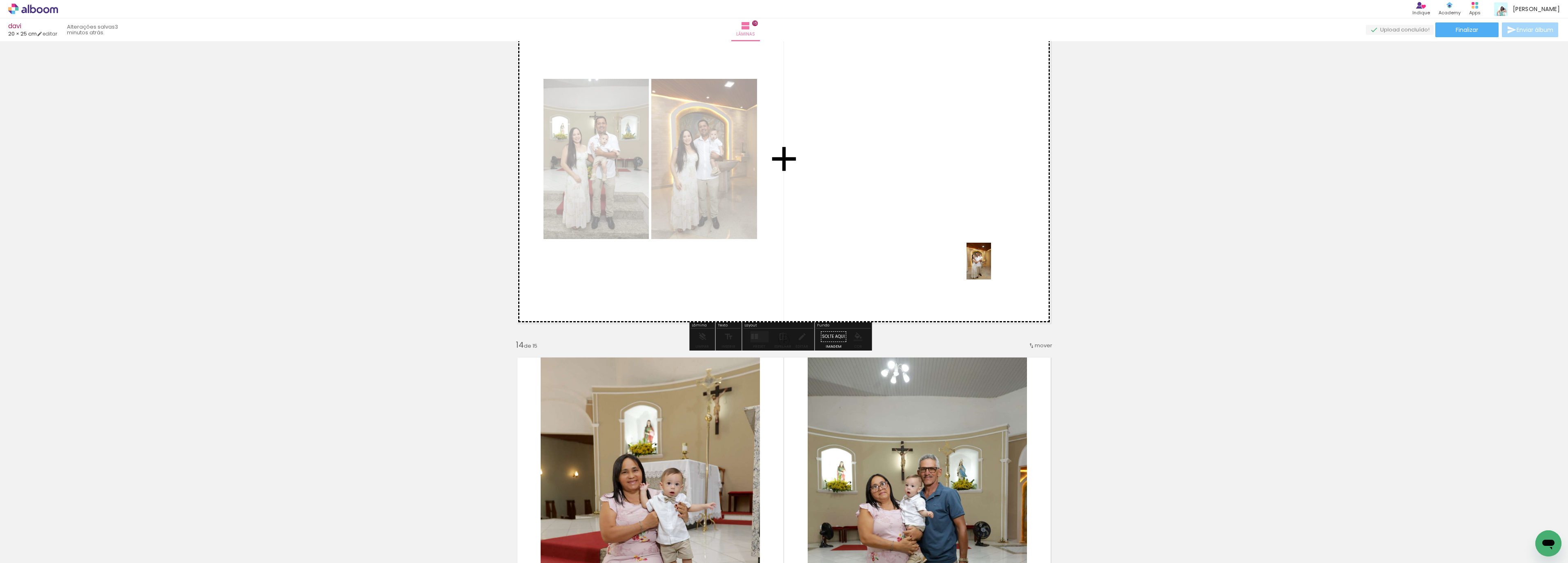
drag, startPoint x: 1269, startPoint y: 540, endPoint x: 962, endPoint y: 238, distance: 430.6
click at [964, 241] on quentale-workspace at bounding box center [784, 281] width 1568 height 563
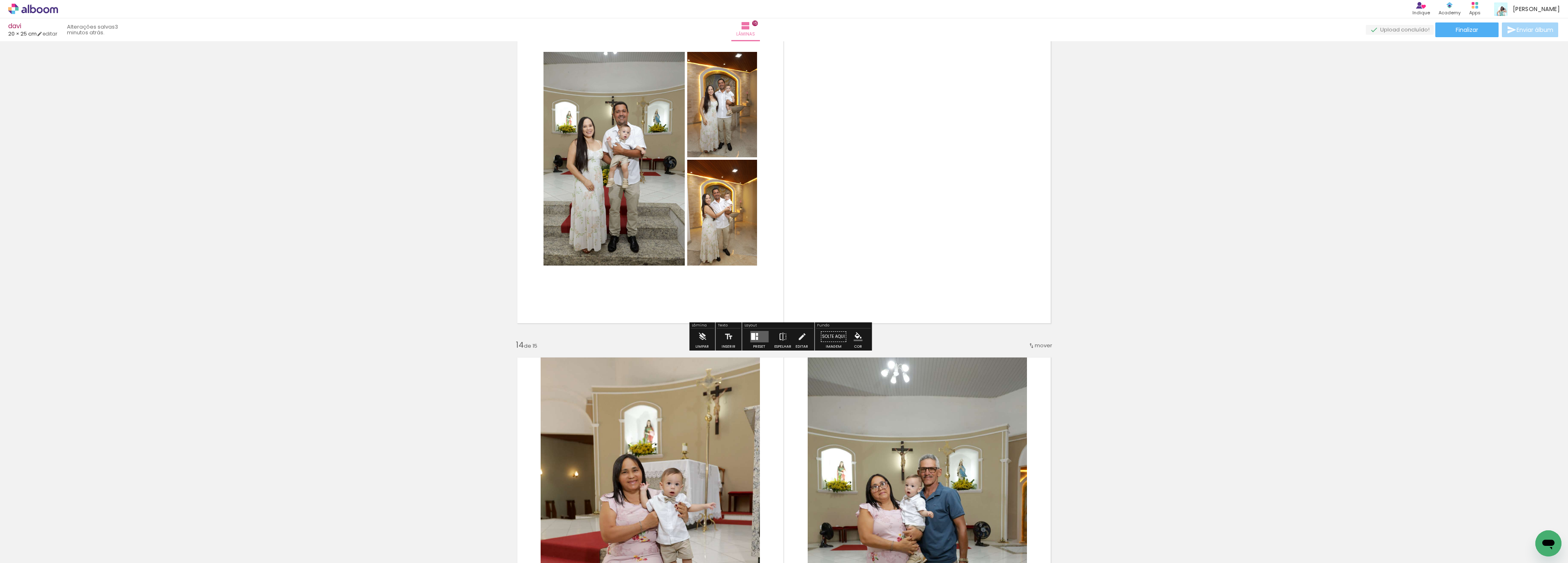
click at [755, 338] on quentale-layouter at bounding box center [759, 336] width 19 height 12
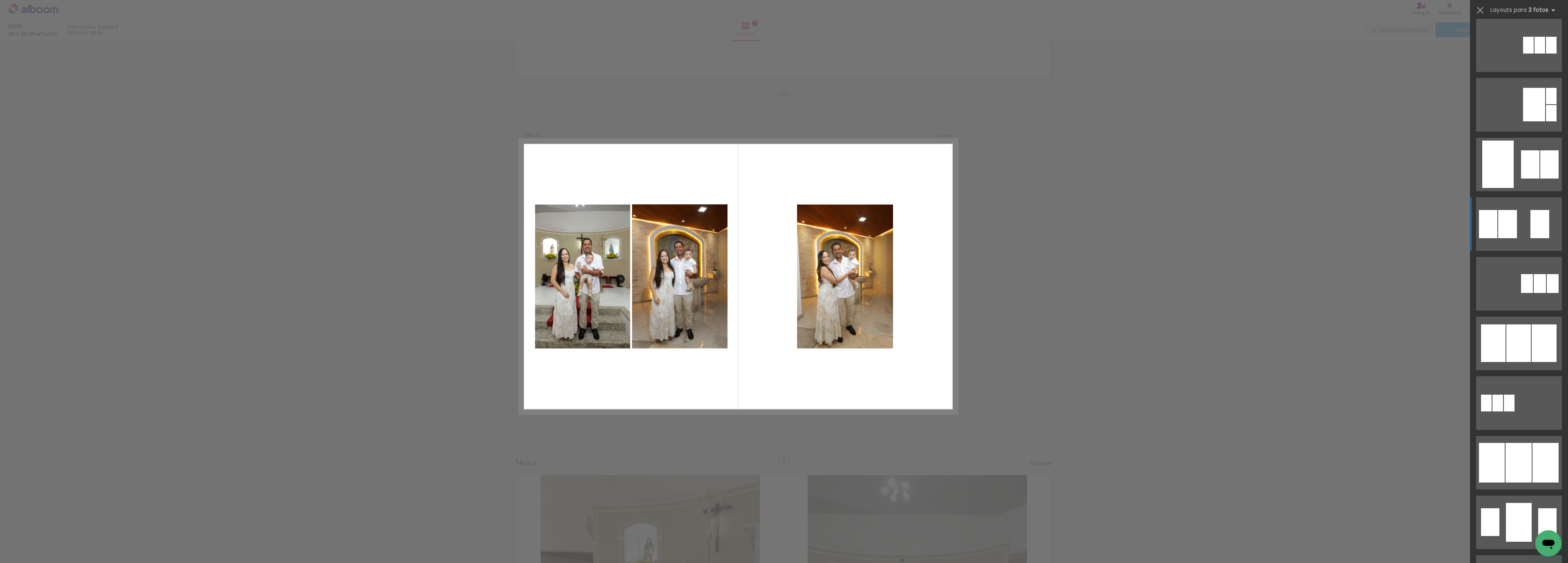
scroll to position [183, 0]
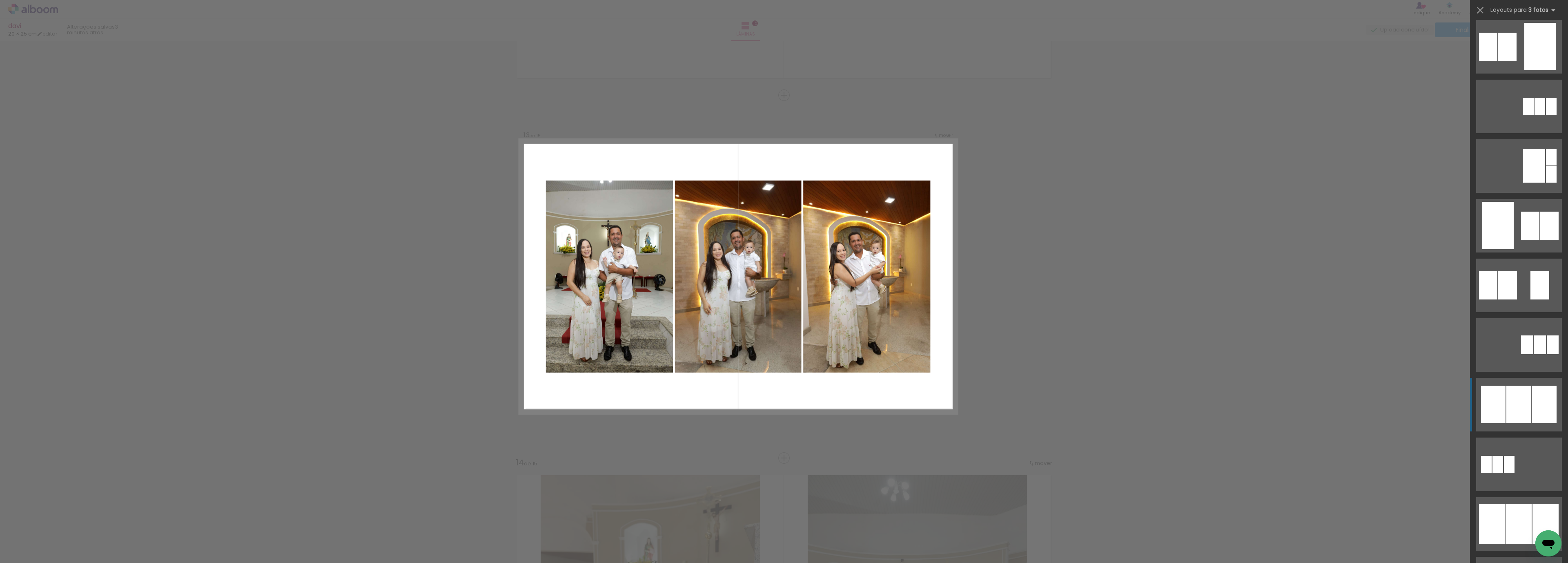
click at [1512, 413] on div at bounding box center [1518, 404] width 25 height 37
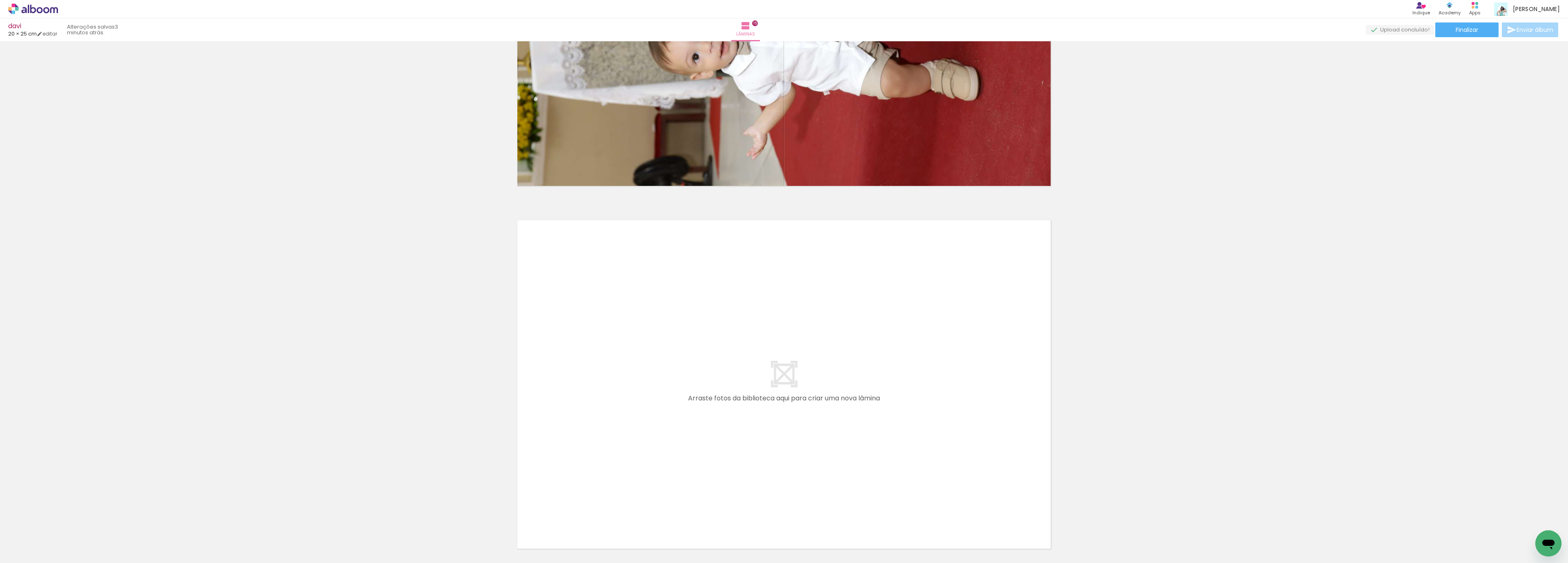
scroll to position [5348, 0]
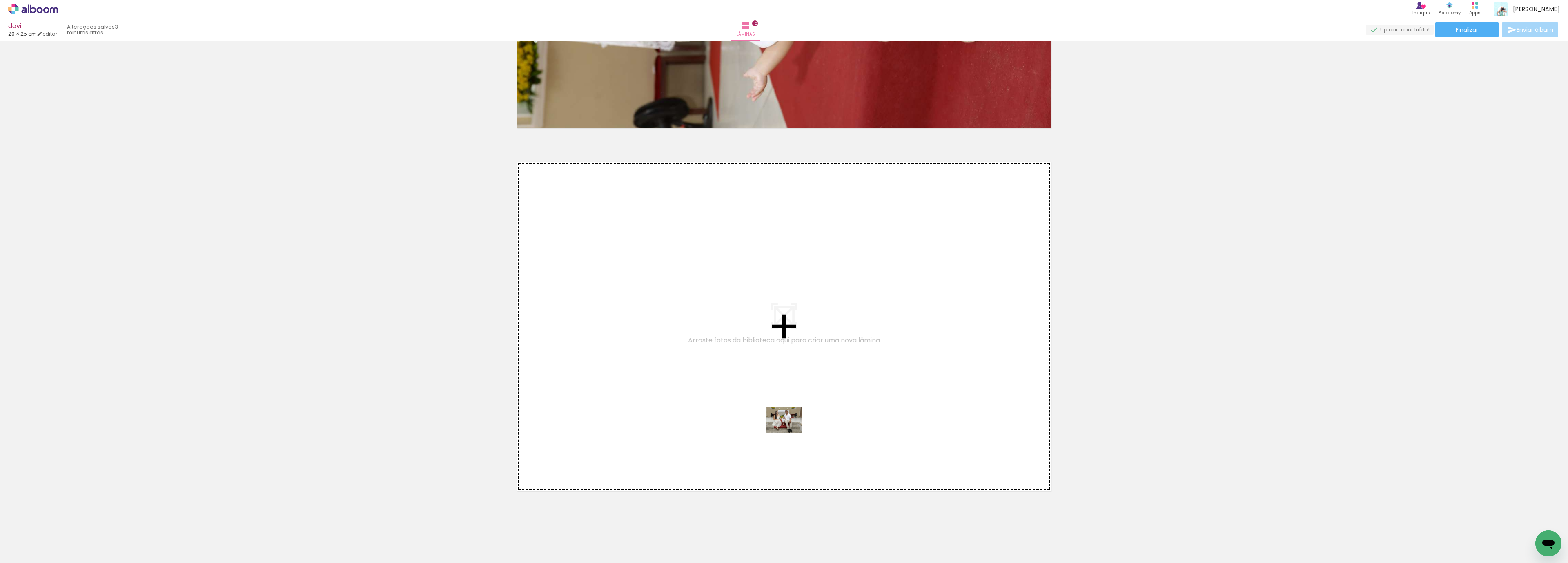
drag, startPoint x: 1410, startPoint y: 542, endPoint x: 789, endPoint y: 428, distance: 631.4
click at [789, 428] on quentale-workspace at bounding box center [784, 281] width 1568 height 563
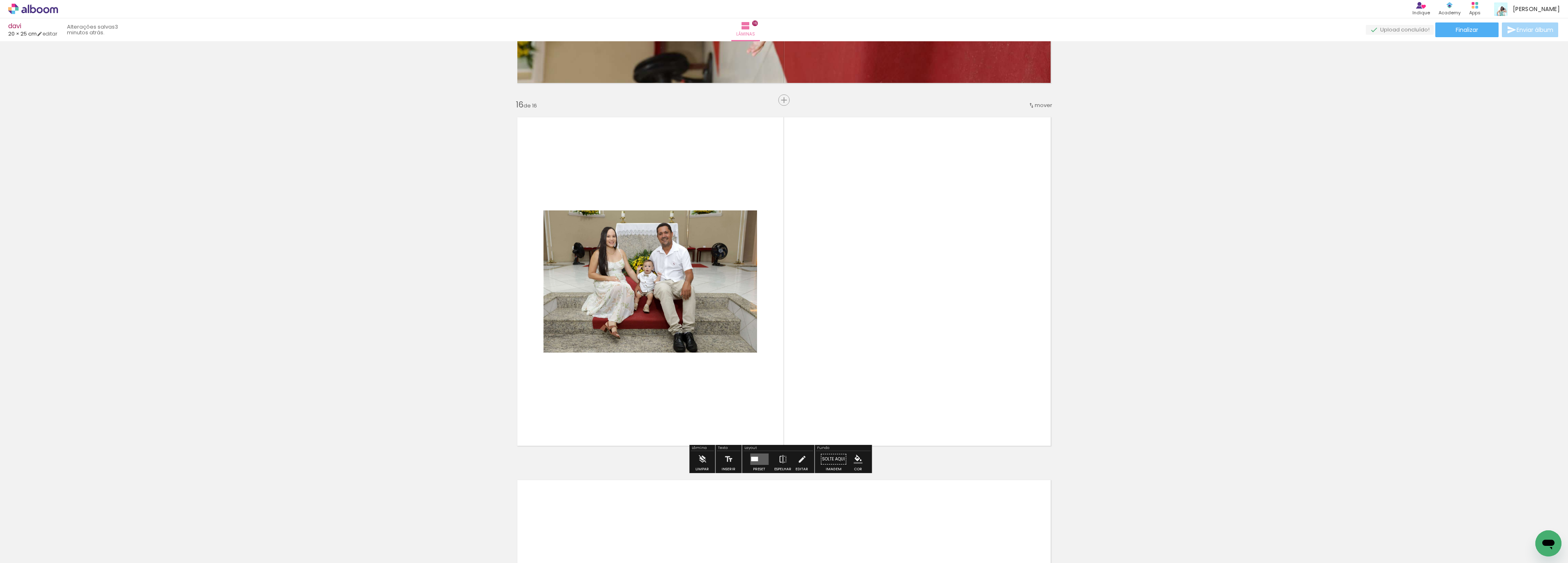
scroll to position [5397, 0]
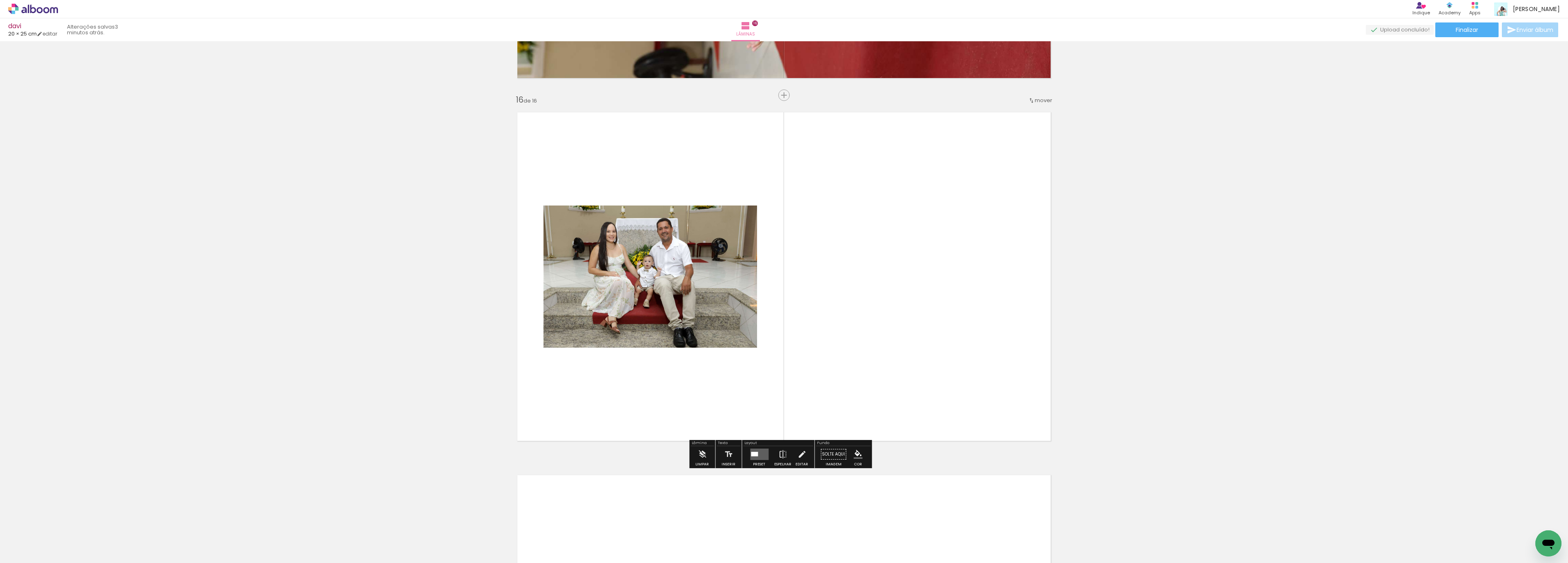
drag, startPoint x: 750, startPoint y: 456, endPoint x: 757, endPoint y: 458, distance: 7.3
click at [750, 456] on quentale-layouter at bounding box center [759, 455] width 19 height 12
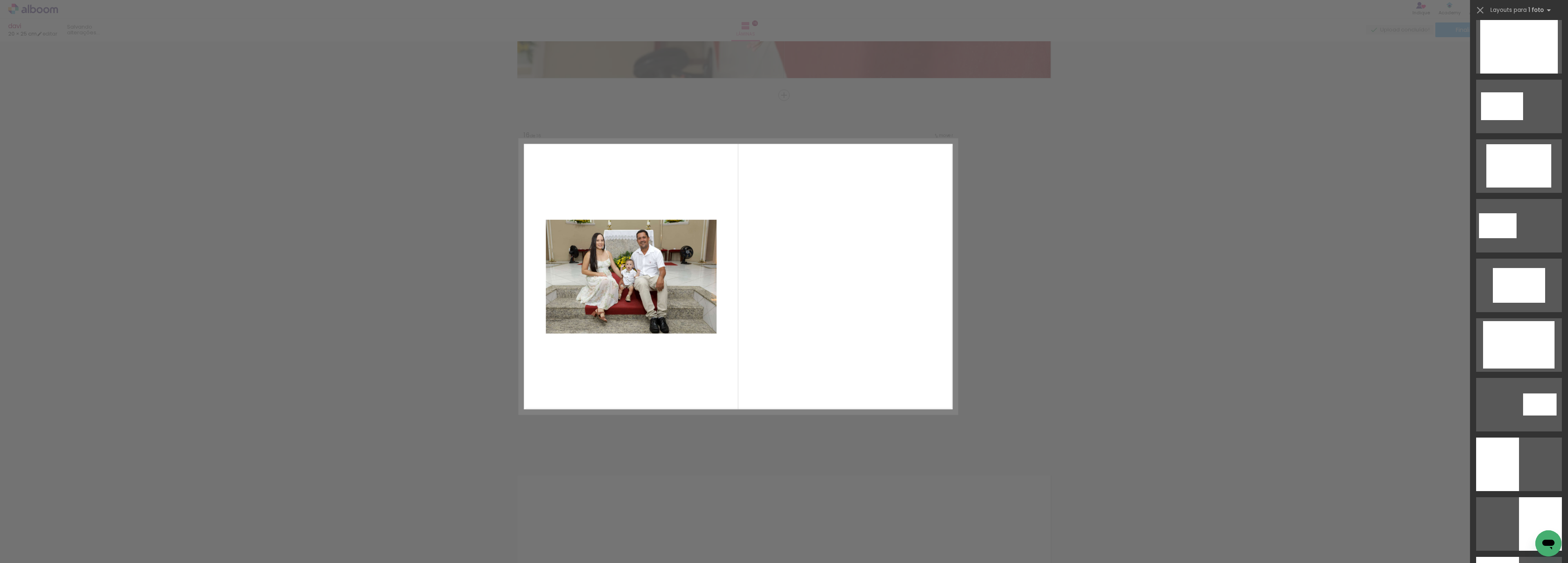
scroll to position [0, 0]
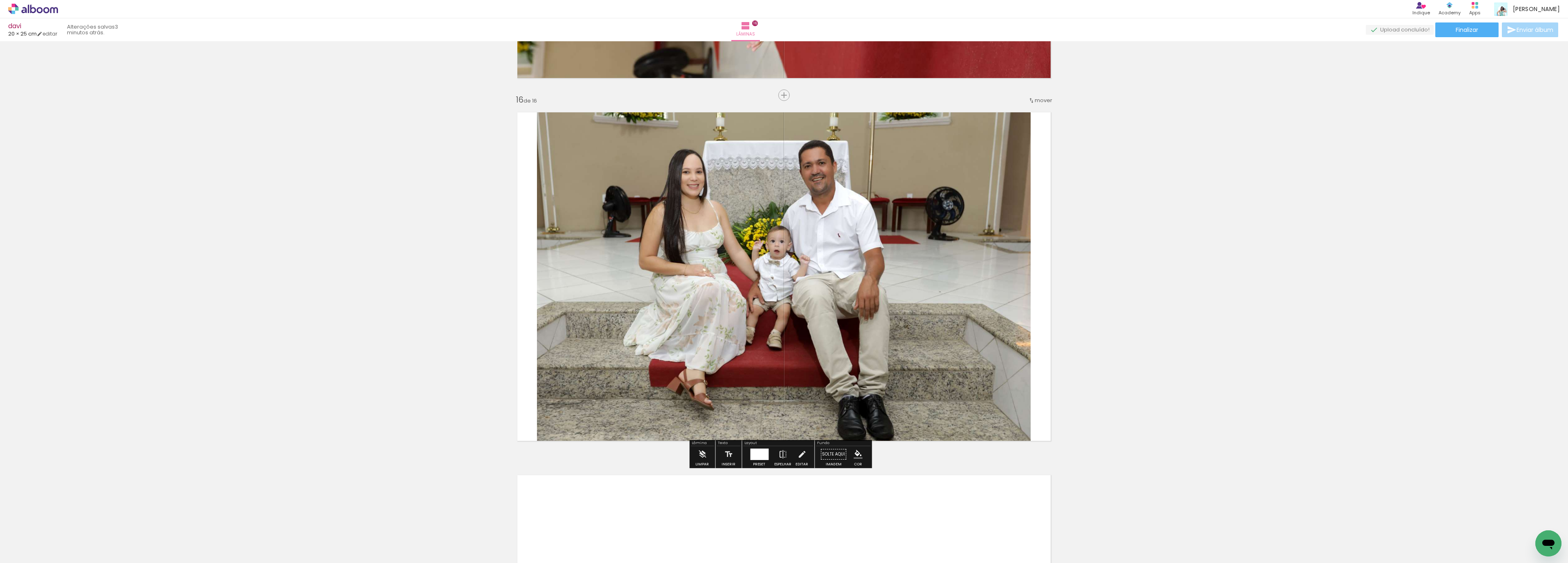
click at [754, 457] on div at bounding box center [759, 455] width 19 height 12
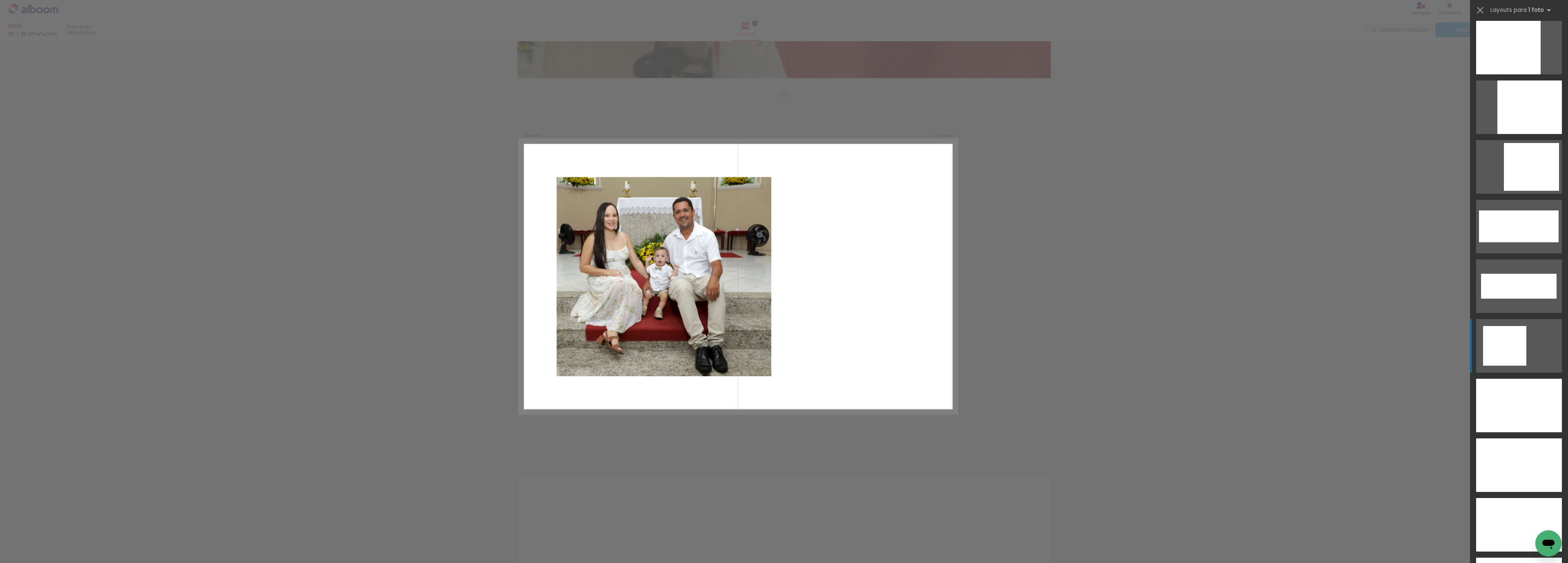
scroll to position [2568, 0]
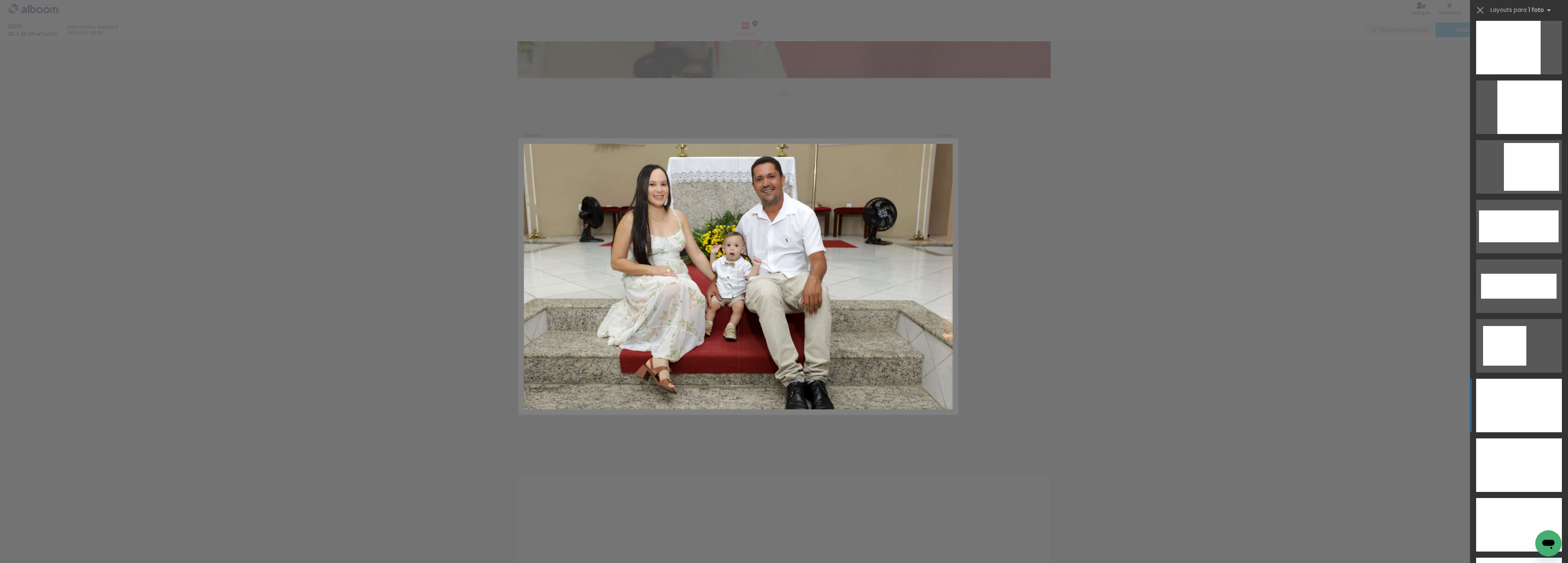
drag, startPoint x: 1499, startPoint y: 415, endPoint x: 1493, endPoint y: 411, distance: 7.2
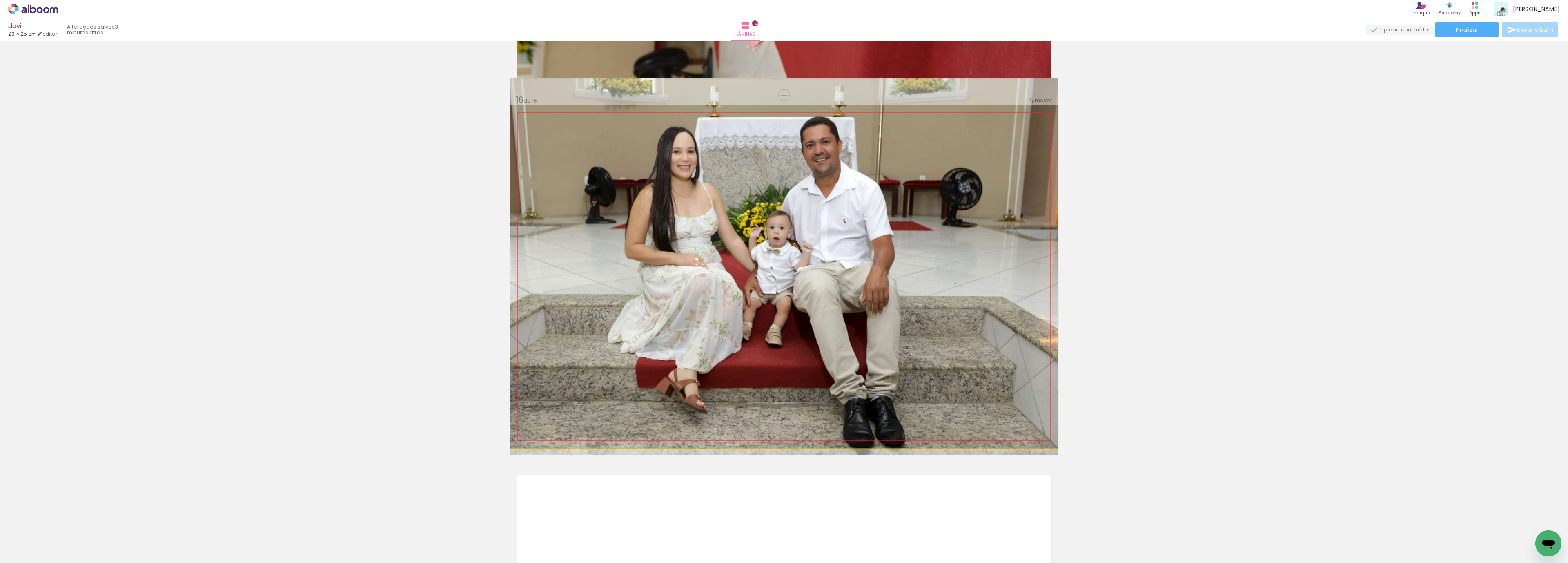
drag, startPoint x: 900, startPoint y: 273, endPoint x: 902, endPoint y: 263, distance: 10.2
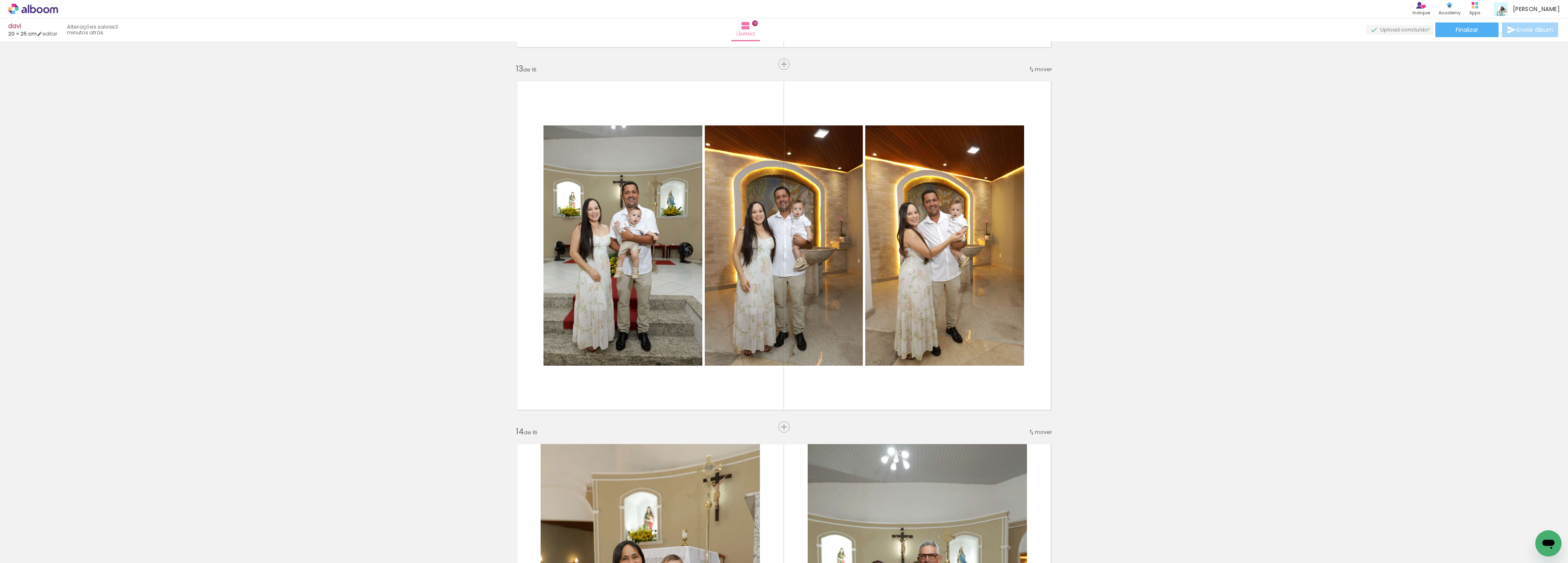
scroll to position [4279, 0]
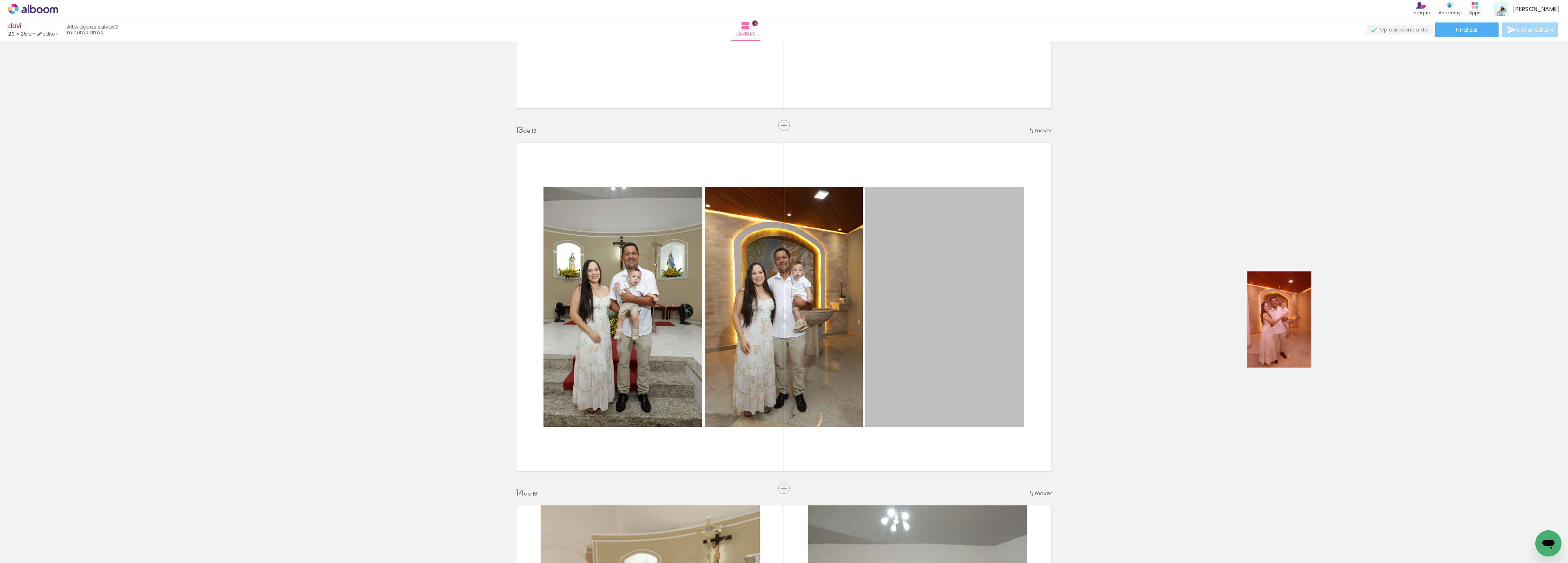
drag, startPoint x: 984, startPoint y: 329, endPoint x: 1274, endPoint y: 318, distance: 290.2
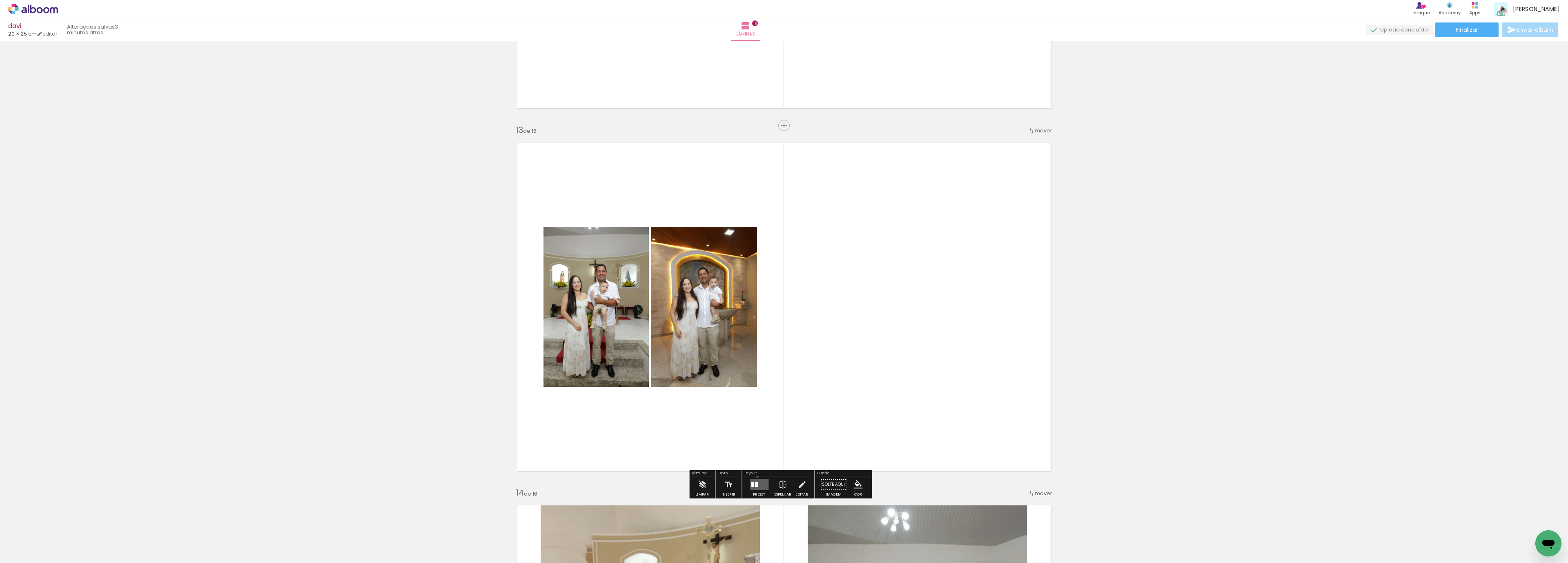
click at [755, 476] on div at bounding box center [759, 484] width 22 height 17
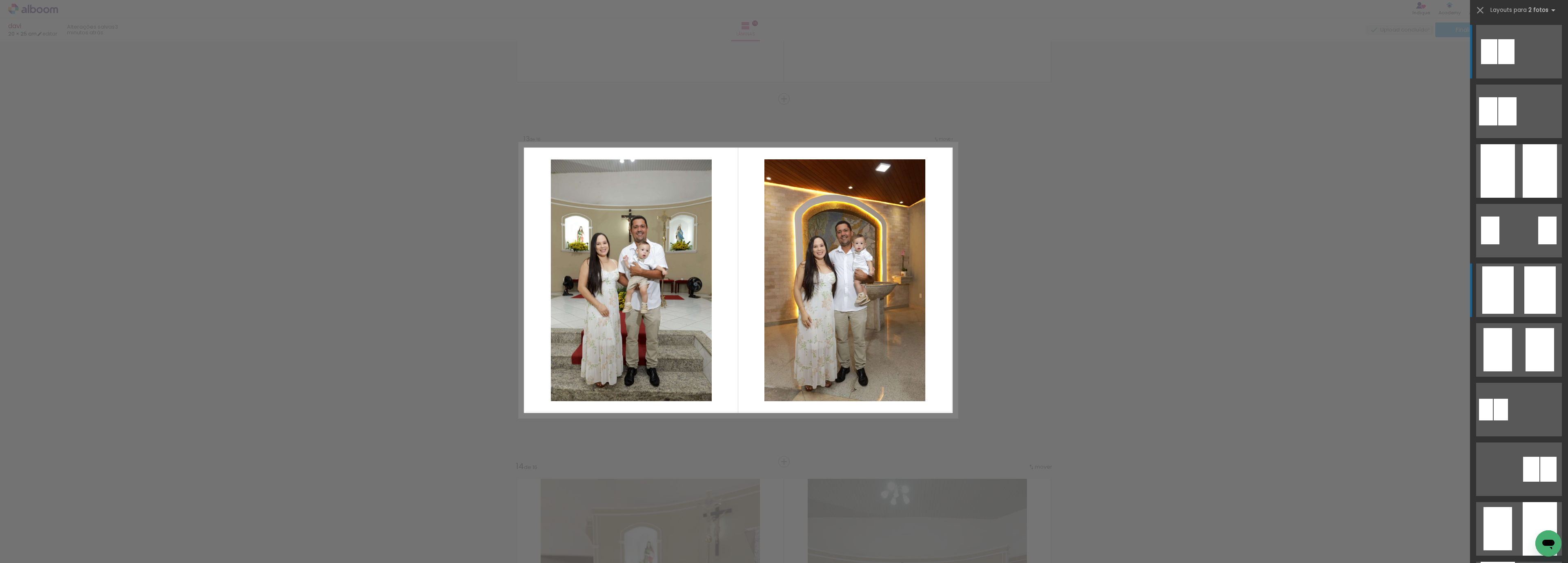
scroll to position [4310, 0]
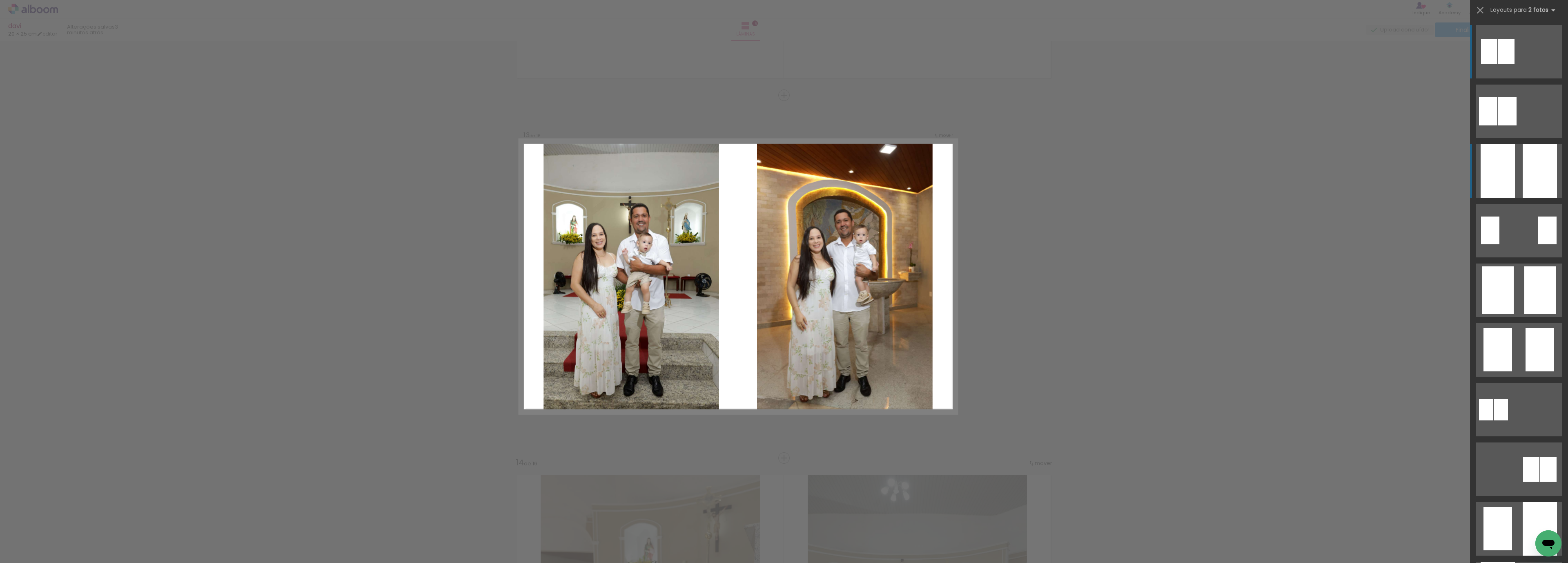
click at [1530, 148] on div at bounding box center [1539, 171] width 35 height 53
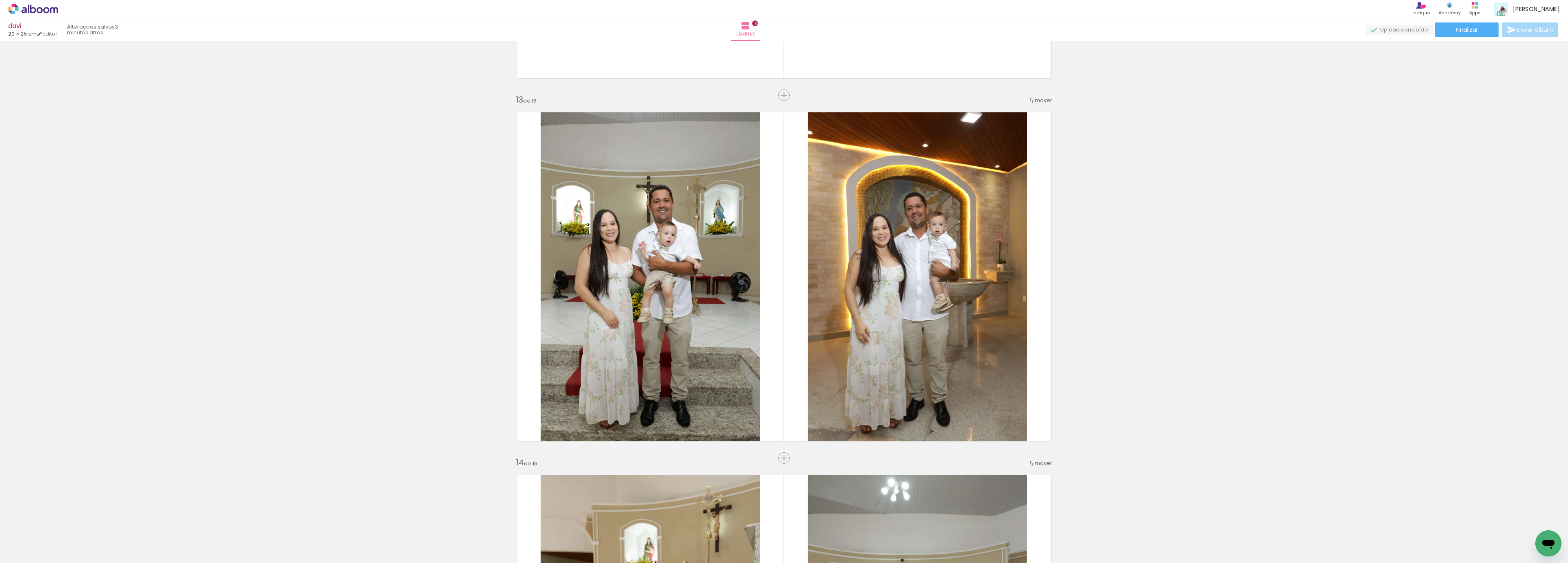
click at [68, 519] on iron-icon at bounding box center [63, 519] width 9 height 9
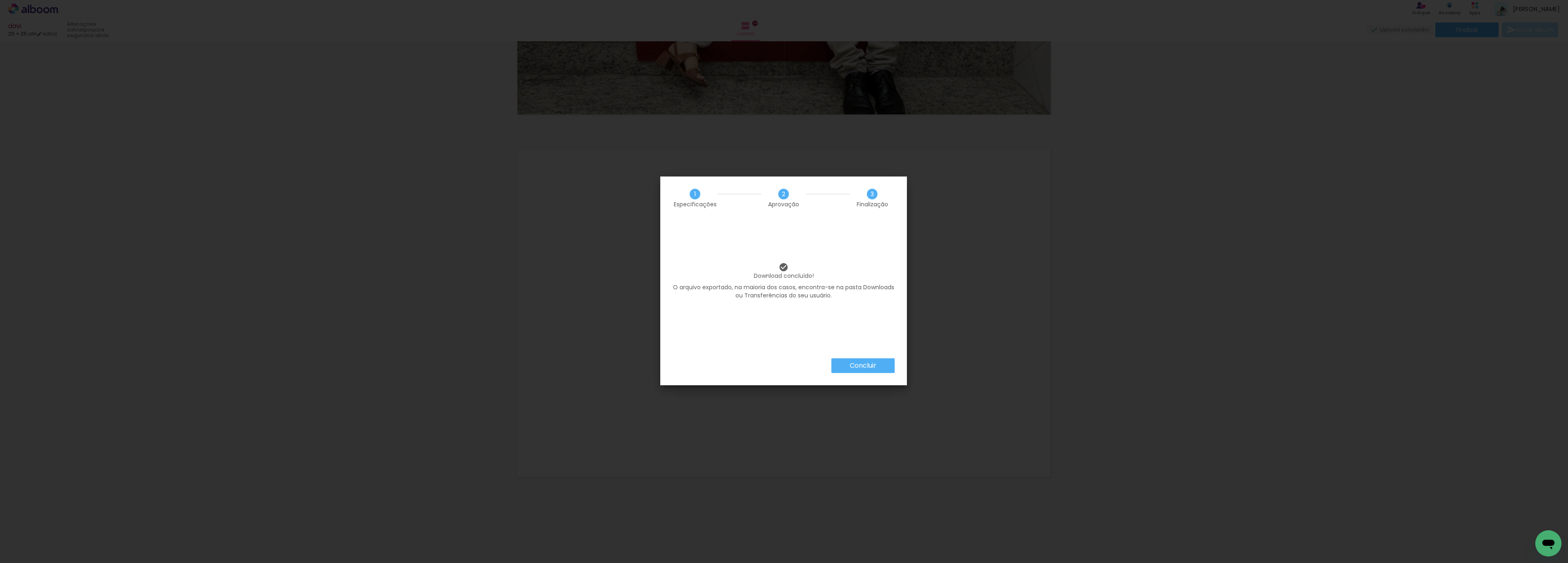
scroll to position [477, 0]
click at [0, 0] on slot "Concluir" at bounding box center [0, 0] width 0 height 0
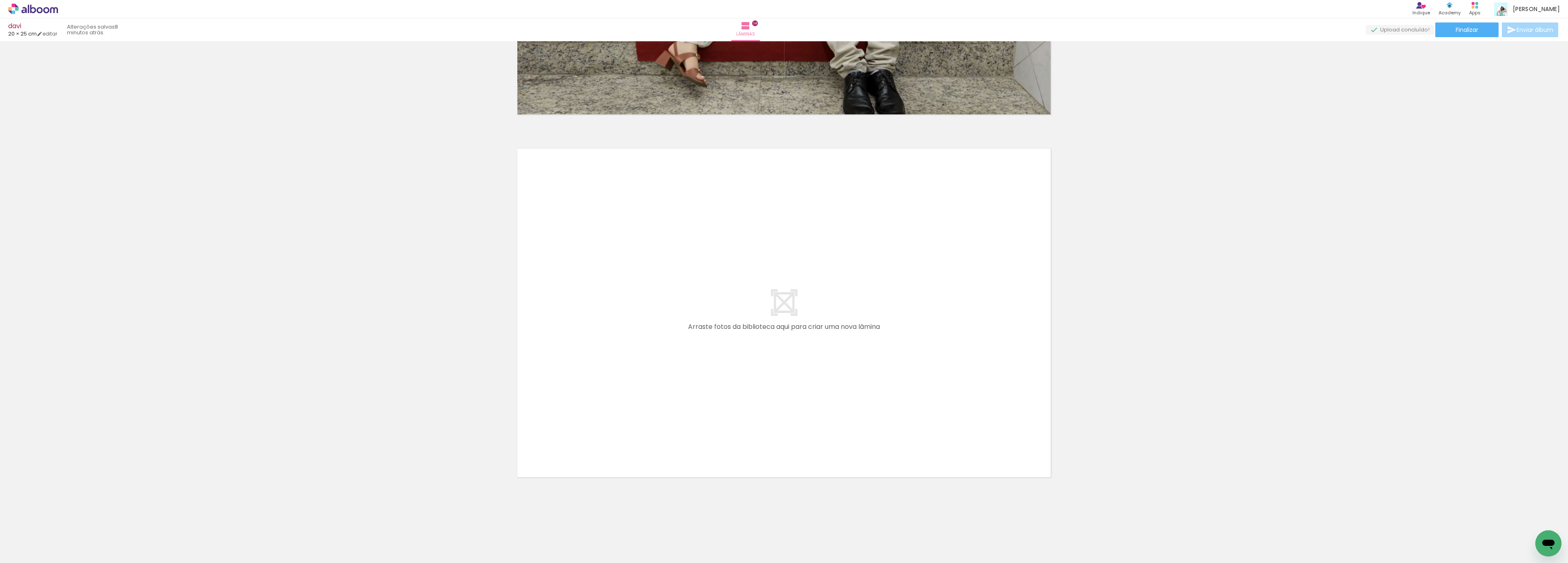
scroll to position [477, 0]
